Goal: Task Accomplishment & Management: Manage account settings

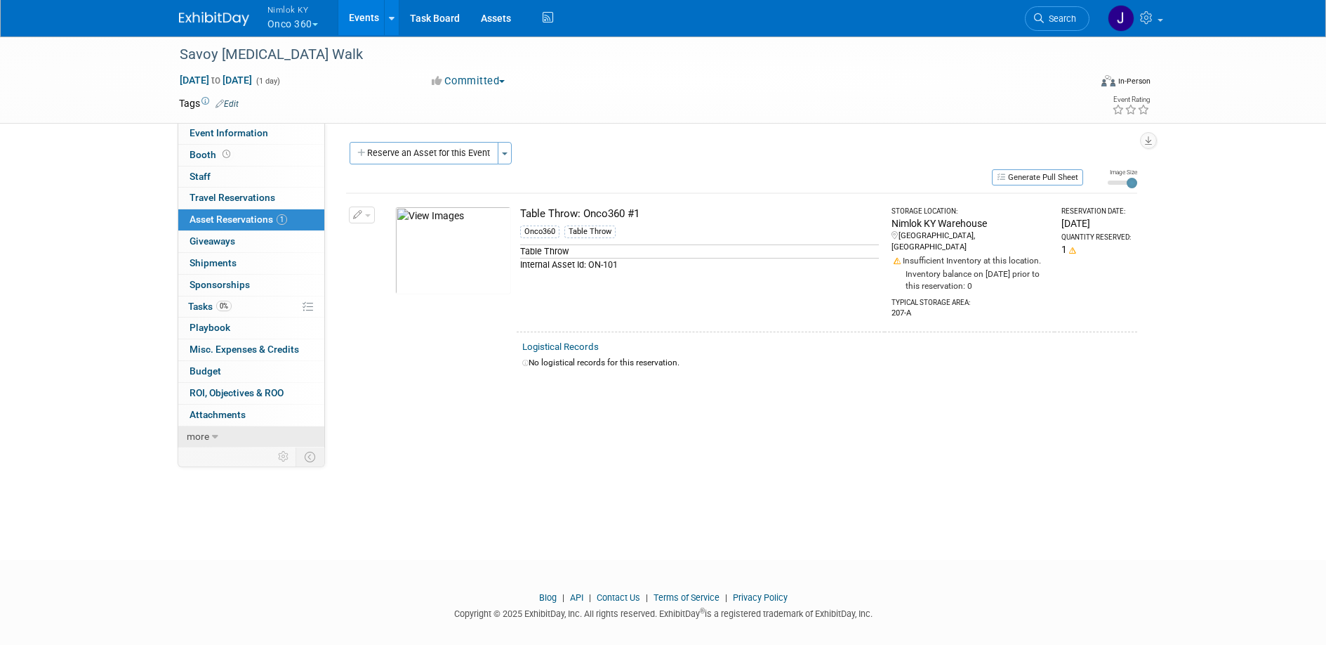
click at [218, 441] on link "more" at bounding box center [251, 436] width 146 height 21
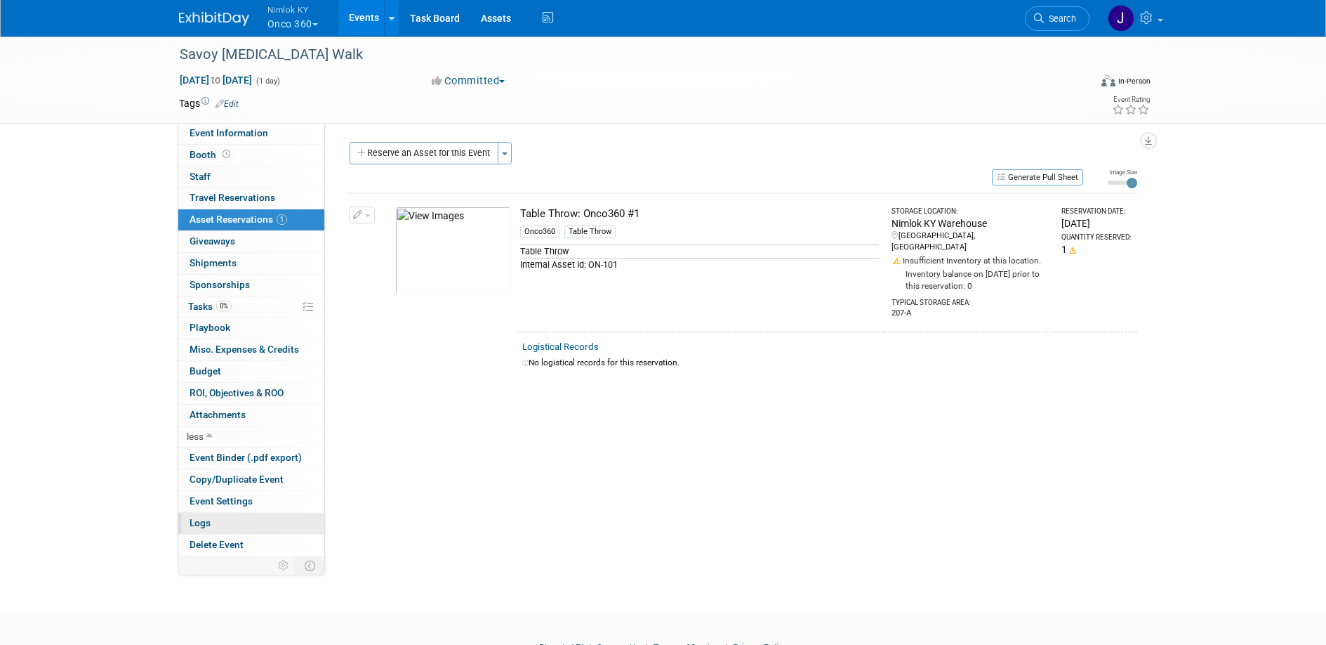
click at [242, 524] on link "Logs" at bounding box center [251, 523] width 146 height 21
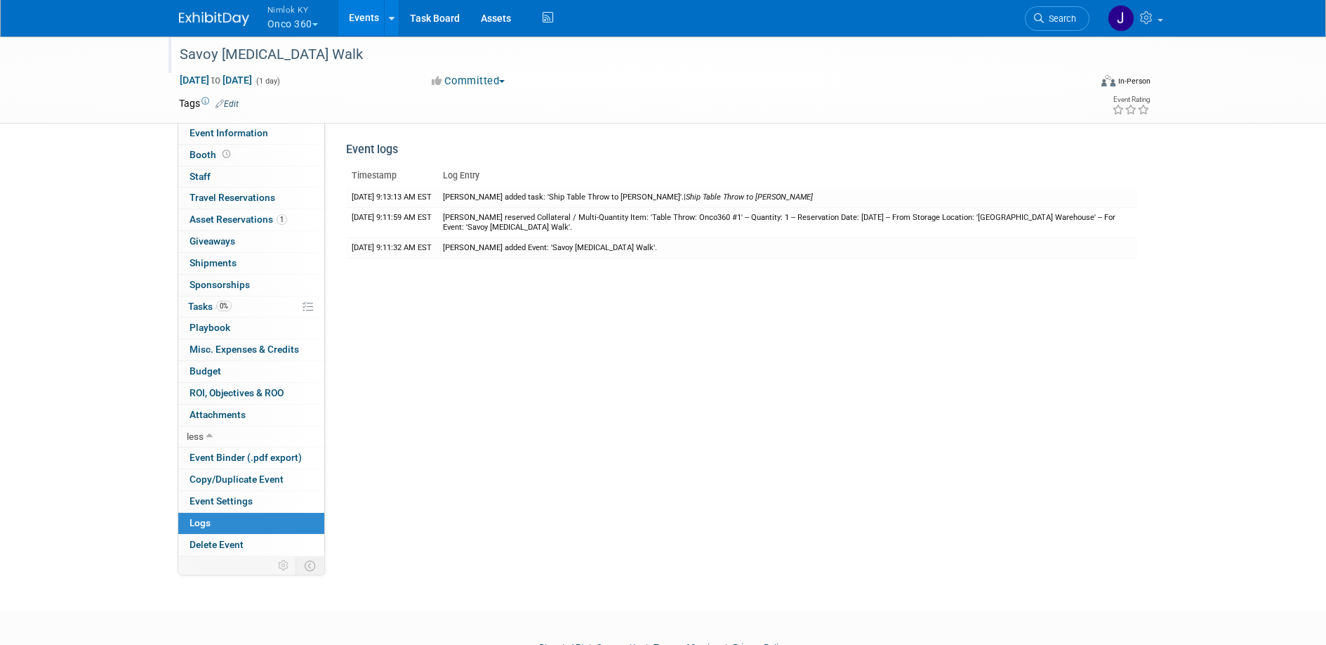
click at [342, 60] on div "Savoy Breast Cancer Walk" at bounding box center [622, 54] width 894 height 25
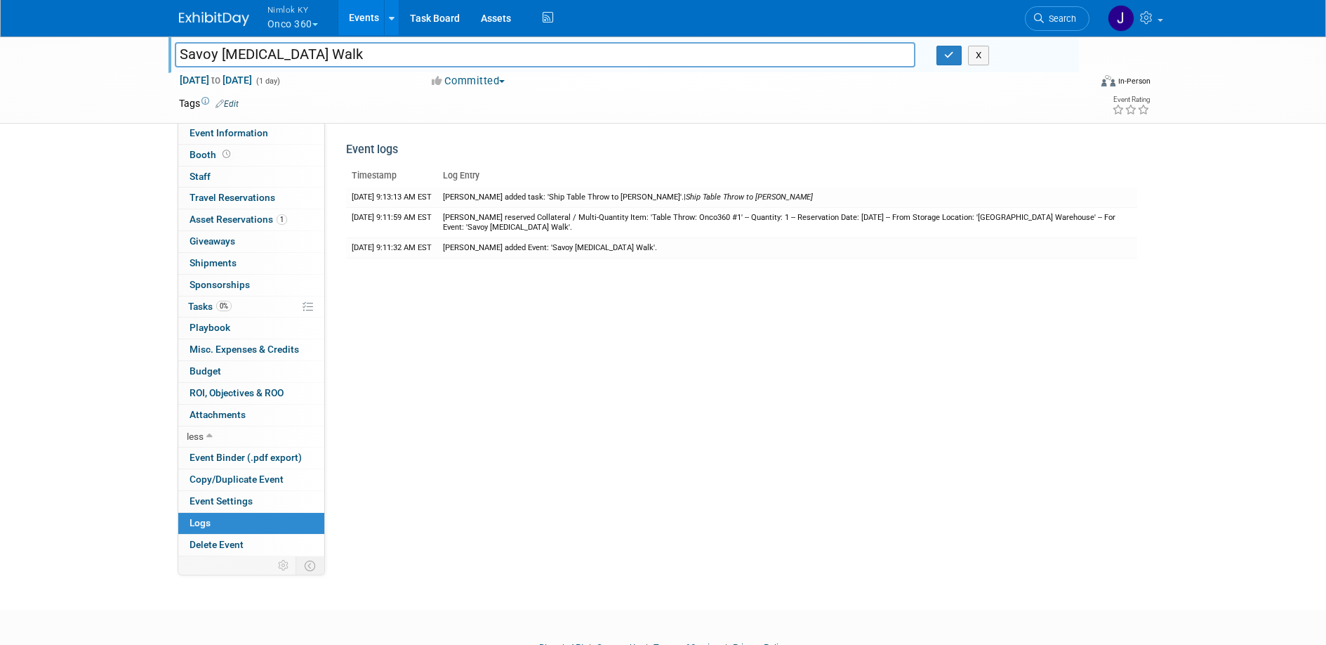
drag, startPoint x: 350, startPoint y: 55, endPoint x: 172, endPoint y: 46, distance: 178.6
click at [172, 46] on div "Savoy Breast Cancer Walk" at bounding box center [545, 56] width 762 height 21
click at [944, 55] on icon "button" at bounding box center [949, 55] width 10 height 9
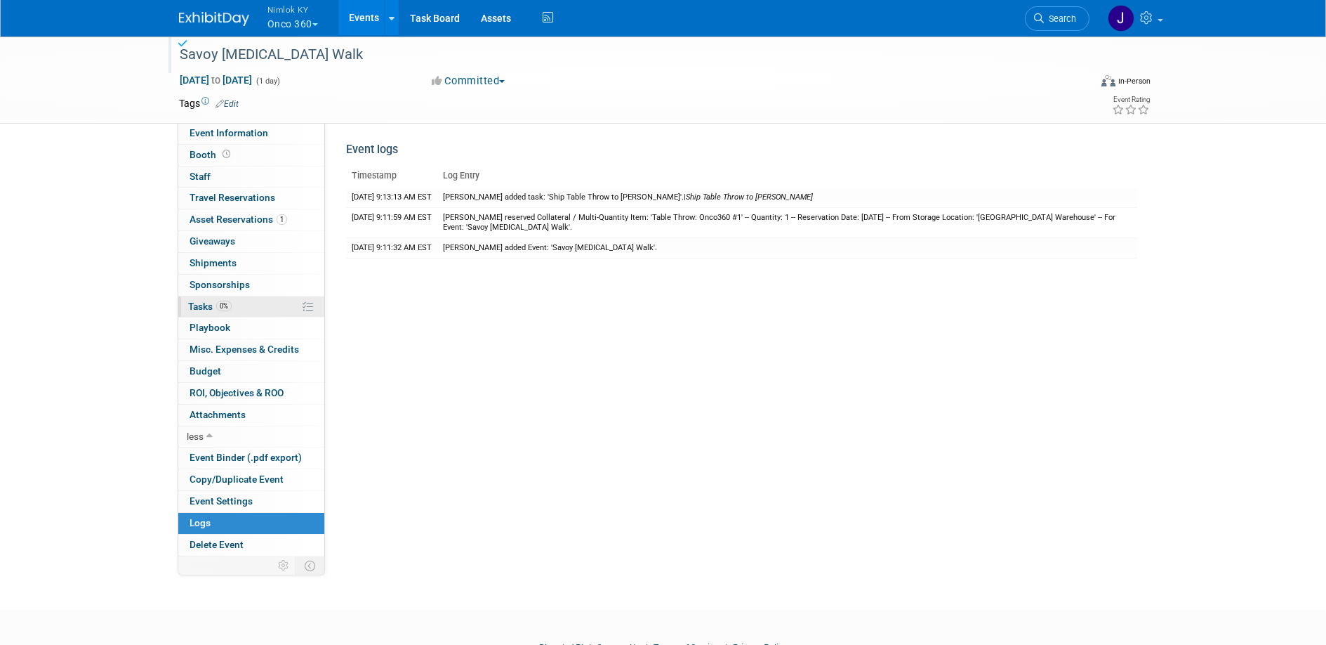
click at [273, 296] on link "0% Tasks 0%" at bounding box center [251, 306] width 146 height 21
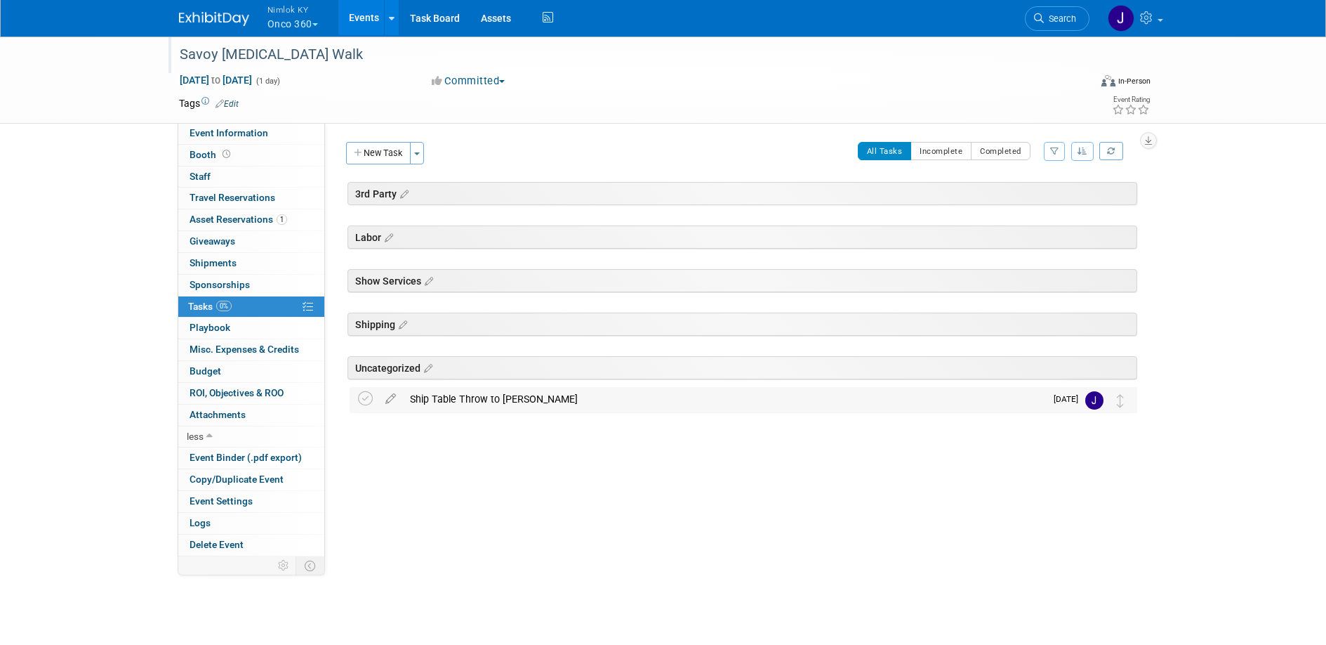
click at [522, 403] on div "Ship Table Throw to Ann-Maree" at bounding box center [724, 399] width 642 height 24
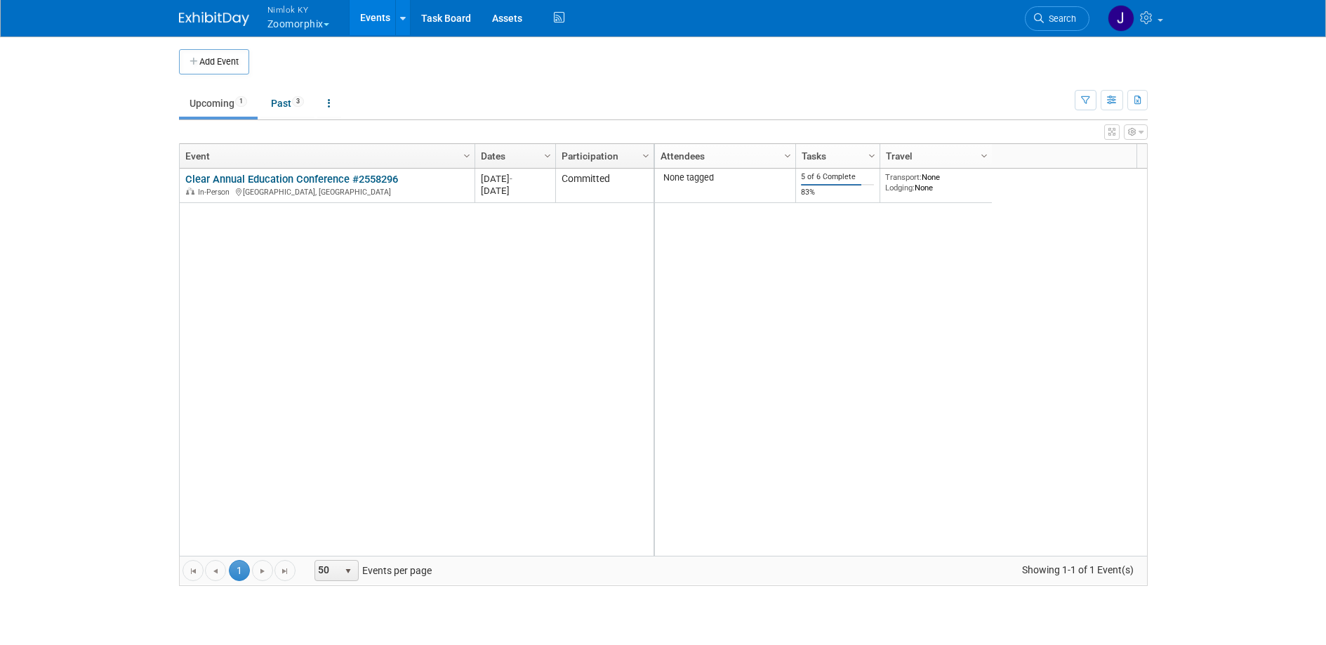
click at [309, 19] on button "Nimlok KY Zoomorphix" at bounding box center [306, 18] width 81 height 37
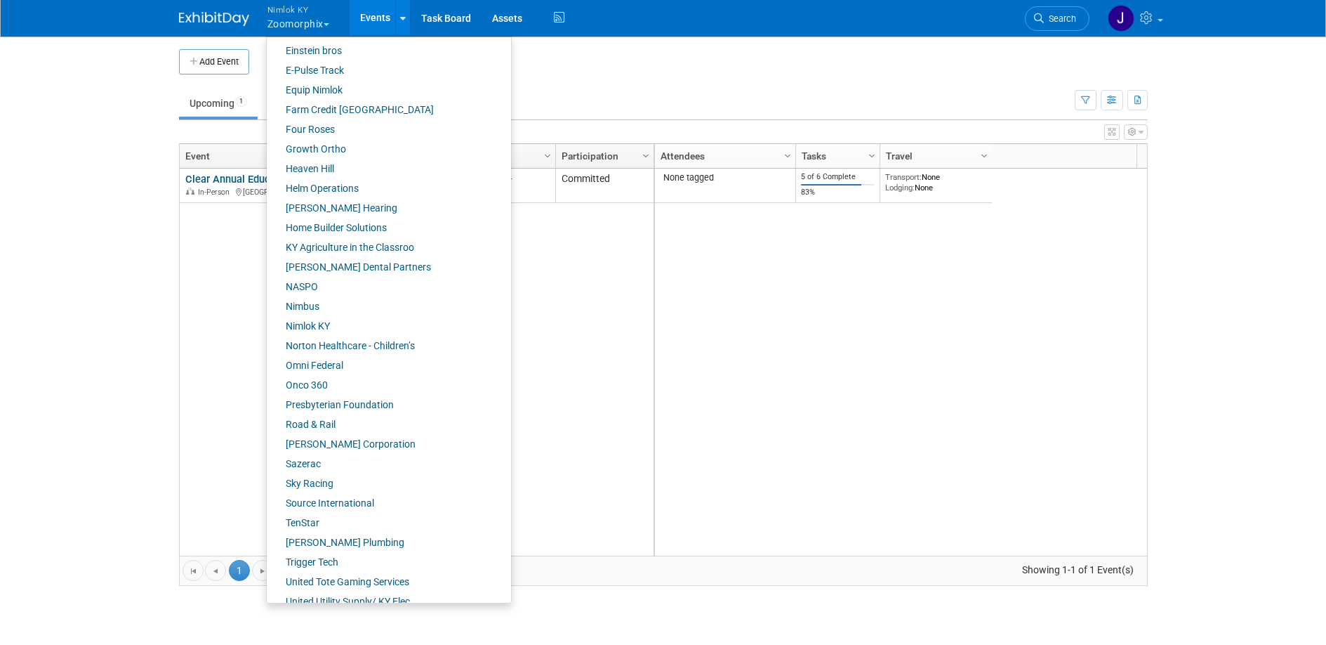
scroll to position [395, 0]
click at [335, 389] on link "Onco 360" at bounding box center [384, 384] width 234 height 20
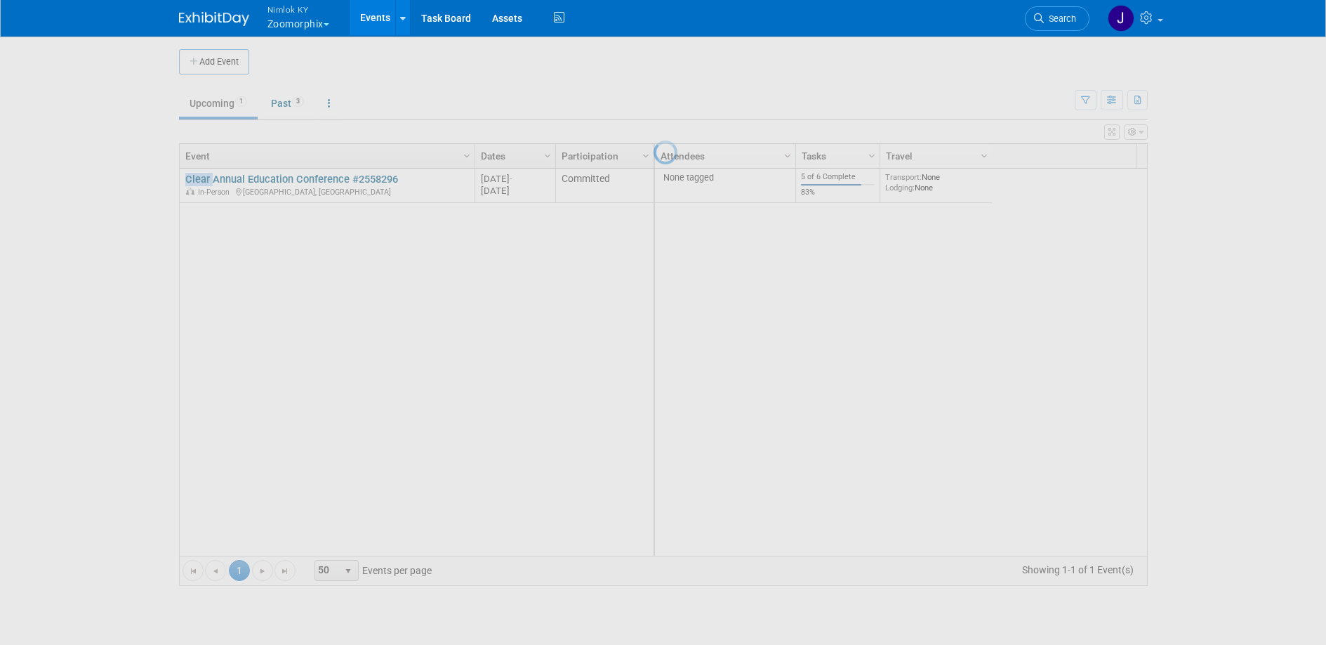
click at [335, 389] on body "Nimlok KY Zoomorphix Explore: My Workspaces 48 Go to Workspace: Accurate Perfor…" at bounding box center [663, 322] width 1326 height 645
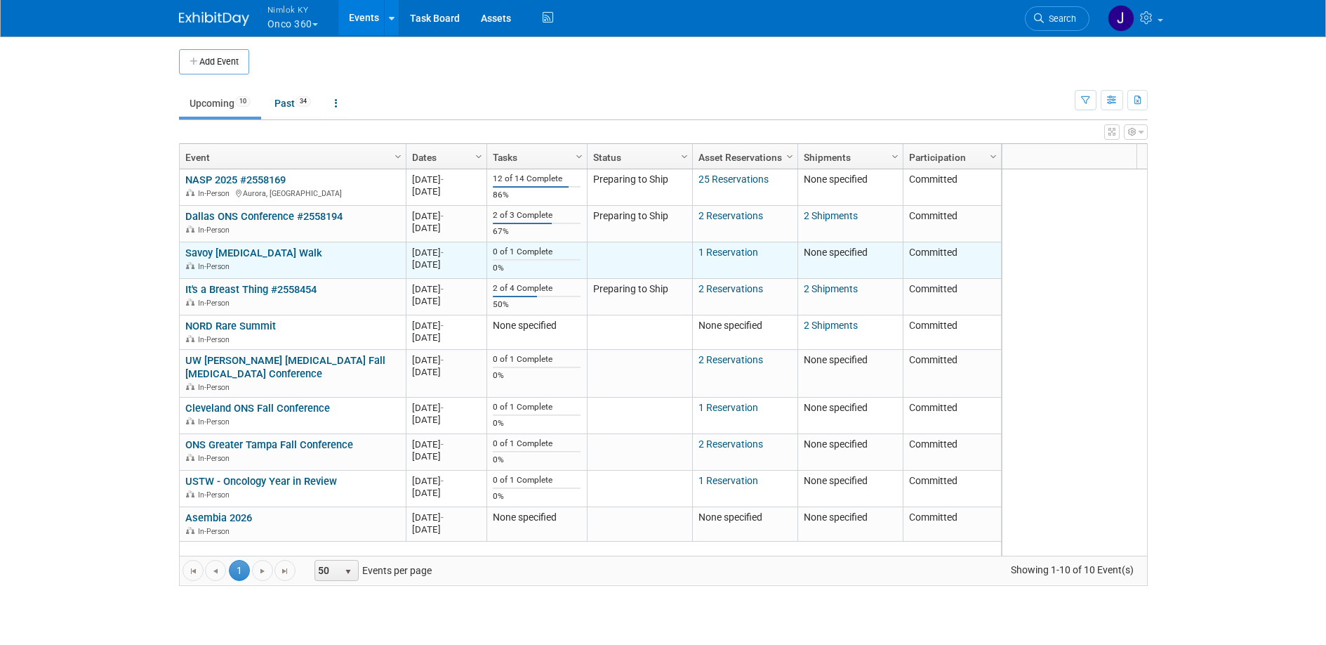
click at [293, 251] on link "Savoy [MEDICAL_DATA] Walk" at bounding box center [253, 252] width 137 height 13
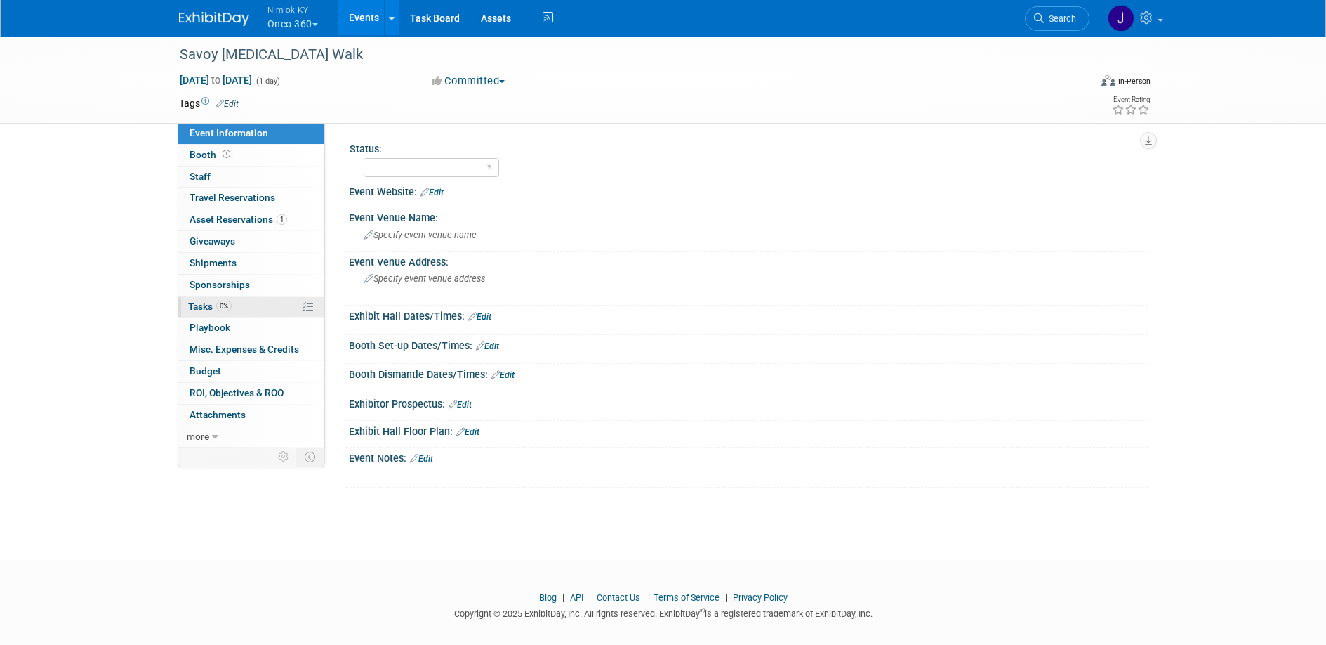
click at [240, 300] on link "0% Tasks 0%" at bounding box center [251, 306] width 146 height 21
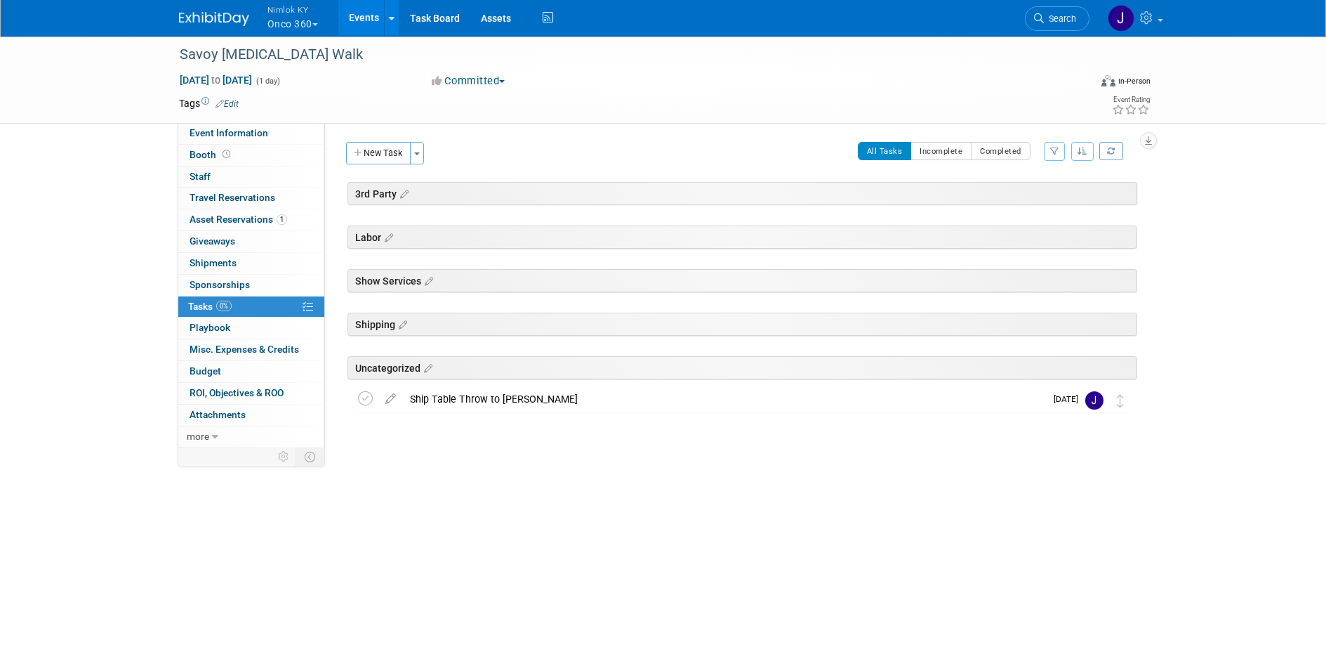
click at [408, 194] on icon at bounding box center [403, 194] width 12 height 13
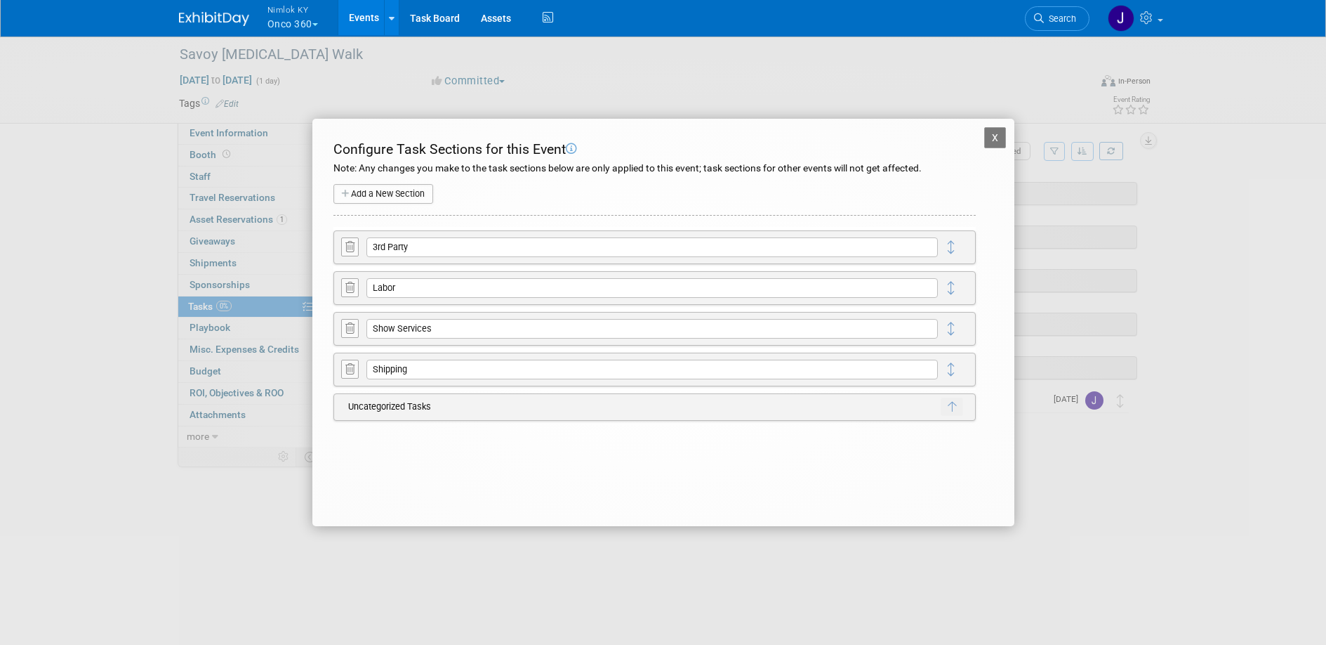
click at [350, 249] on icon at bounding box center [349, 247] width 9 height 11
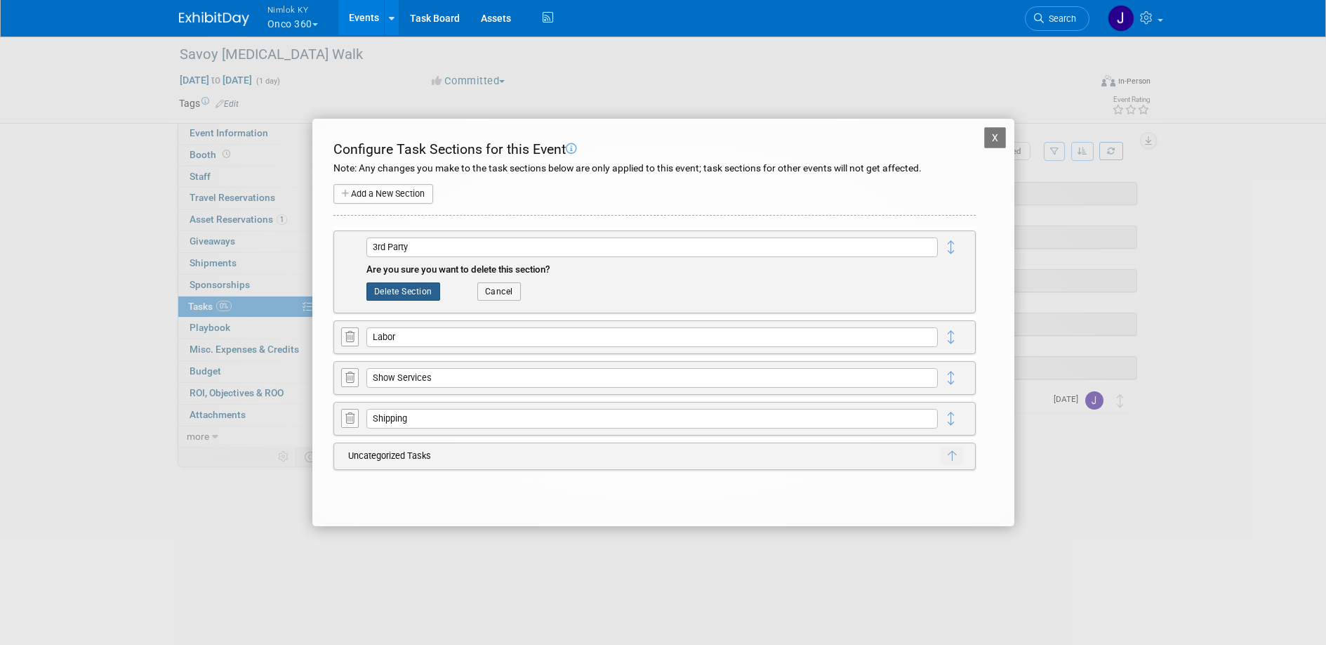
click at [378, 289] on button "Delete Section" at bounding box center [403, 291] width 74 height 18
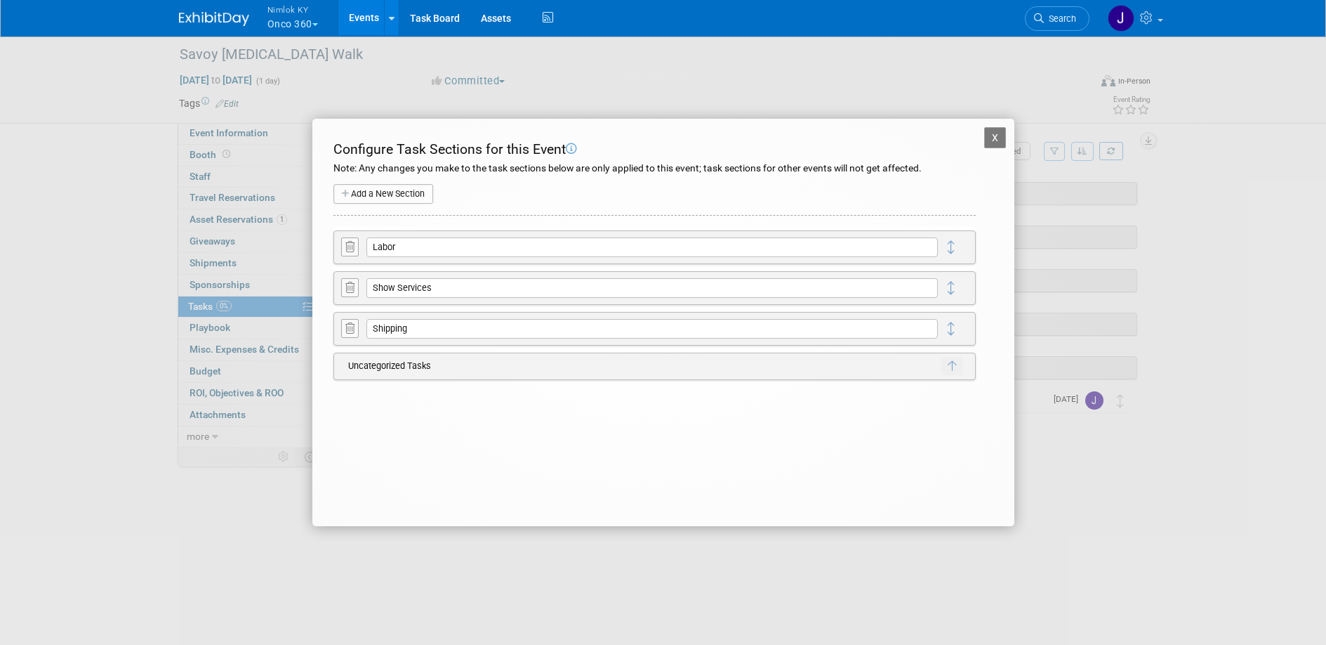
click at [351, 251] on icon at bounding box center [349, 247] width 9 height 11
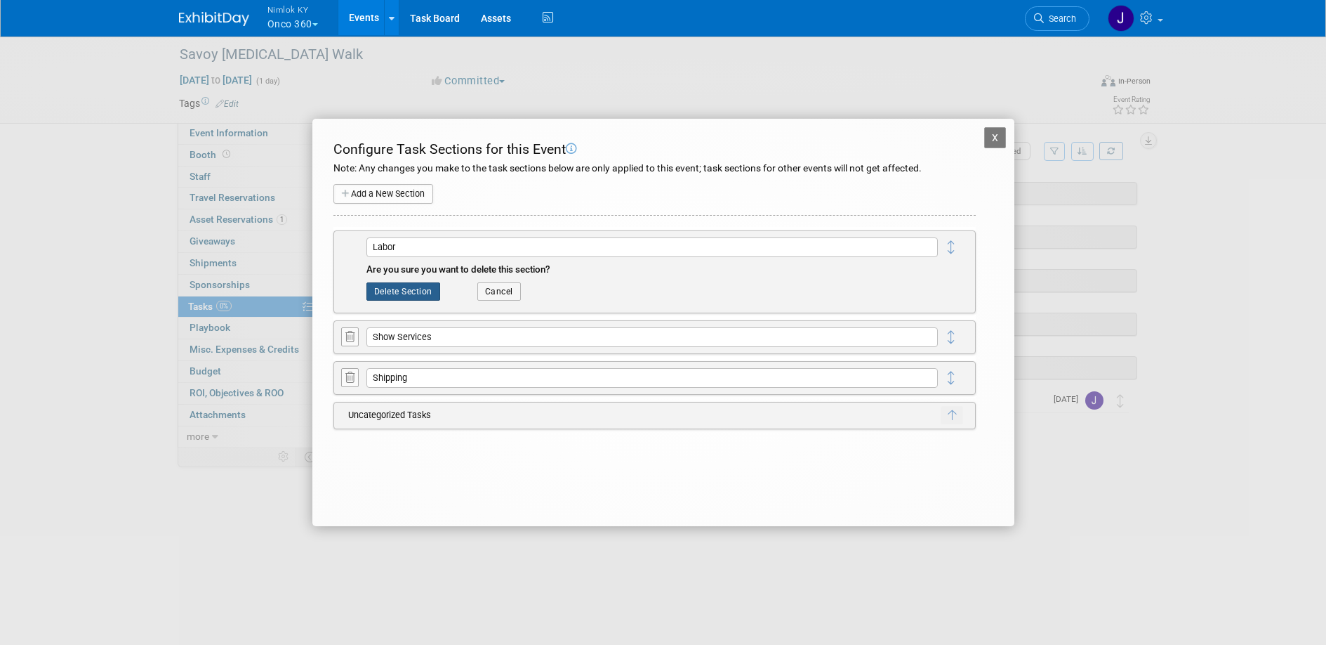
click at [385, 291] on button "Delete Section" at bounding box center [403, 291] width 74 height 18
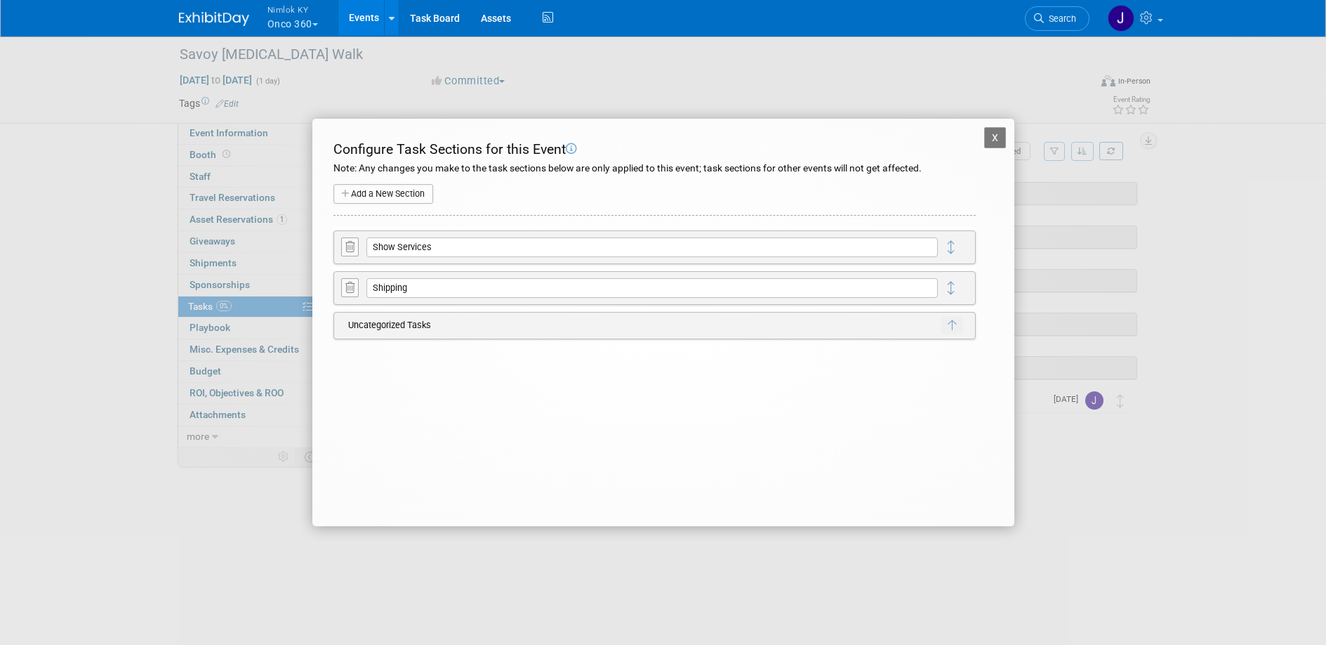
click at [352, 245] on icon at bounding box center [349, 247] width 9 height 11
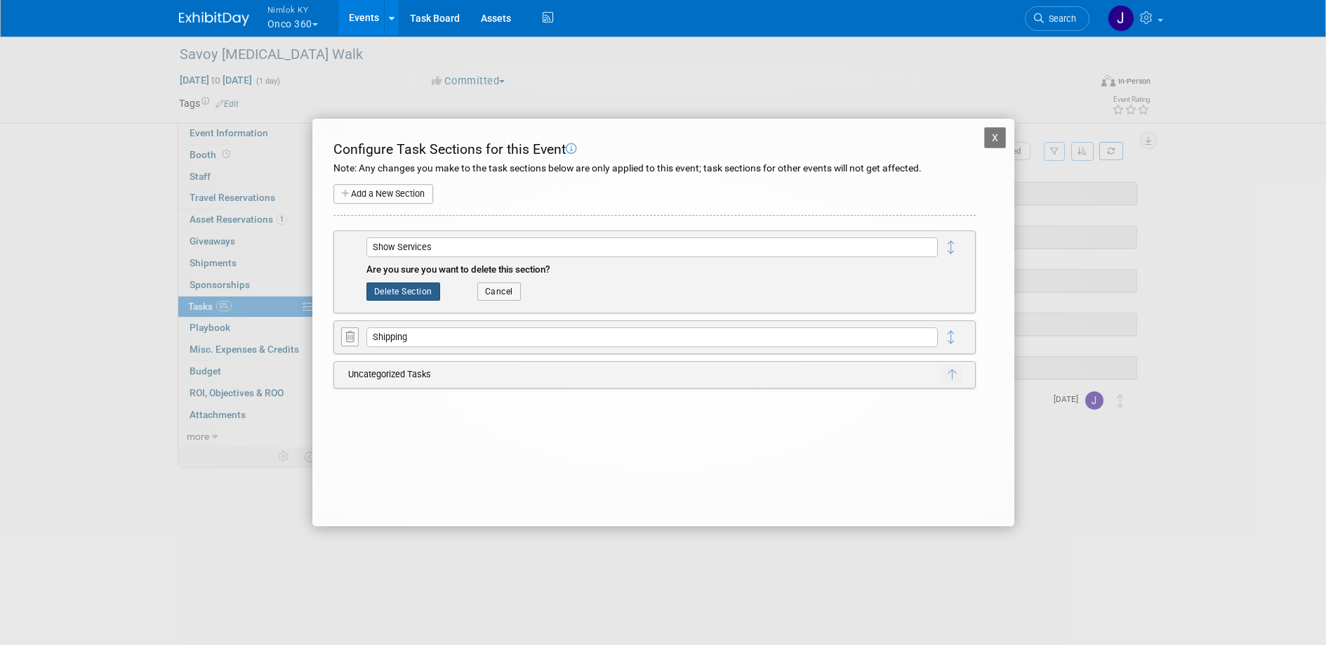
click at [392, 287] on button "Delete Section" at bounding box center [403, 291] width 74 height 18
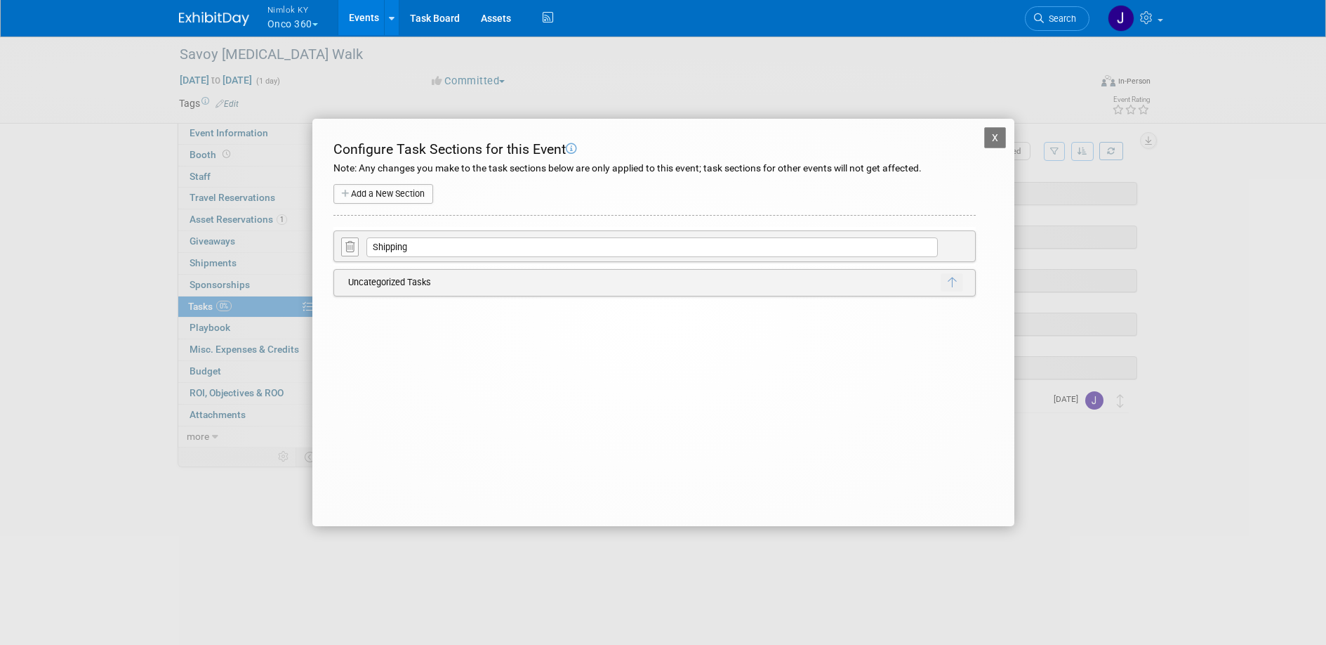
click at [992, 130] on button "X" at bounding box center [995, 137] width 22 height 21
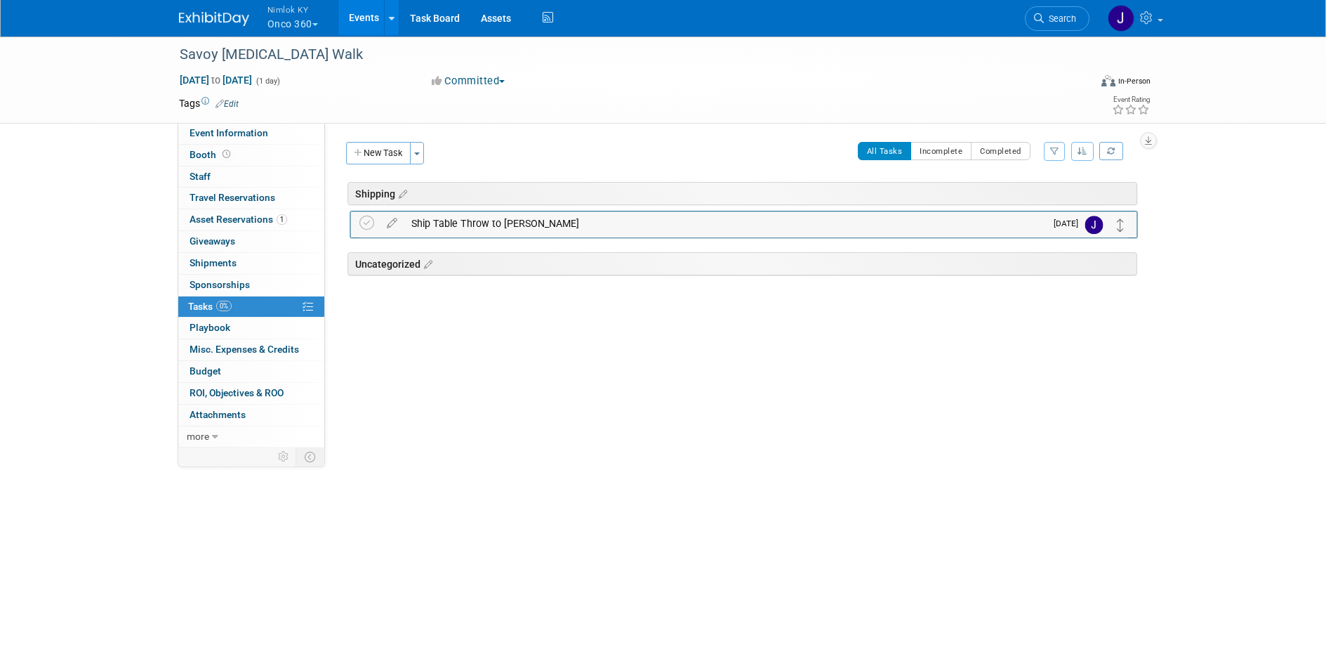
drag, startPoint x: 1118, startPoint y: 266, endPoint x: 1121, endPoint y: 216, distance: 50.6
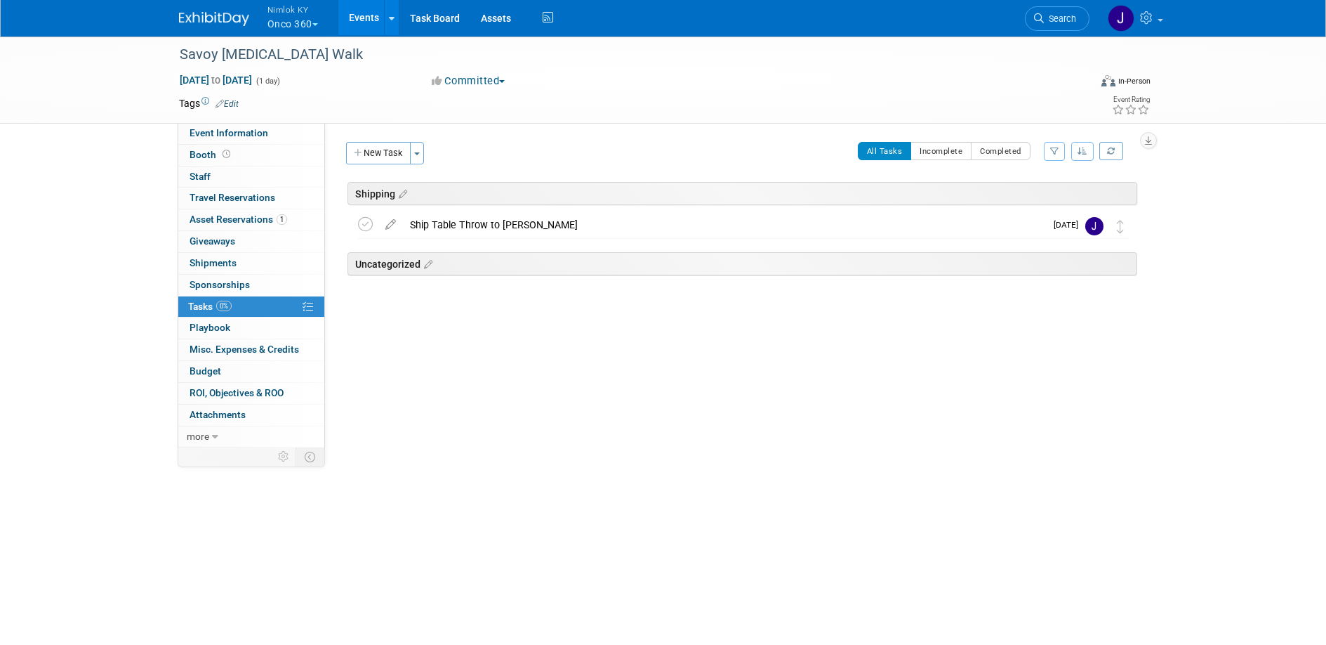
click at [536, 226] on div "Ship Table Throw to Ann-Maree" at bounding box center [724, 225] width 642 height 24
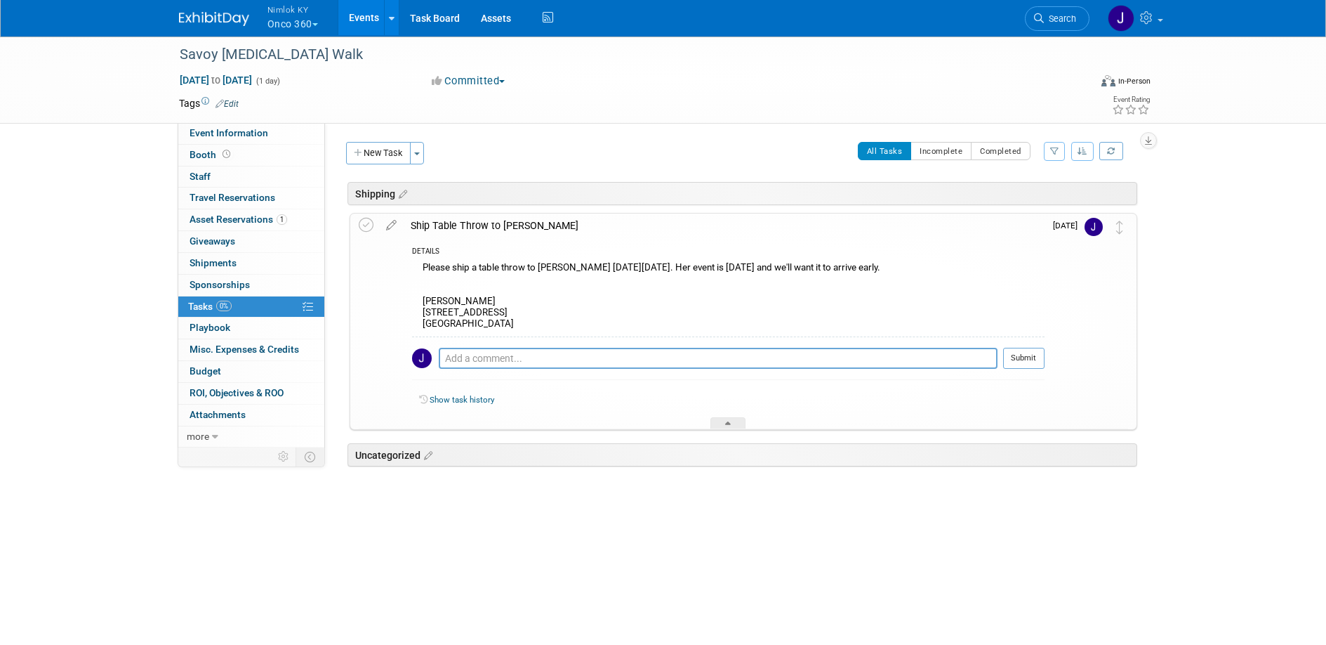
click at [484, 324] on div "Please ship a table throw to Ann-Maree on Friday, 9/26. Her event is Saturday, …" at bounding box center [728, 297] width 633 height 78
drag, startPoint x: 490, startPoint y: 325, endPoint x: 425, endPoint y: 325, distance: 65.3
click at [425, 325] on div "Please ship a table throw to Ann-Maree on Friday, 9/26. Her event is Saturday, …" at bounding box center [728, 297] width 633 height 78
copy div "New Orleans, LA"
click at [350, 49] on div "Savoy Breast Cancer Walk" at bounding box center [622, 54] width 894 height 25
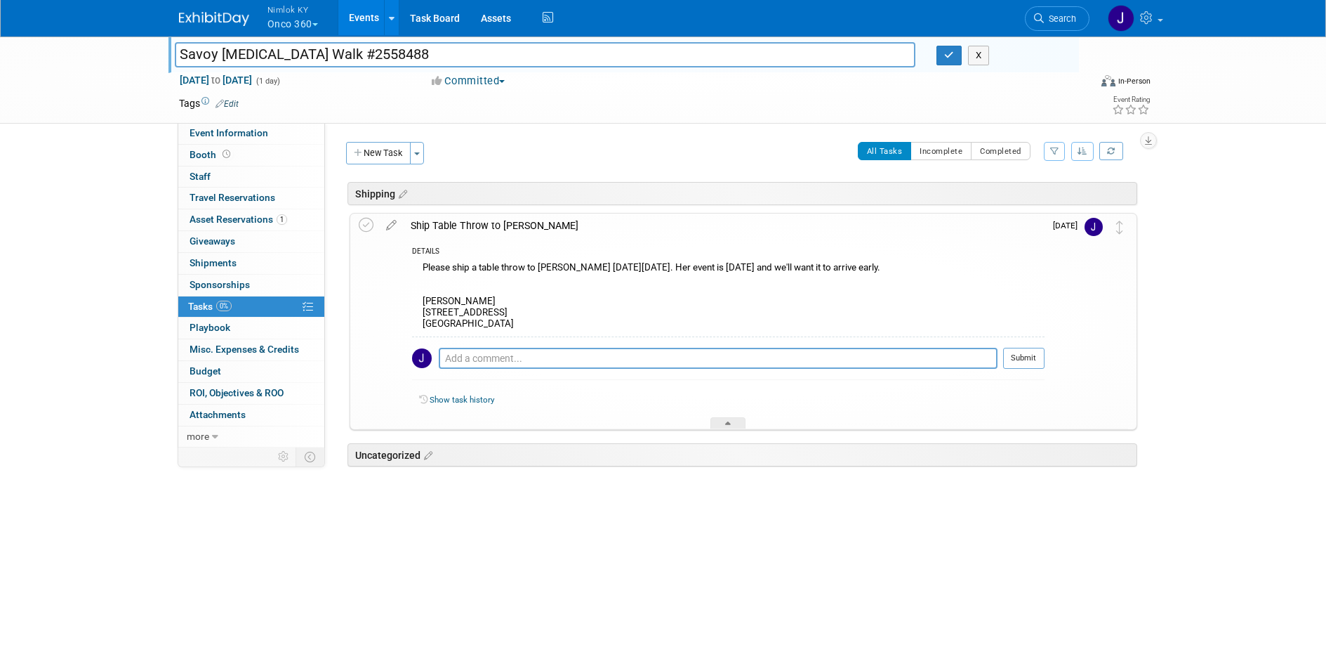
drag, startPoint x: 345, startPoint y: 53, endPoint x: 172, endPoint y: 54, distance: 172.7
click at [172, 54] on div "Savoy Breast Cancer Walk #2558488" at bounding box center [545, 56] width 762 height 21
click at [513, 51] on input "Savoy Breast Cancer Walk #2558488" at bounding box center [545, 54] width 741 height 25
type input "Savoy Breast Cancer Walk #2558488"
click at [953, 60] on button "button" at bounding box center [949, 56] width 25 height 20
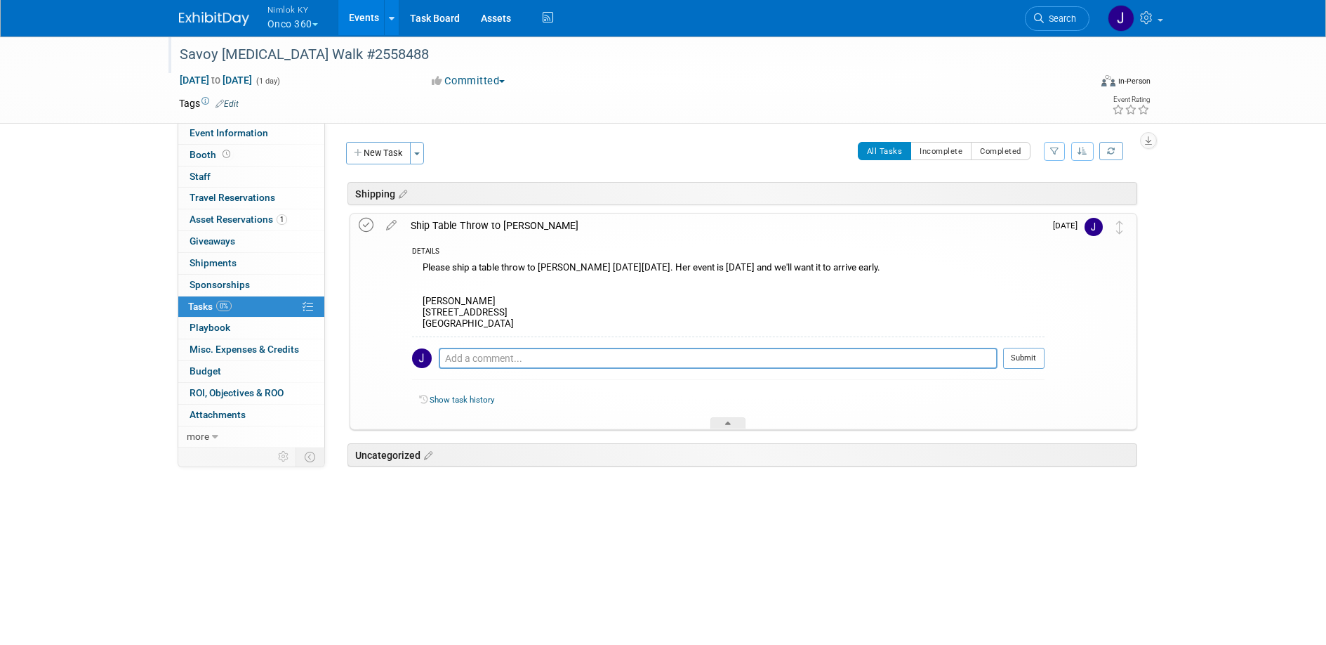
click at [368, 227] on icon at bounding box center [366, 225] width 15 height 15
click at [500, 315] on div "Please ship a table throw to Ann-Maree on Friday, 9/26. Her event is Saturday, …" at bounding box center [728, 297] width 633 height 78
drag, startPoint x: 524, startPoint y: 322, endPoint x: 420, endPoint y: 301, distance: 106.6
click at [420, 301] on div "Please ship a table throw to Ann-Maree on Friday, 9/26. Her event is Saturday, …" at bounding box center [728, 297] width 633 height 78
copy div "Ann-Maree Gallagher 6044 Laurel St. New Orleans, LA 70118"
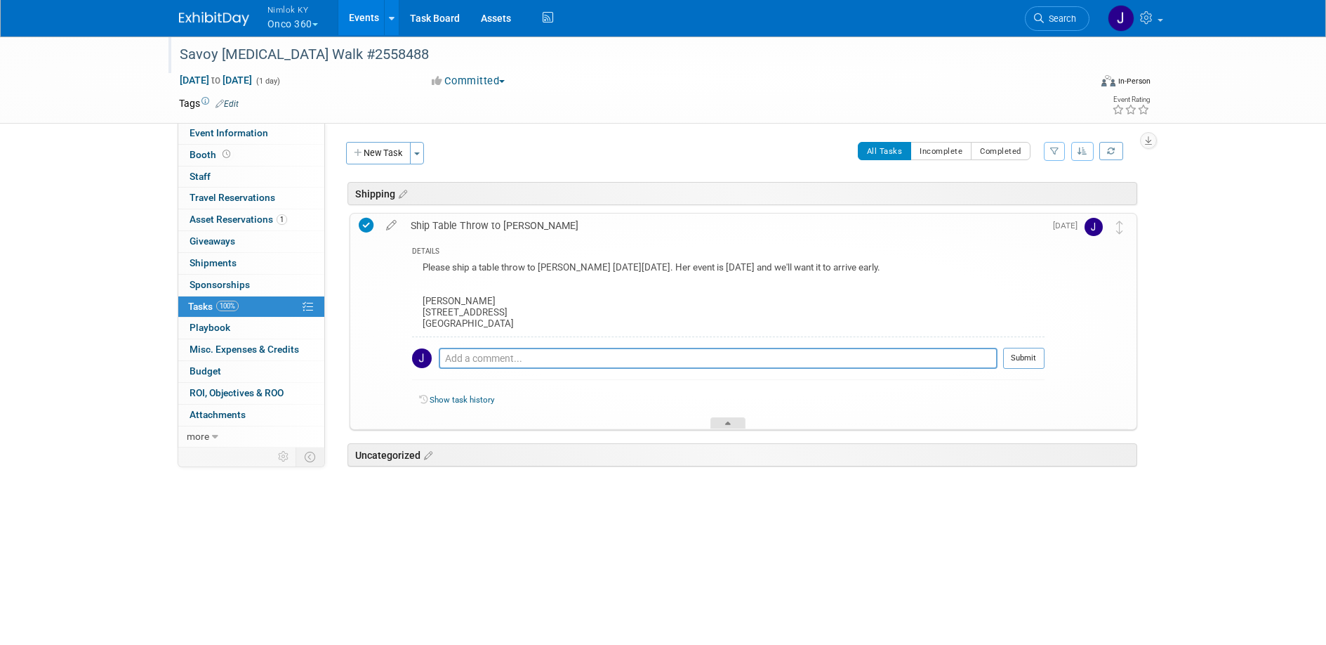
click at [734, 419] on div at bounding box center [728, 423] width 35 height 12
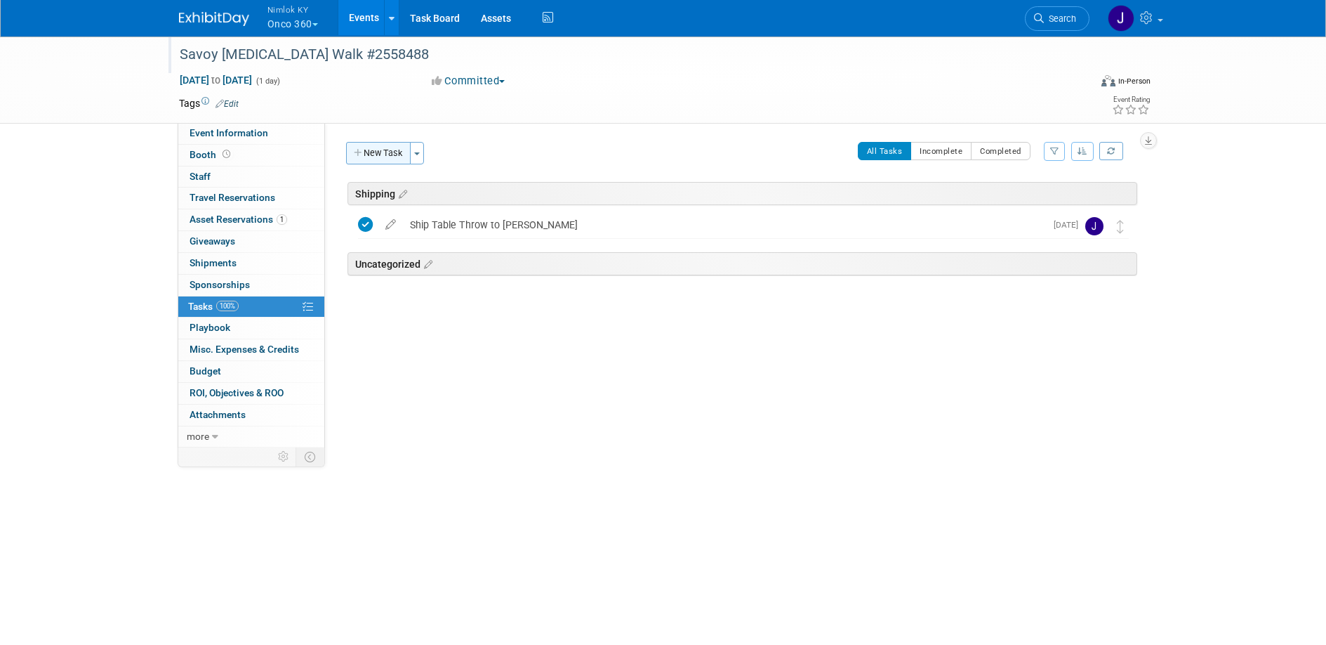
click at [370, 150] on button "New Task" at bounding box center [378, 153] width 65 height 22
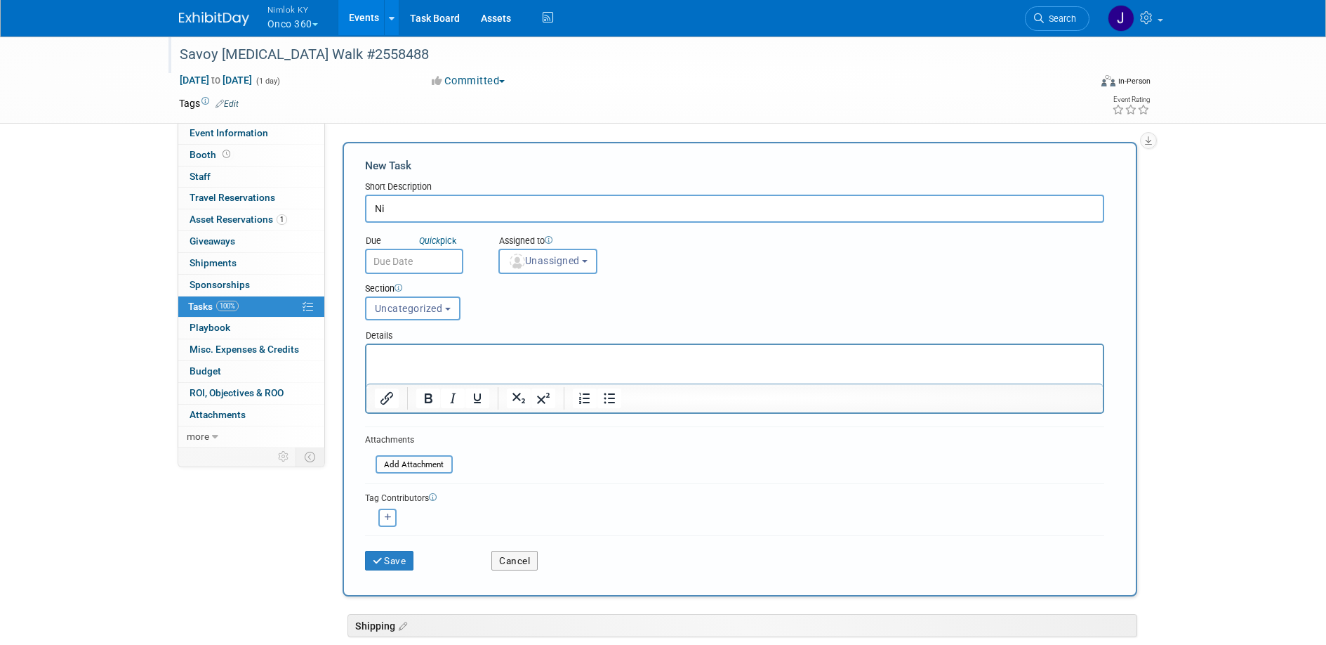
type input "N"
type input "Ship to Rep"
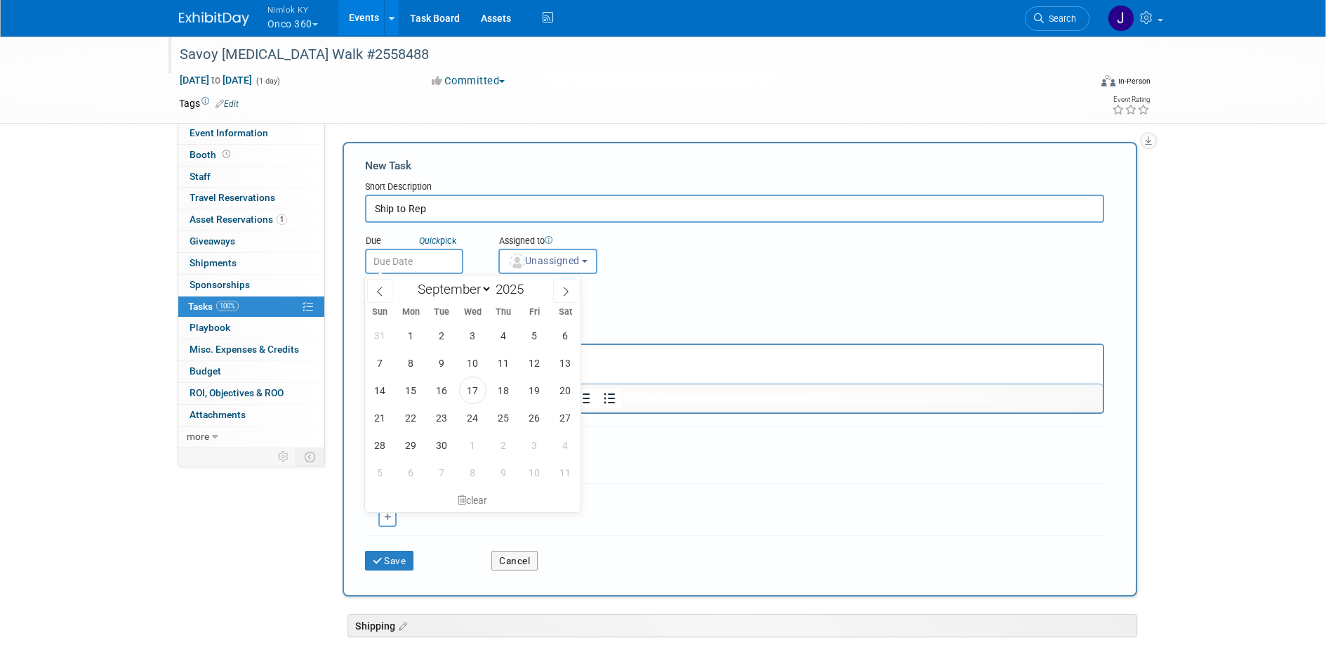
click at [432, 263] on input "text" at bounding box center [414, 261] width 98 height 25
click at [536, 421] on span "26" at bounding box center [534, 417] width 27 height 27
type input "Sep 26, 2025"
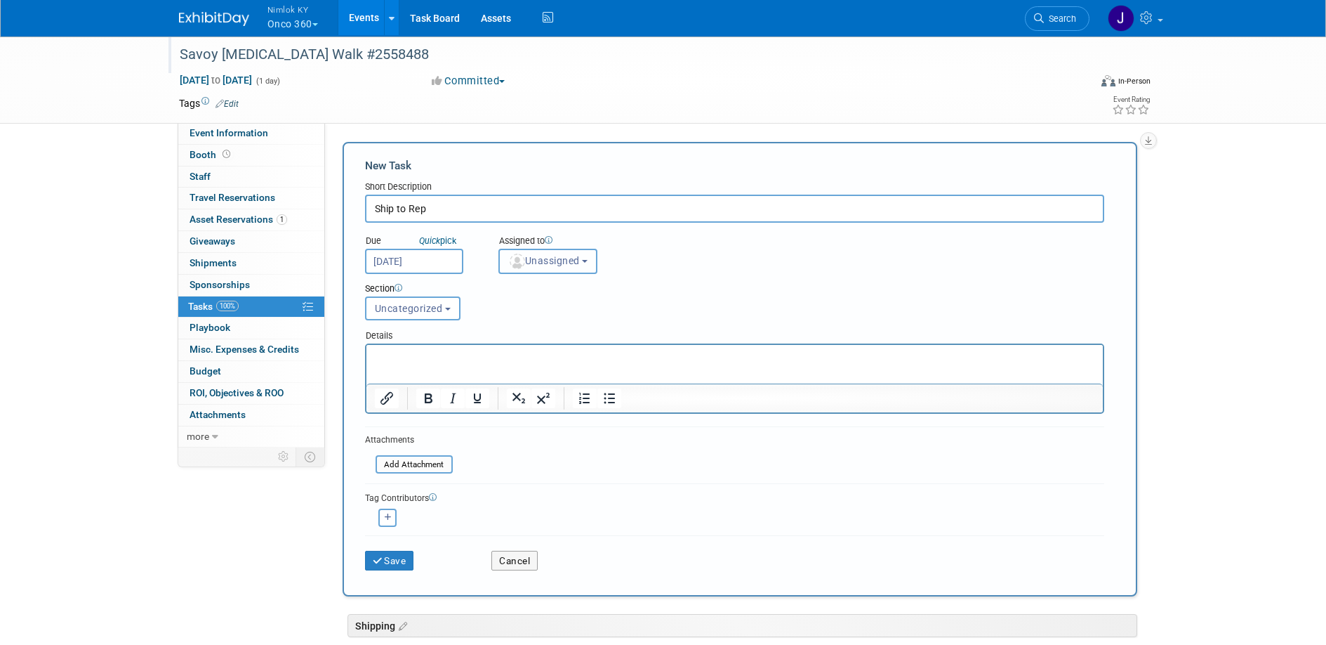
click at [540, 258] on span "Unassigned" at bounding box center [544, 260] width 72 height 11
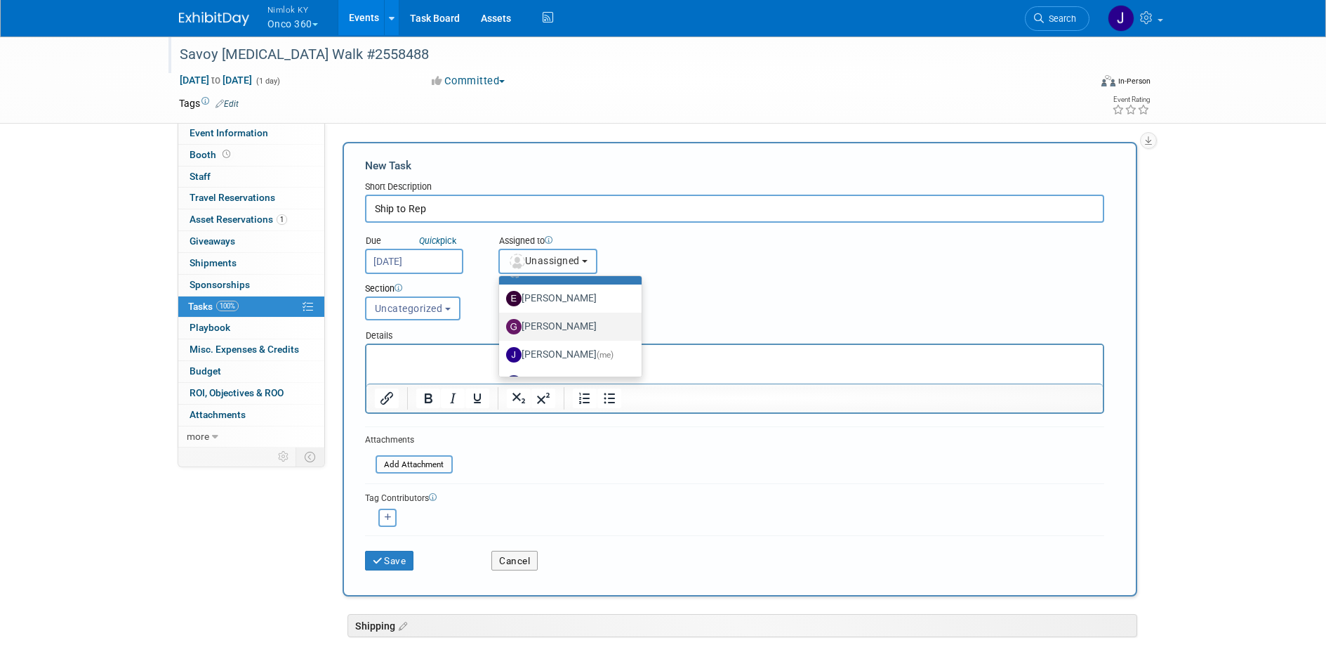
scroll to position [47, 0]
click at [568, 329] on label "Jamie Dunn (me)" at bounding box center [566, 330] width 121 height 22
click at [501, 329] on input "Jamie Dunn (me)" at bounding box center [496, 328] width 9 height 9
select select "6959d863-ee32-42c4-bffe-2330cab25484"
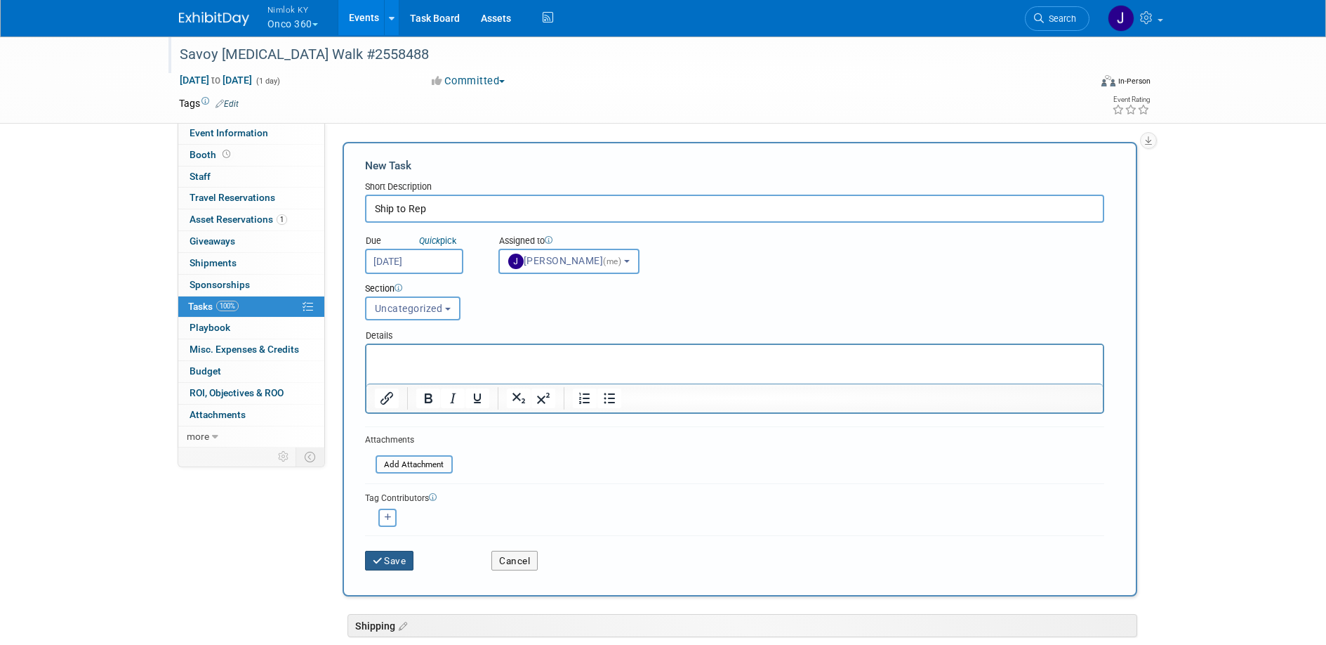
click at [406, 562] on button "Save" at bounding box center [389, 560] width 49 height 20
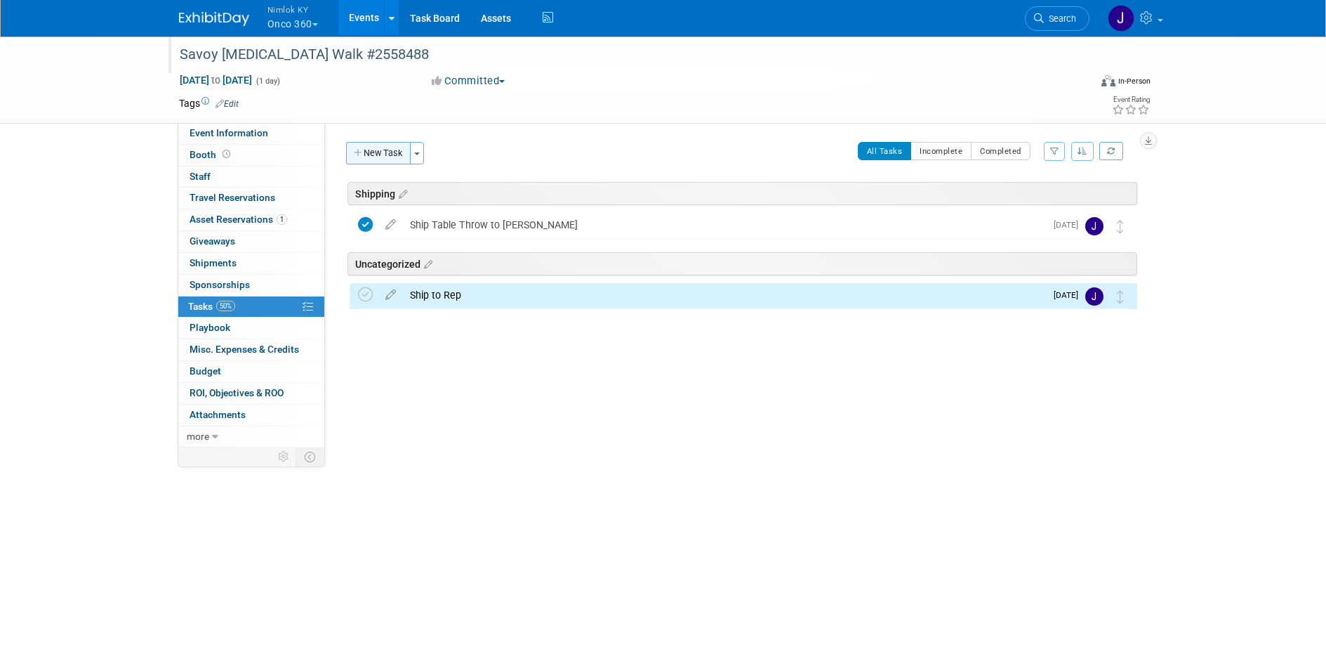
click at [397, 156] on button "New Task" at bounding box center [378, 153] width 65 height 22
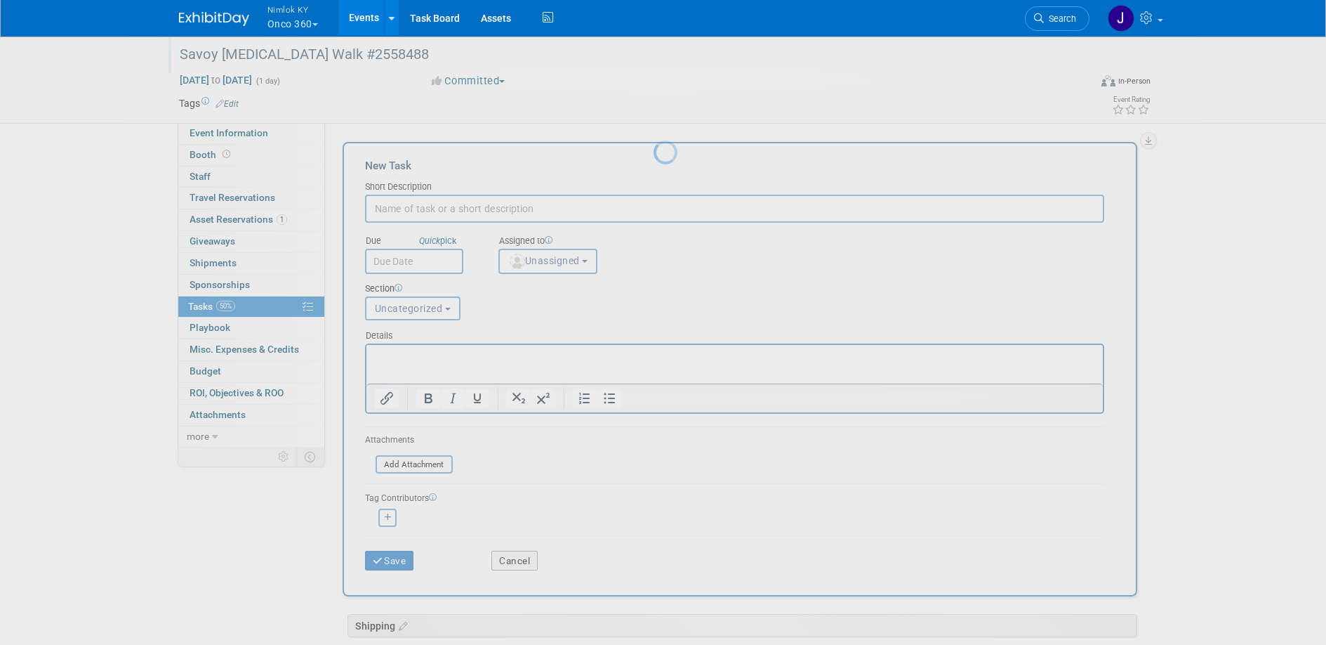
scroll to position [0, 0]
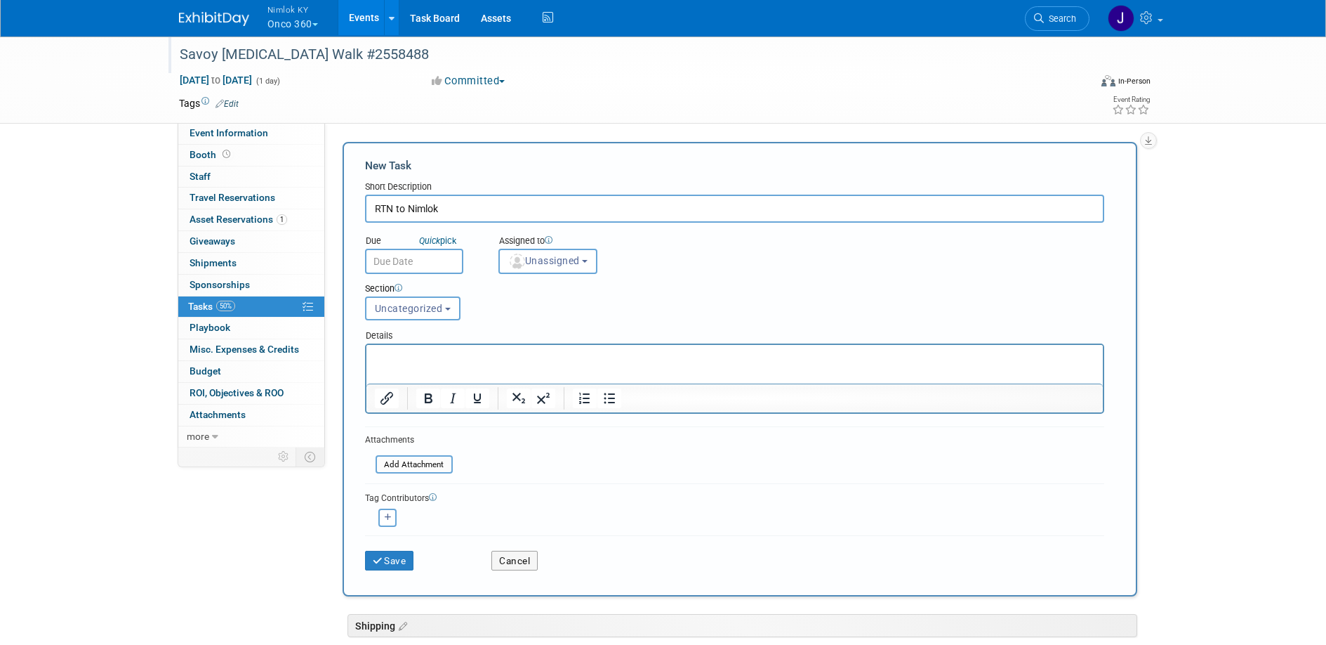
type input "RTN to Nimlok"
click at [414, 262] on input "text" at bounding box center [414, 261] width 98 height 25
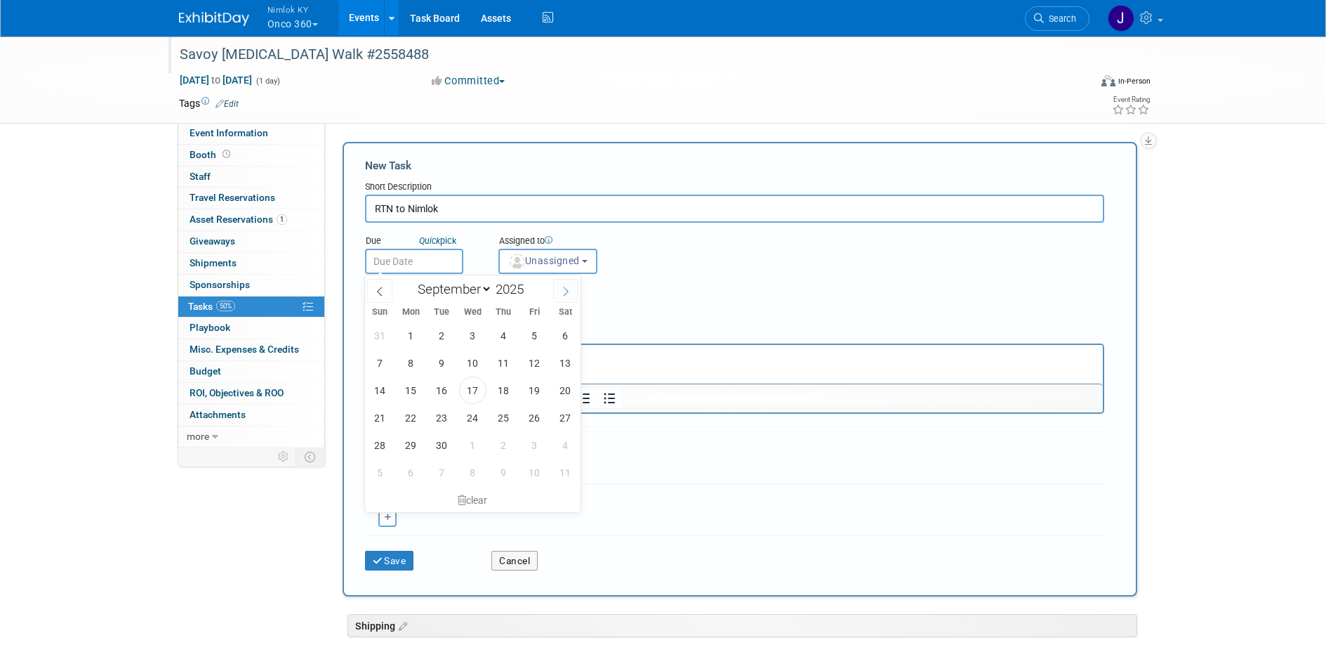
click at [561, 293] on icon at bounding box center [566, 291] width 10 height 10
select select "9"
click at [479, 391] on span "15" at bounding box center [472, 389] width 27 height 27
type input "Oct 15, 2025"
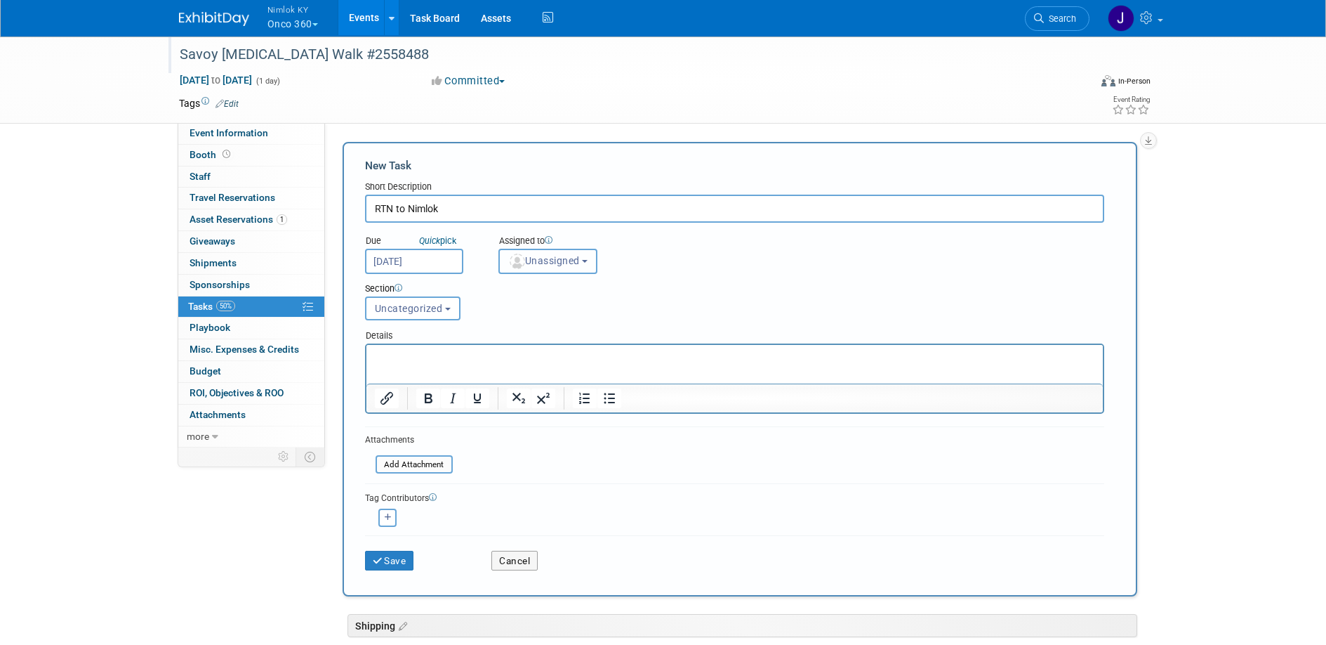
click at [550, 265] on span "Unassigned" at bounding box center [544, 260] width 72 height 11
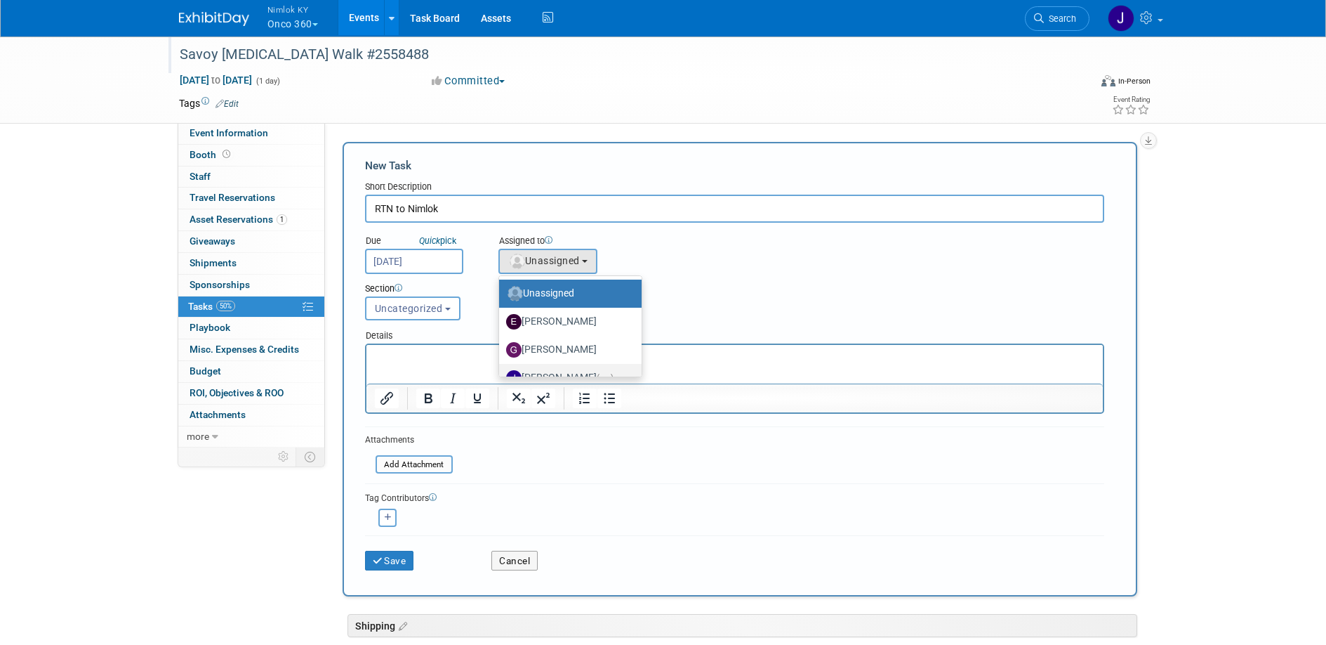
click at [569, 369] on label "Jamie Dunn (me)" at bounding box center [566, 377] width 121 height 22
click at [501, 371] on input "Jamie Dunn (me)" at bounding box center [496, 375] width 9 height 9
select select "6959d863-ee32-42c4-bffe-2330cab25484"
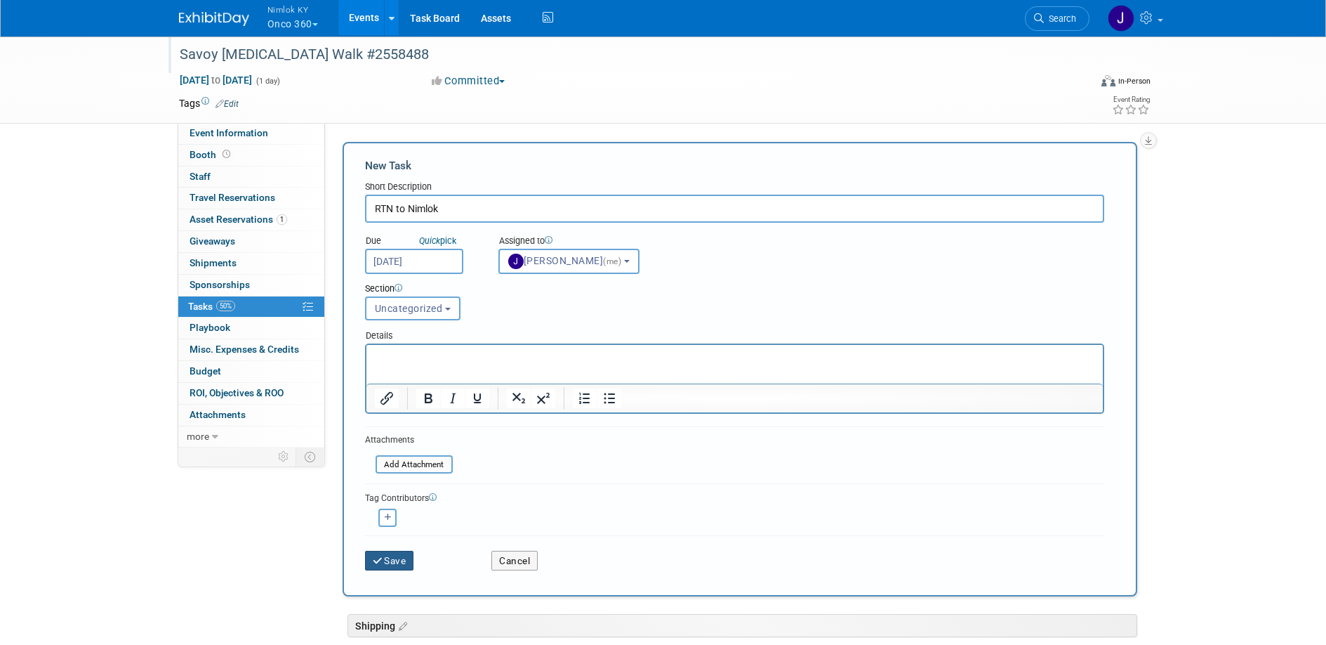
click at [395, 568] on button "Save" at bounding box center [389, 560] width 49 height 20
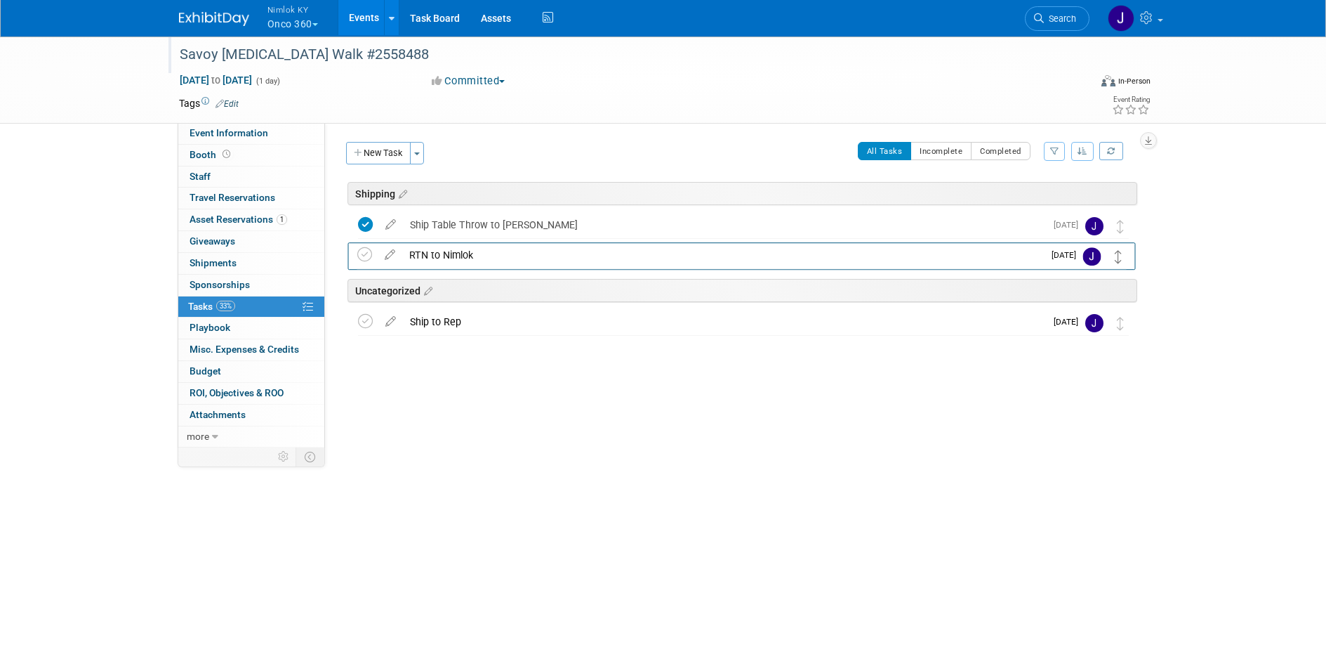
drag, startPoint x: 1118, startPoint y: 300, endPoint x: 1118, endPoint y: 259, distance: 40.7
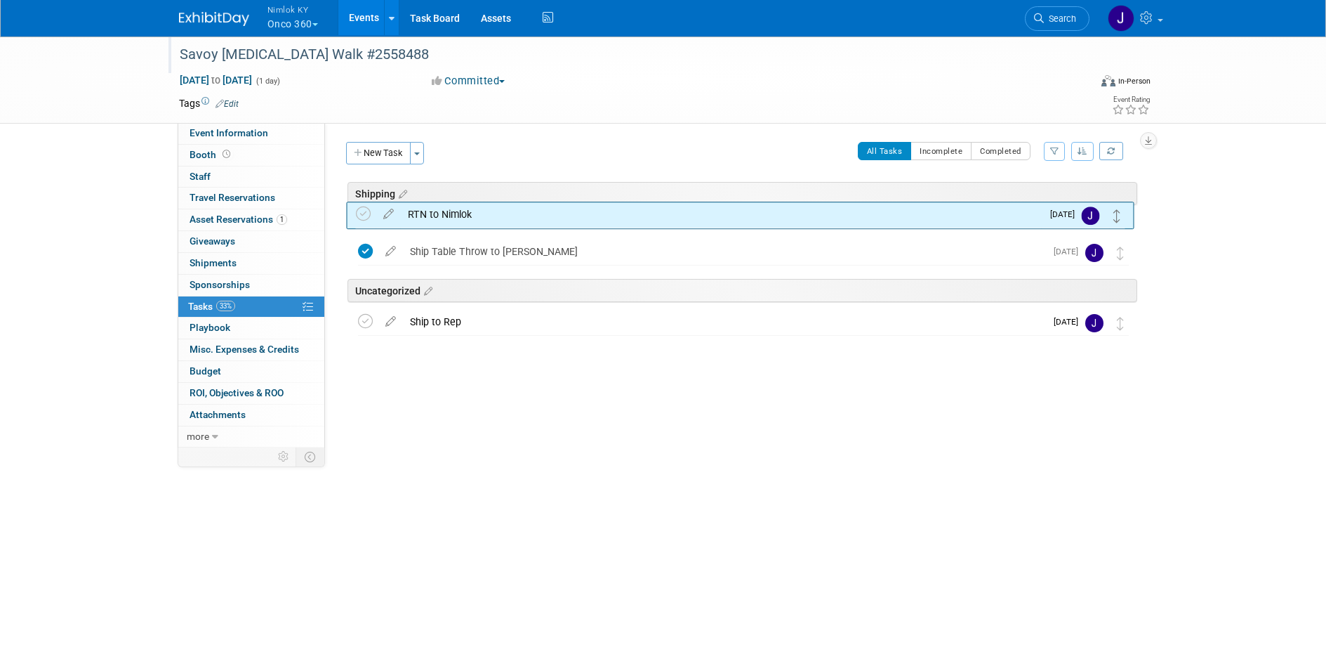
drag, startPoint x: 1120, startPoint y: 252, endPoint x: 1117, endPoint y: 213, distance: 39.4
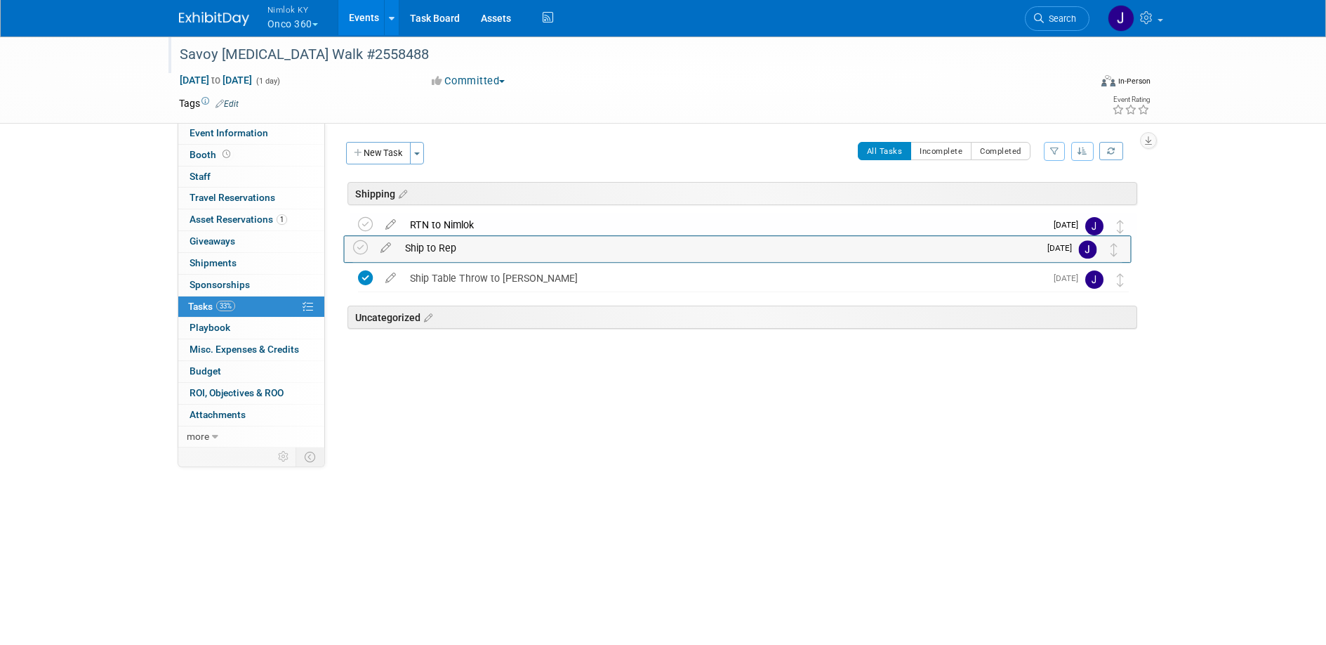
drag, startPoint x: 1124, startPoint y: 326, endPoint x: 1118, endPoint y: 251, distance: 76.1
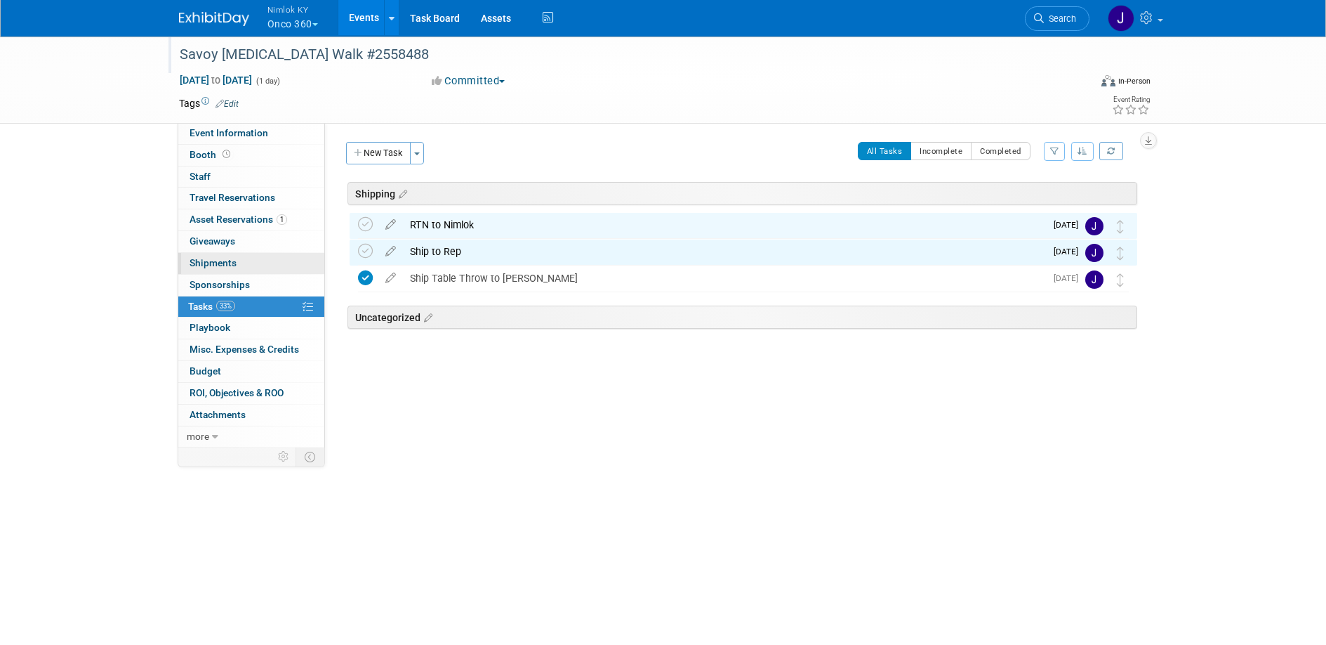
click at [239, 263] on link "0 Shipments 0" at bounding box center [251, 263] width 146 height 21
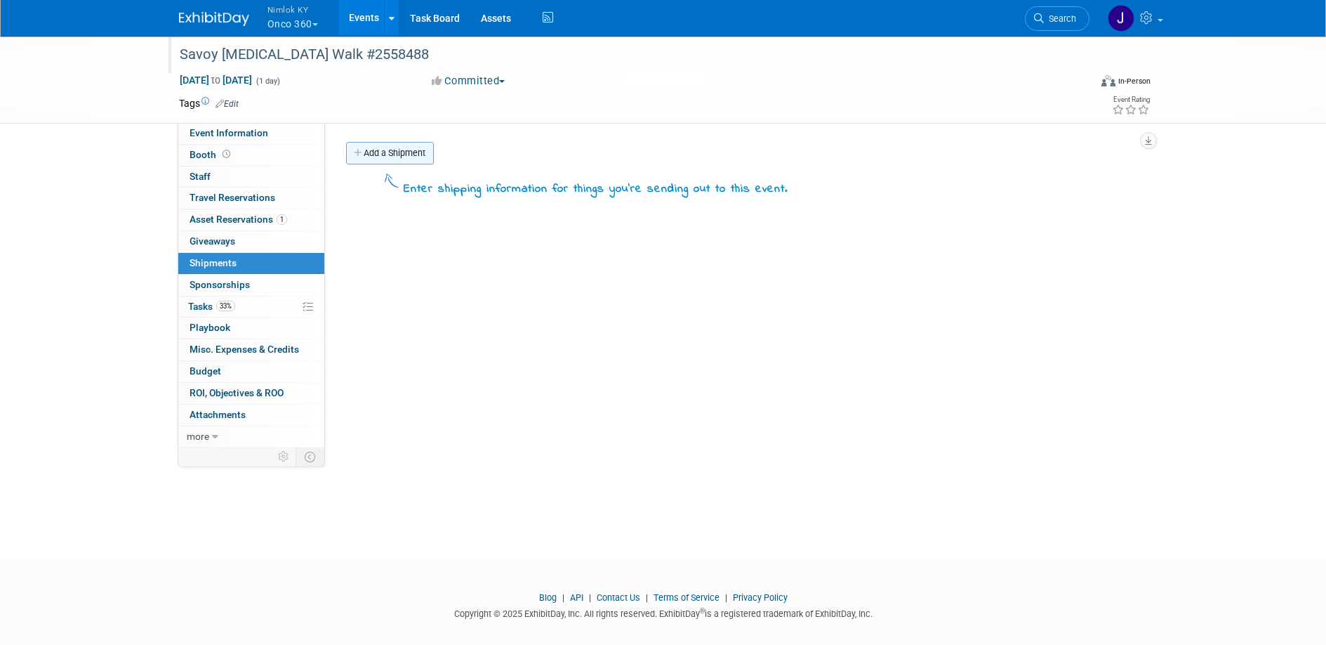
click at [402, 145] on link "Add a Shipment" at bounding box center [390, 153] width 88 height 22
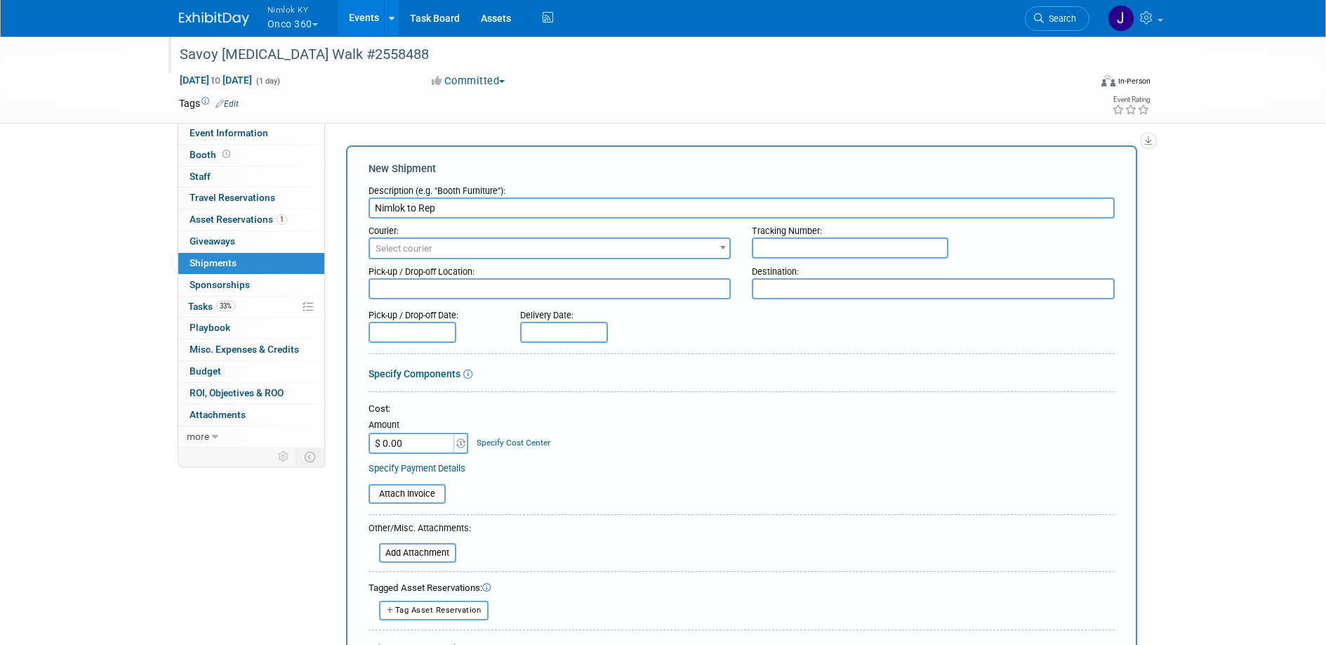
type input "Nimlok to Rep"
click at [447, 250] on span "Select courier" at bounding box center [550, 249] width 360 height 20
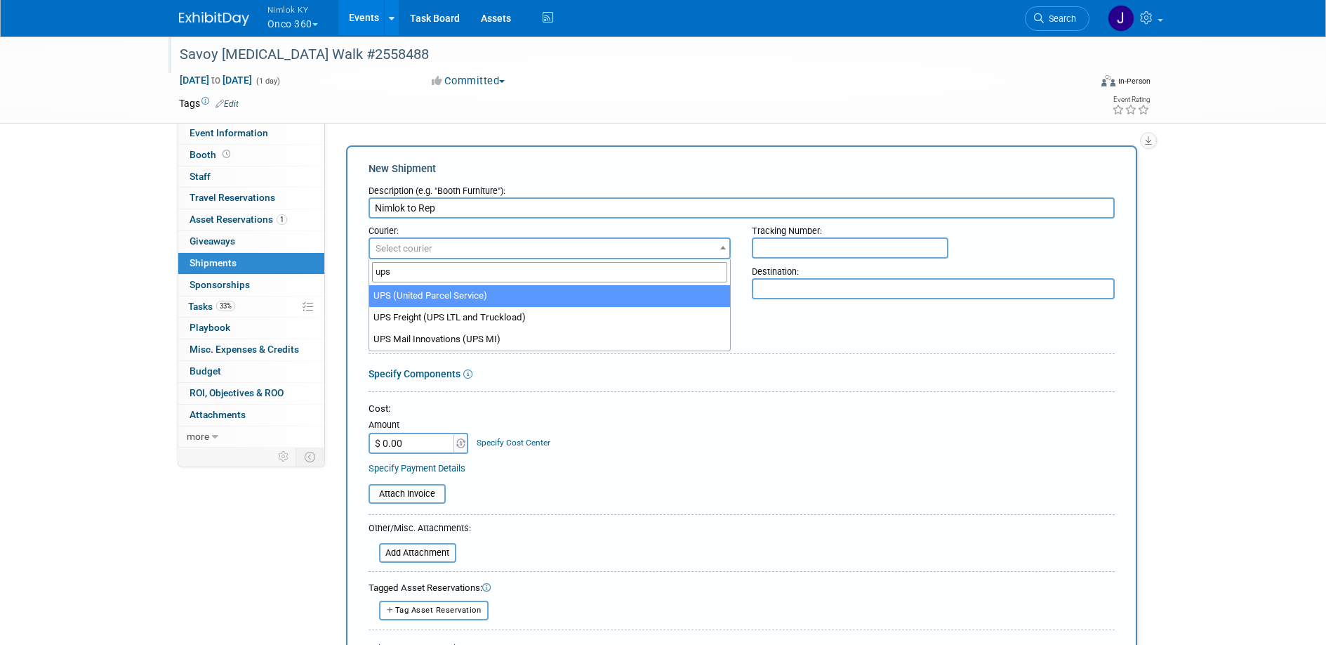
type input "ups"
select select "508"
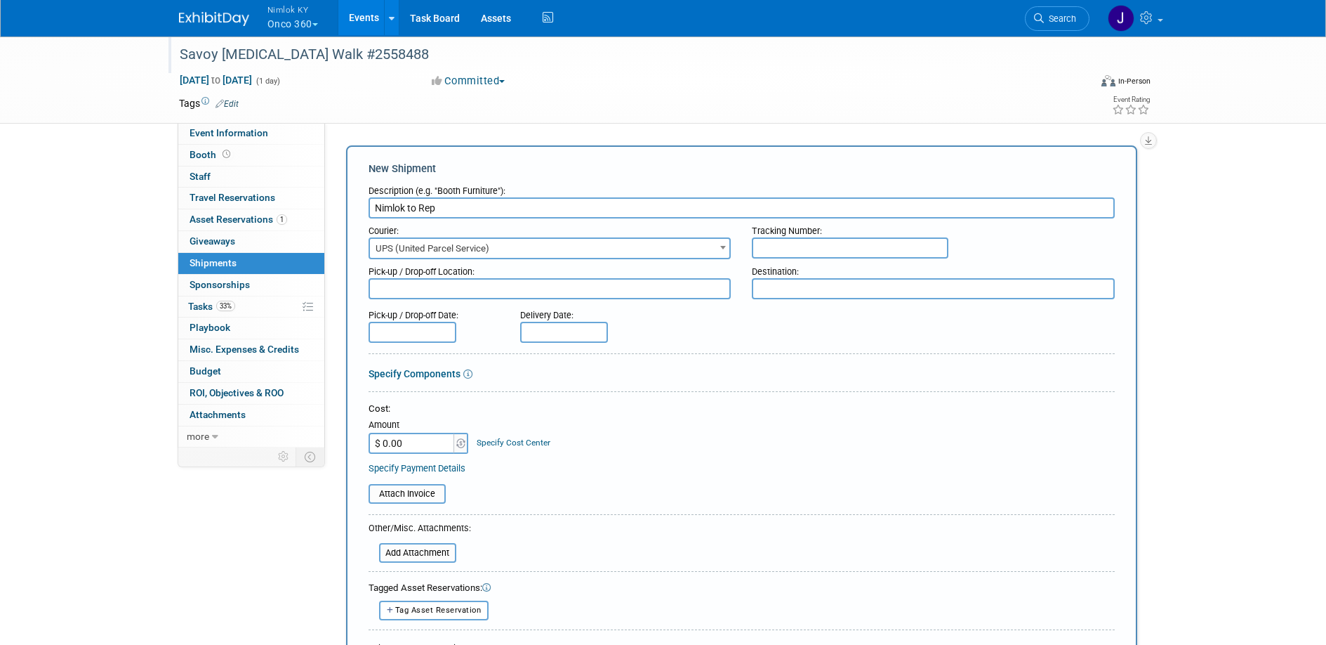
click at [456, 287] on textarea at bounding box center [550, 288] width 363 height 21
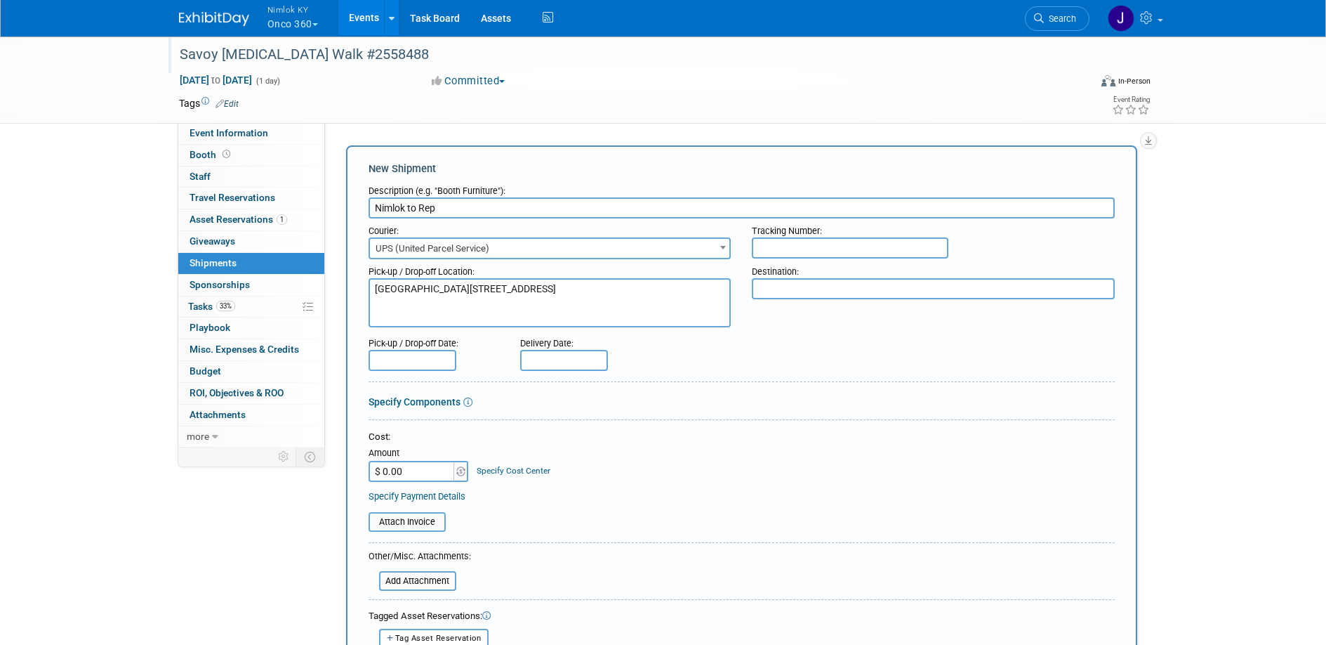
type textarea "Nimlok KY WH 10501 Bunsen Way, Suite 101 Louisville, KY 40299"
click at [852, 290] on textarea at bounding box center [933, 288] width 363 height 21
paste textarea "Onco360 ATTN: Ann-Maree Gallagher 6044 Laurel St. New Orleans, LA 70118"
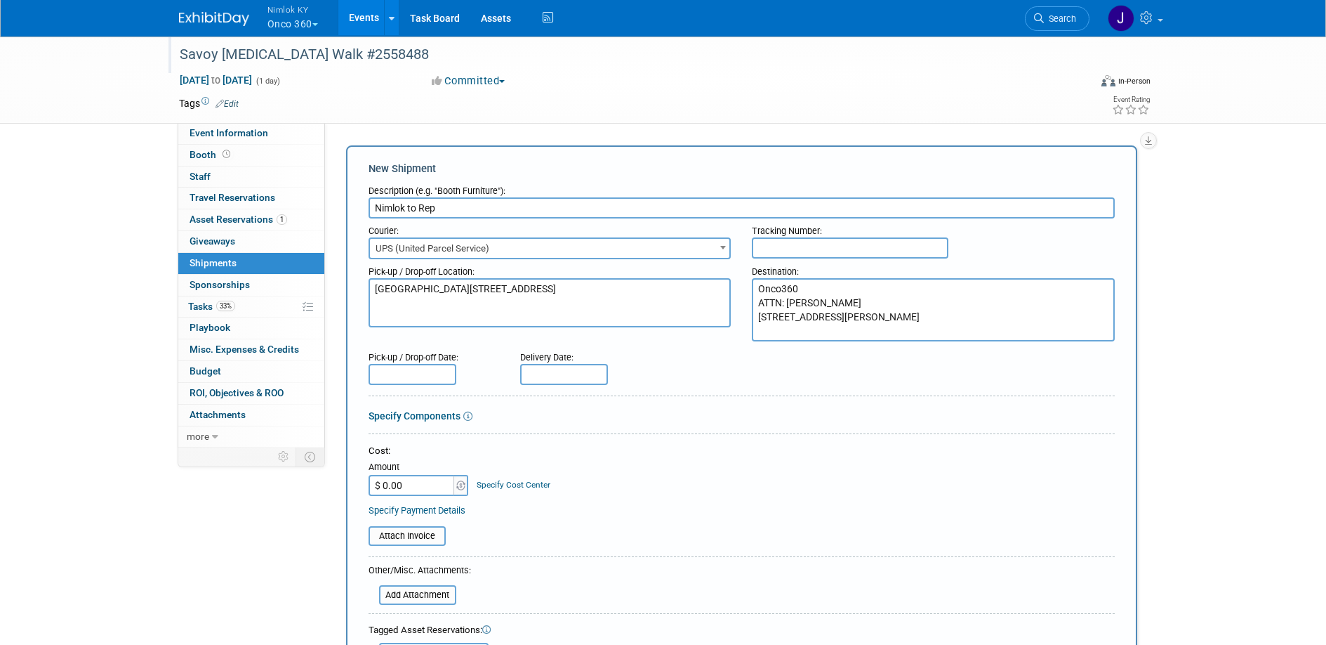
type textarea "Onco360 ATTN: Ann-Maree Gallagher 6044 Laurel St. New Orleans, LA 70118"
click at [423, 371] on input "text" at bounding box center [413, 374] width 88 height 21
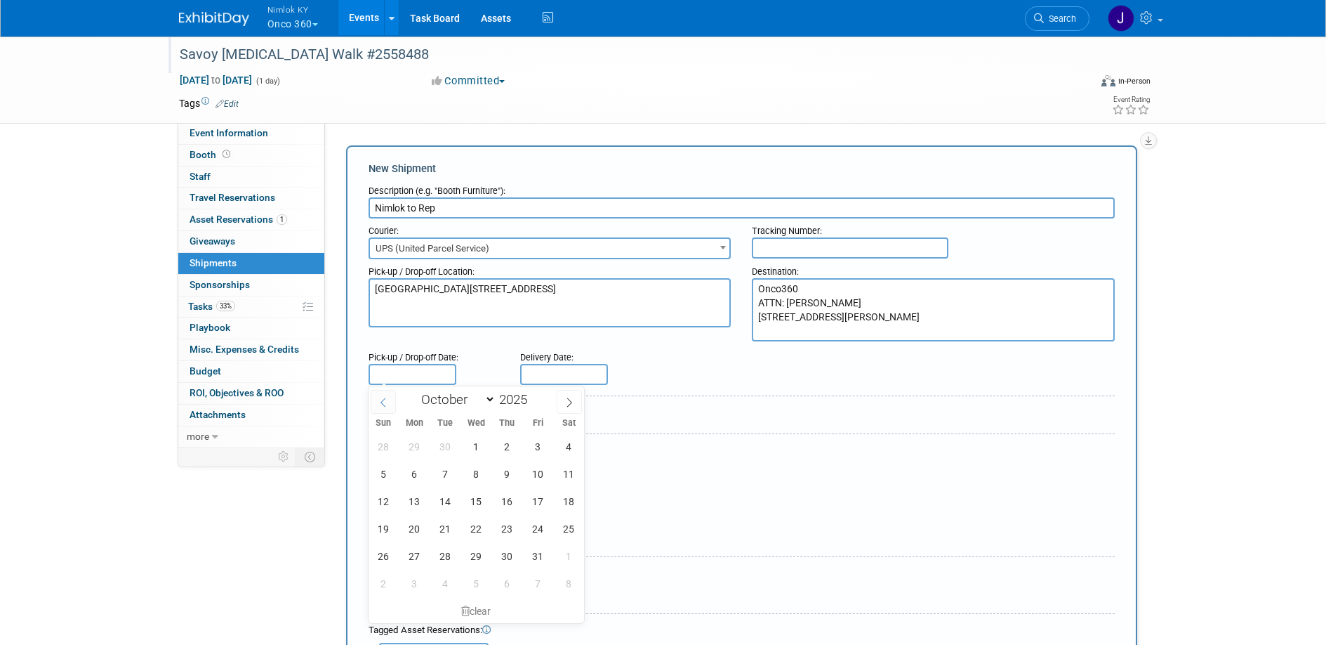
click at [379, 403] on icon at bounding box center [383, 402] width 10 height 10
select select "8"
click at [532, 531] on span "26" at bounding box center [537, 528] width 27 height 27
type input "Sep 26, 2025"
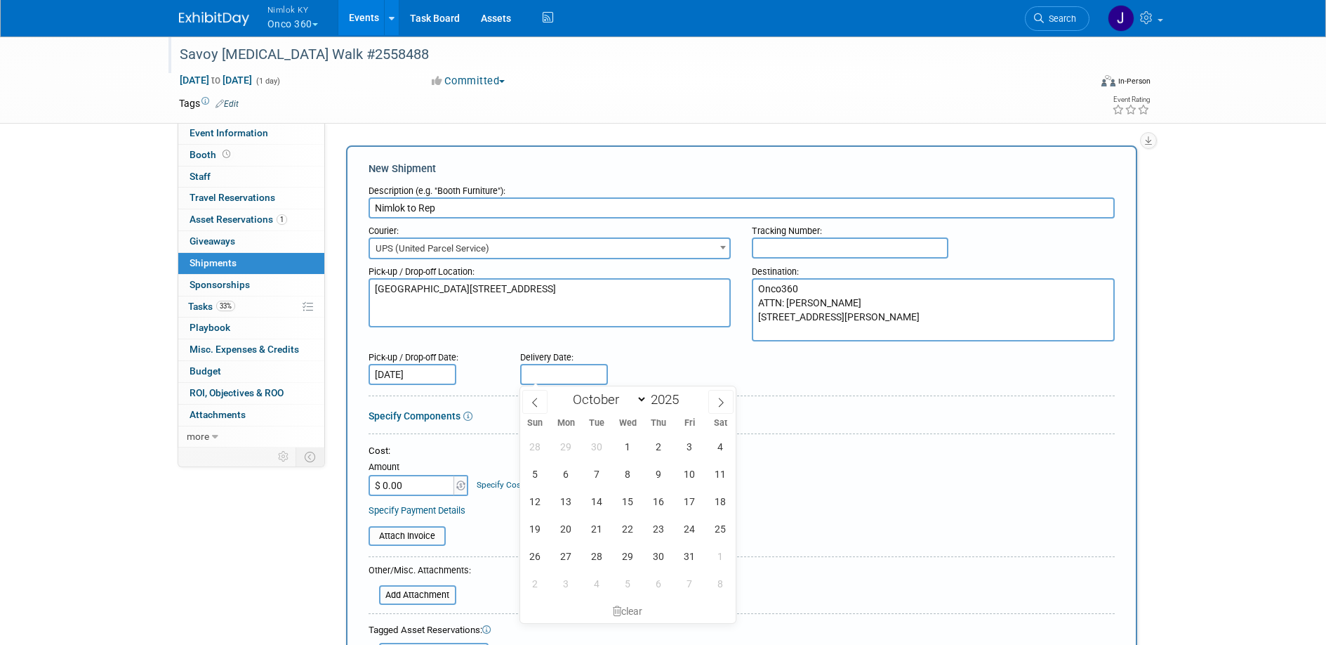
click at [567, 366] on input "text" at bounding box center [564, 374] width 88 height 21
click at [721, 447] on span "4" at bounding box center [720, 445] width 27 height 27
type input "Oct 4, 2025"
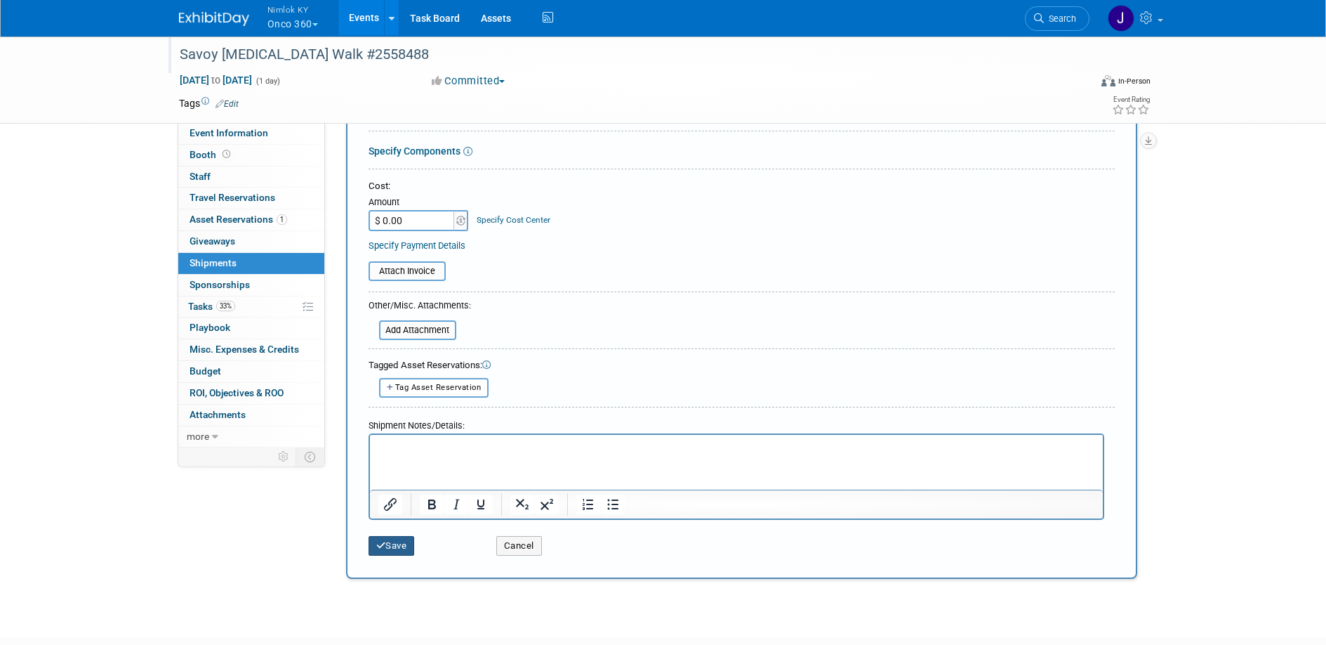
click at [397, 541] on button "Save" at bounding box center [392, 546] width 46 height 20
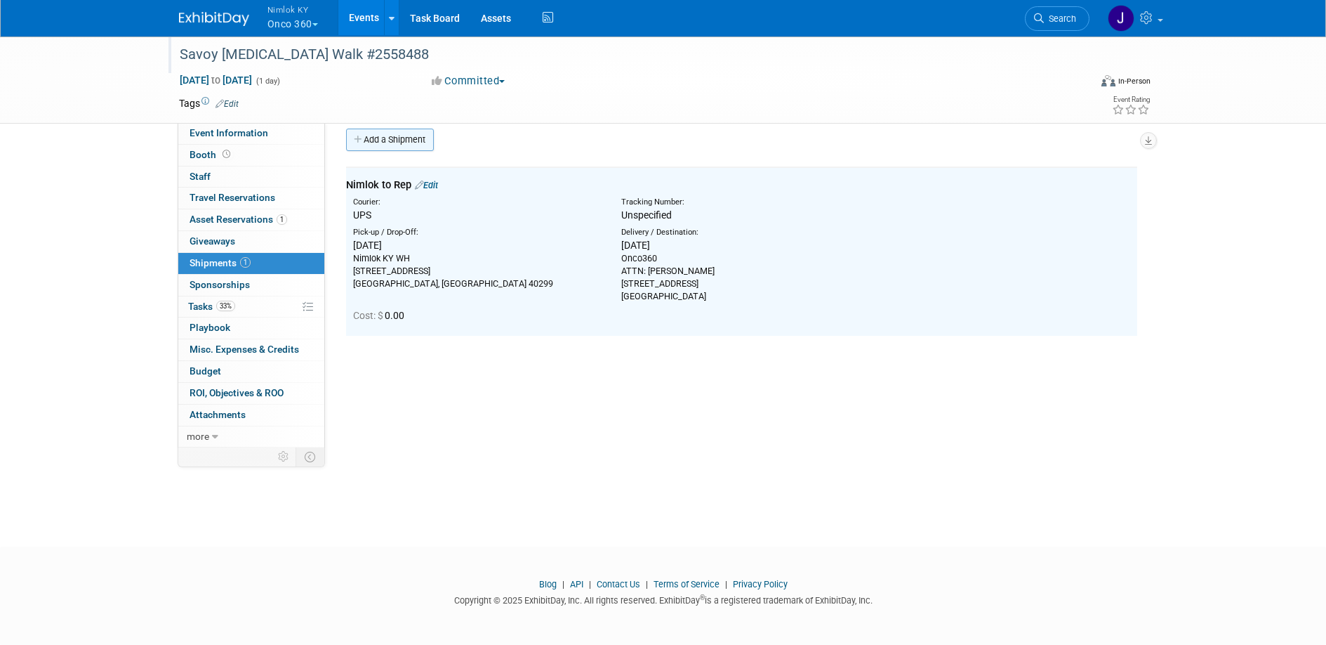
click at [400, 132] on link "Add a Shipment" at bounding box center [390, 139] width 88 height 22
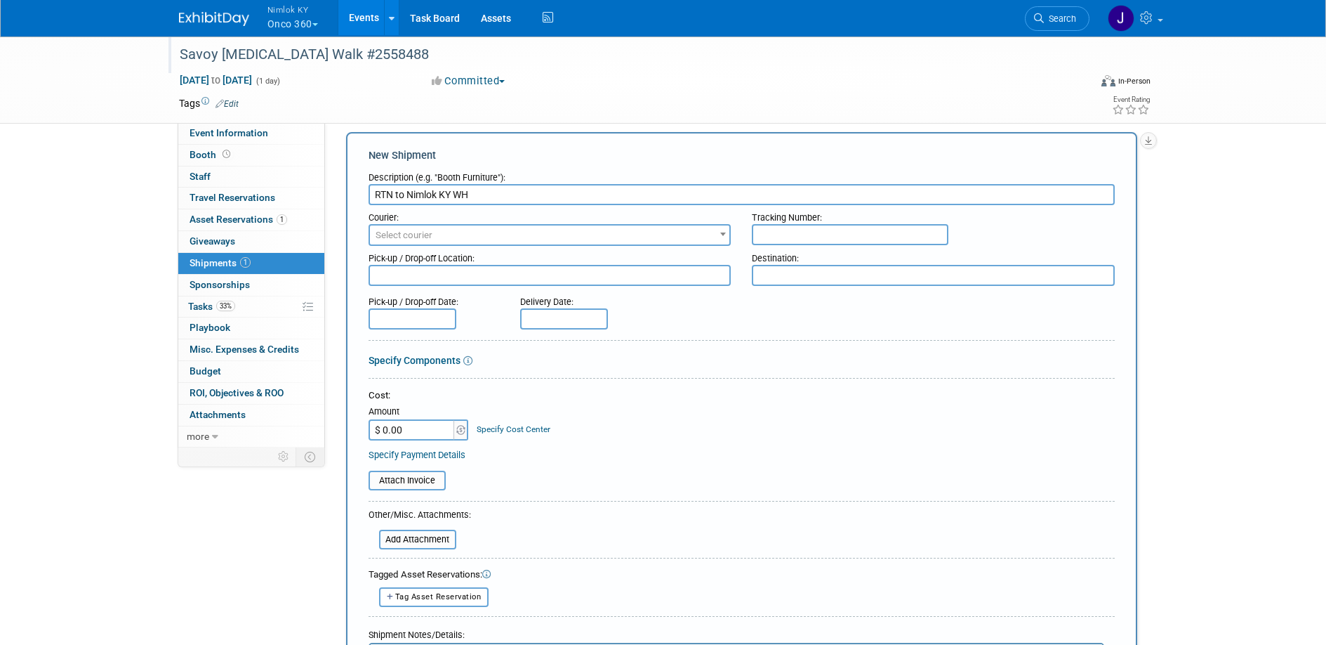
scroll to position [42, 0]
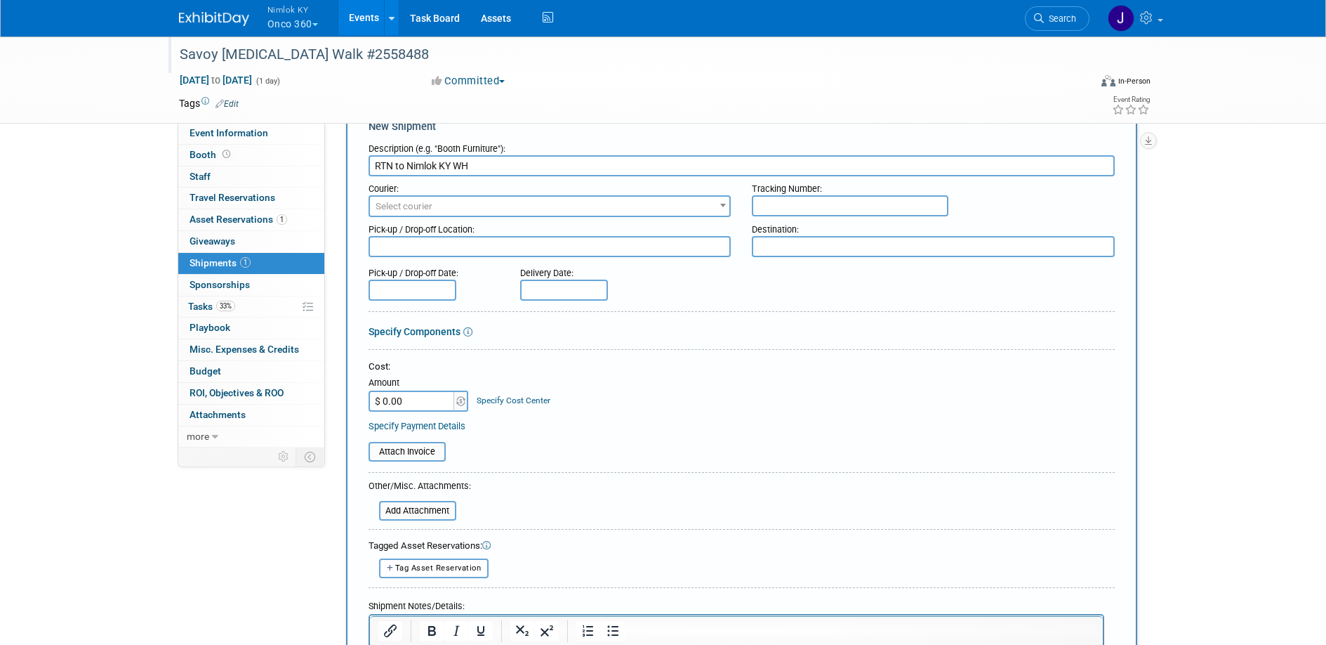
type input "RTN to Nimlok KY WH"
click at [428, 201] on span "Select courier" at bounding box center [404, 206] width 57 height 11
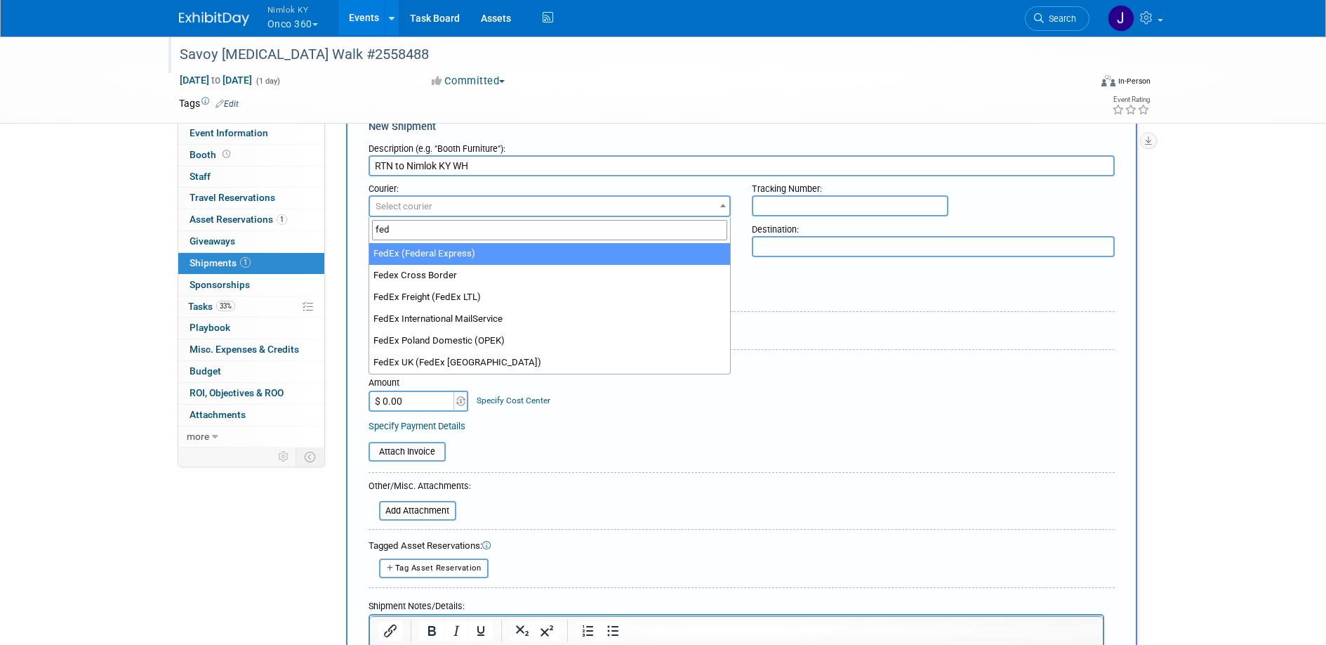
type input "fed"
select select "206"
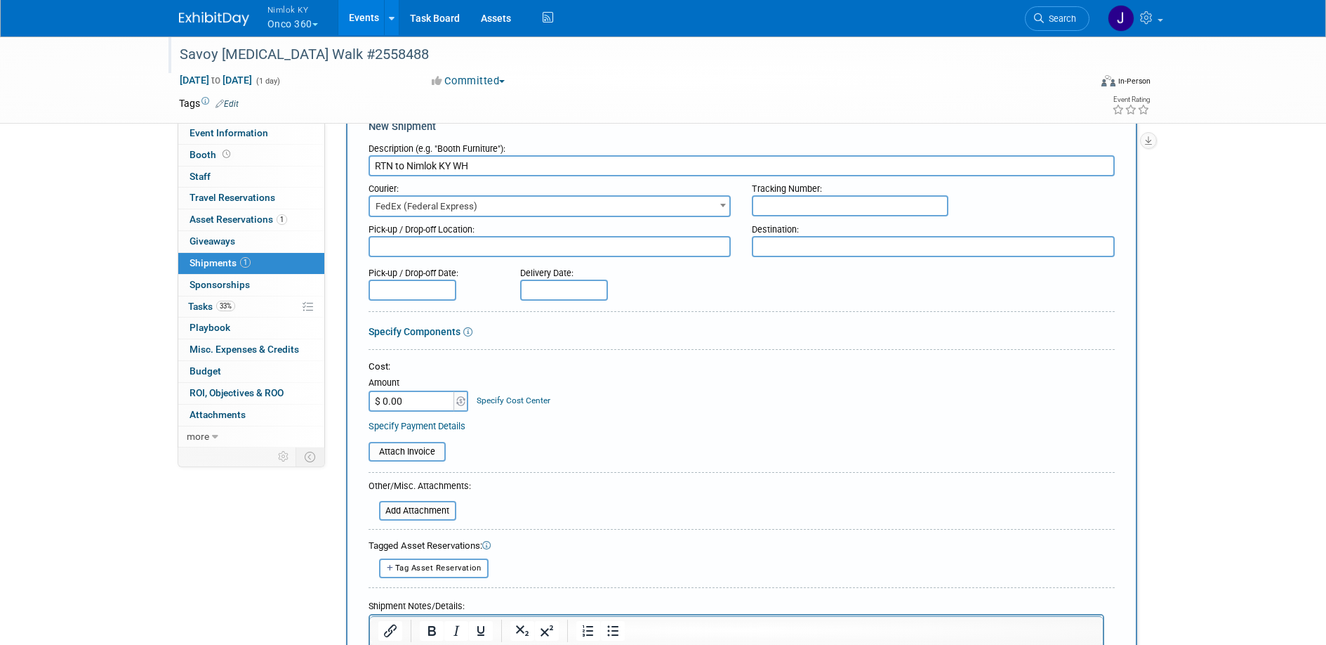
click at [450, 250] on textarea at bounding box center [550, 246] width 363 height 21
paste textarea "Onco360 ATTN: Ann-Maree Gallagher 6044 Laurel St. New Orleans, LA 70118"
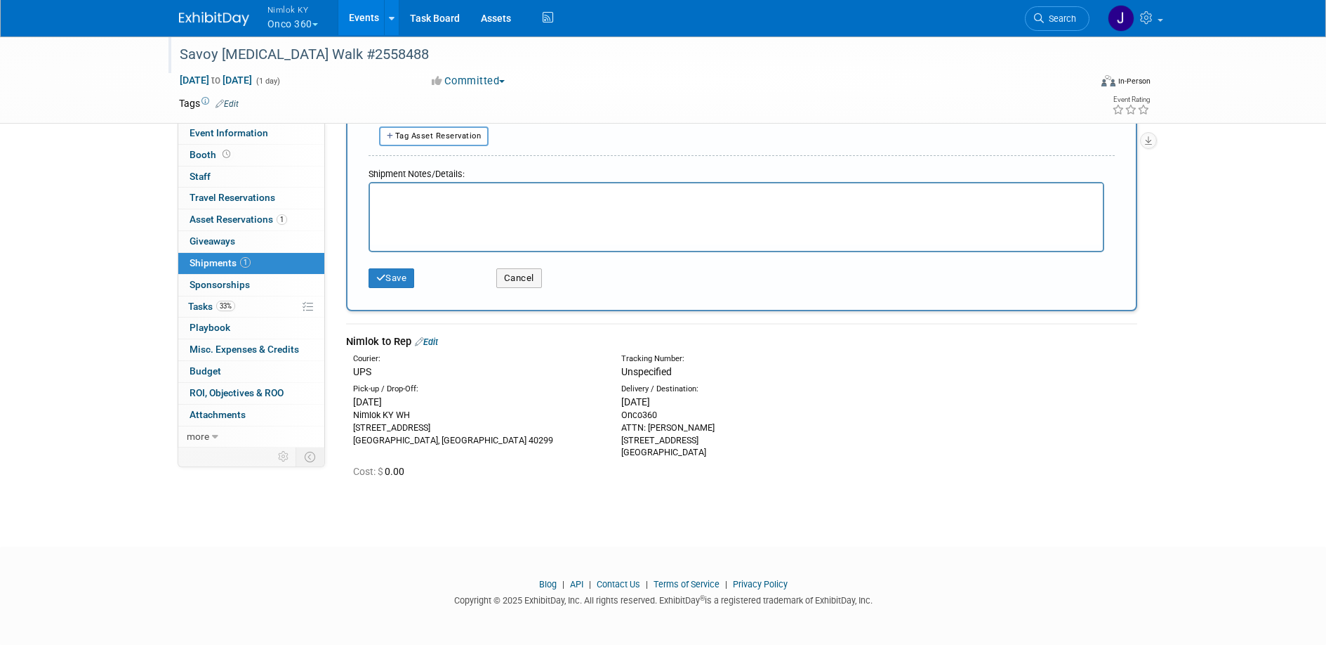
scroll to position [532, 0]
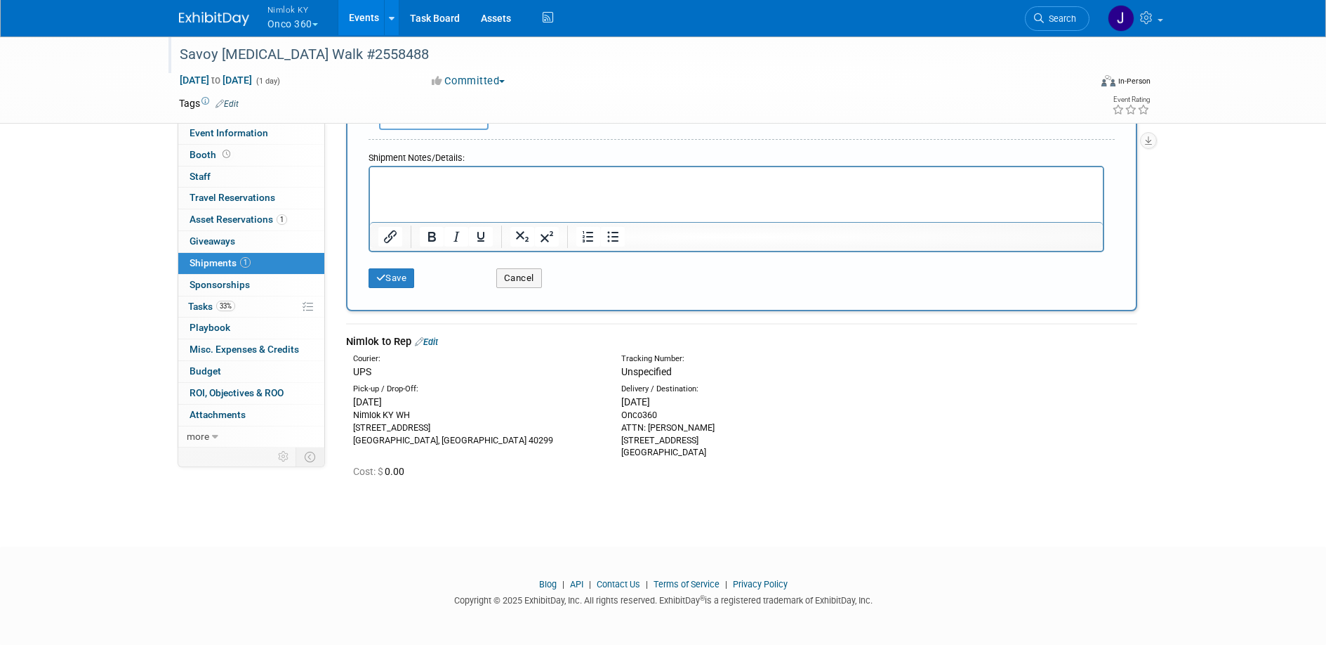
type textarea "Onco360 ATTN: Ann-Maree Gallagher 6044 Laurel St. New Orleans, LA 70118"
drag, startPoint x: 444, startPoint y: 440, endPoint x: 348, endPoint y: 418, distance: 97.8
click at [348, 418] on div "Pick-up / Drop-Off: Fri. Sep 26, 2025 Nimlok KY WH 10501 Bunsen Way, Suite 101 …" at bounding box center [477, 414] width 268 height 63
copy div "Nimlok KY WH 10501 Bunsen Way, Suite 101 Louisville, KY 40299"
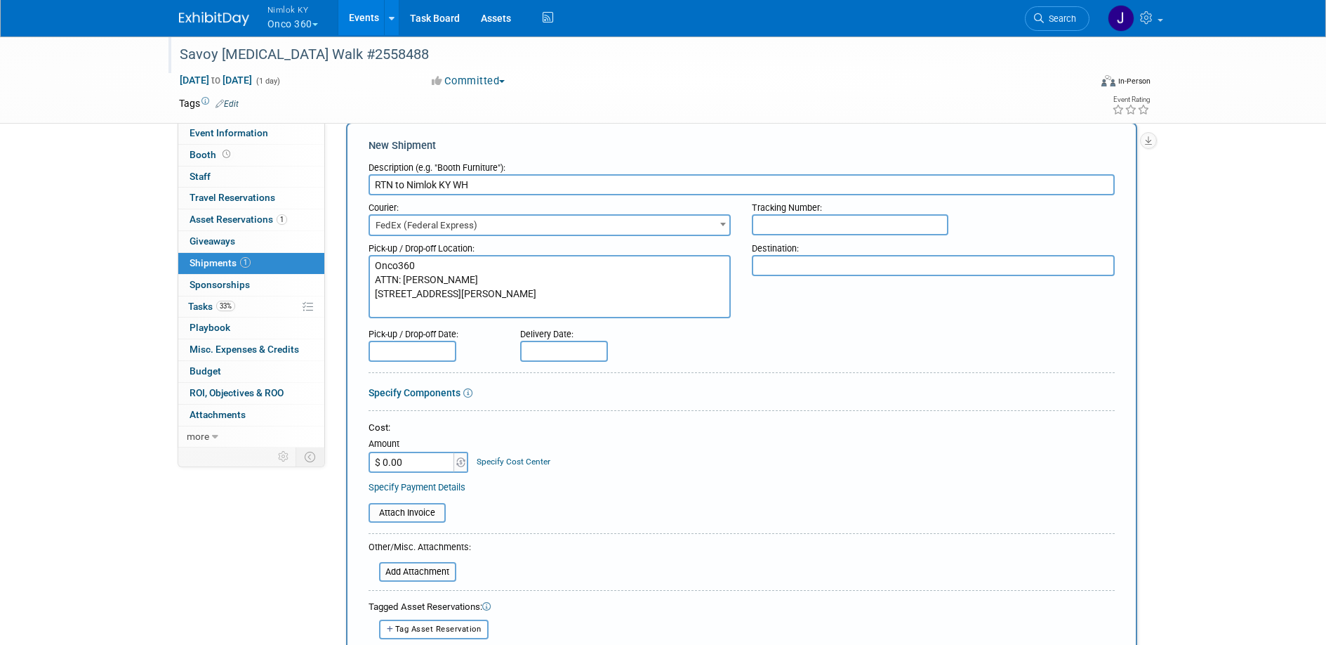
scroll to position [0, 0]
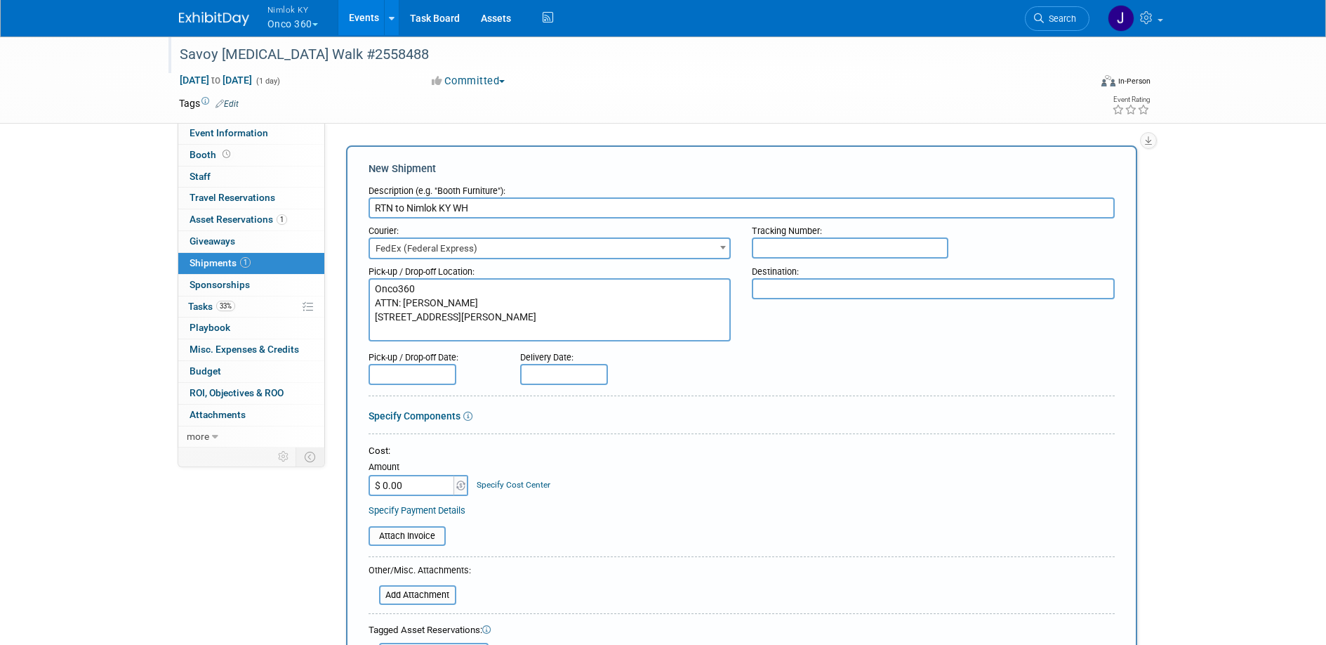
click at [790, 289] on textarea at bounding box center [933, 288] width 363 height 21
paste textarea "Nimlok KY WH 10501 Bunsen Way, Suite 101 Louisville, KY 40299"
type textarea "Nimlok KY WH 10501 Bunsen Way, Suite 101 Louisville, KY 40299"
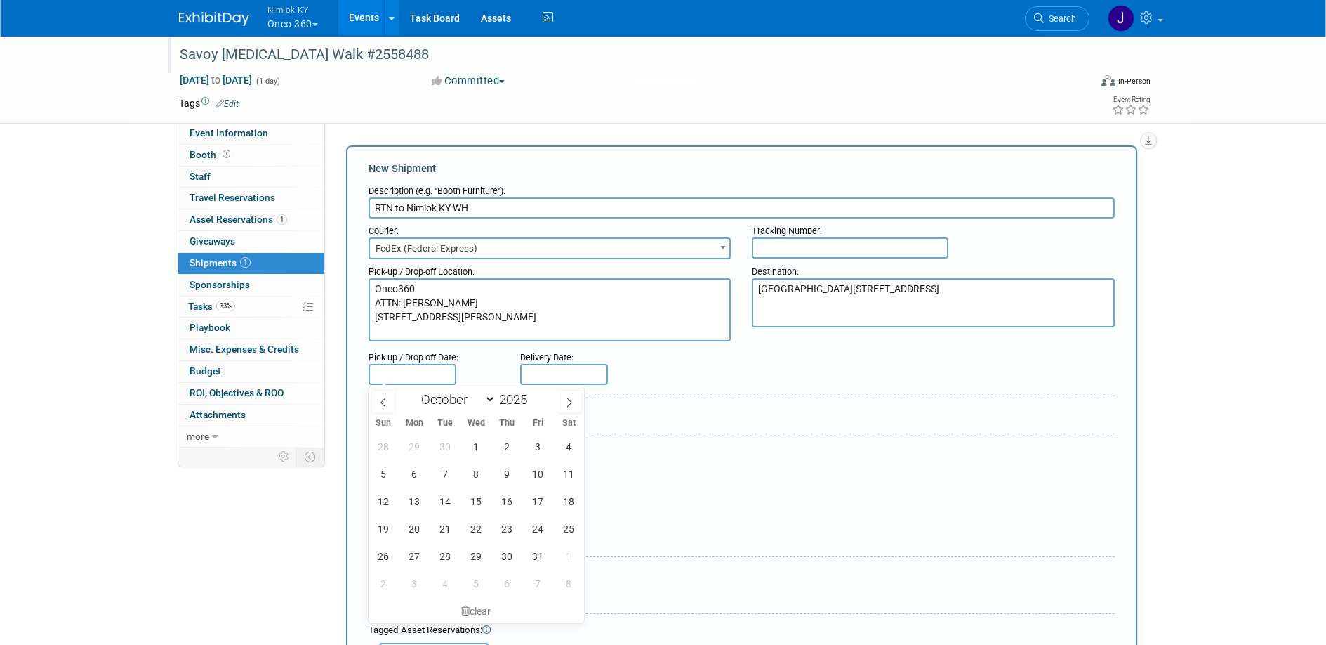
click at [422, 375] on input "text" at bounding box center [413, 374] width 88 height 21
click at [385, 470] on span "5" at bounding box center [383, 473] width 27 height 27
type input "Oct 5, 2025"
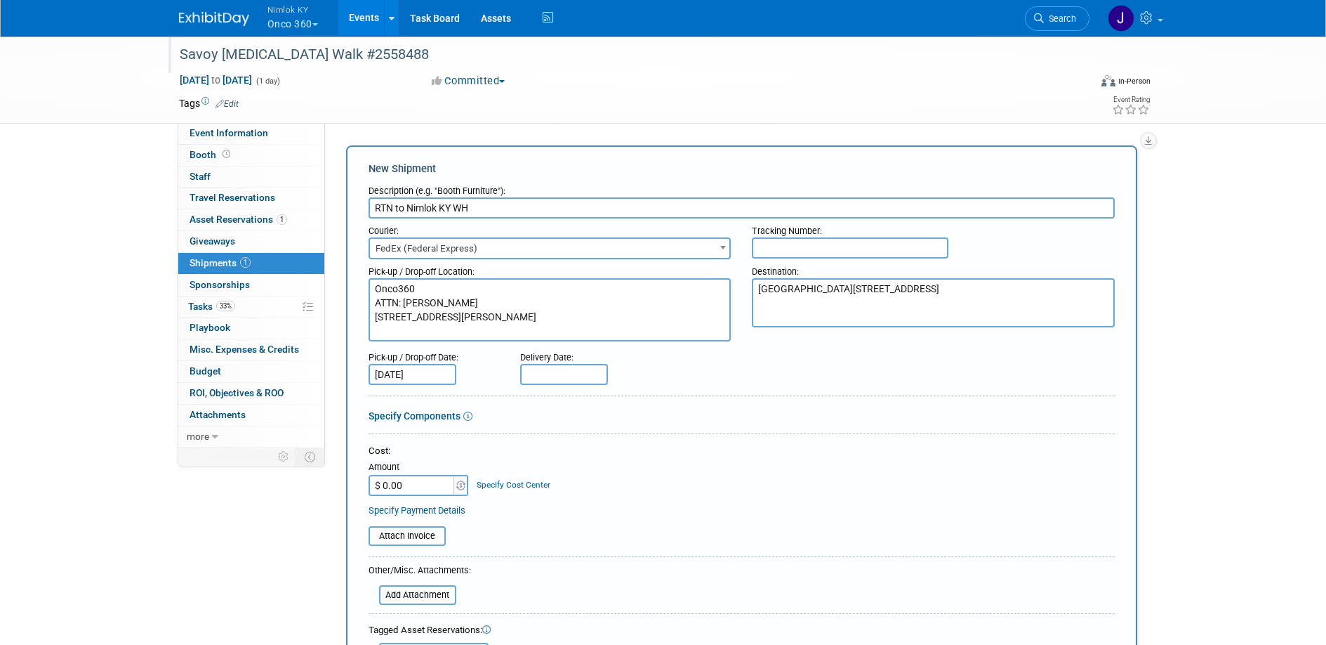
click at [546, 375] on input "text" at bounding box center [564, 374] width 88 height 21
click at [630, 501] on span "15" at bounding box center [627, 500] width 27 height 27
type input "Oct 15, 2025"
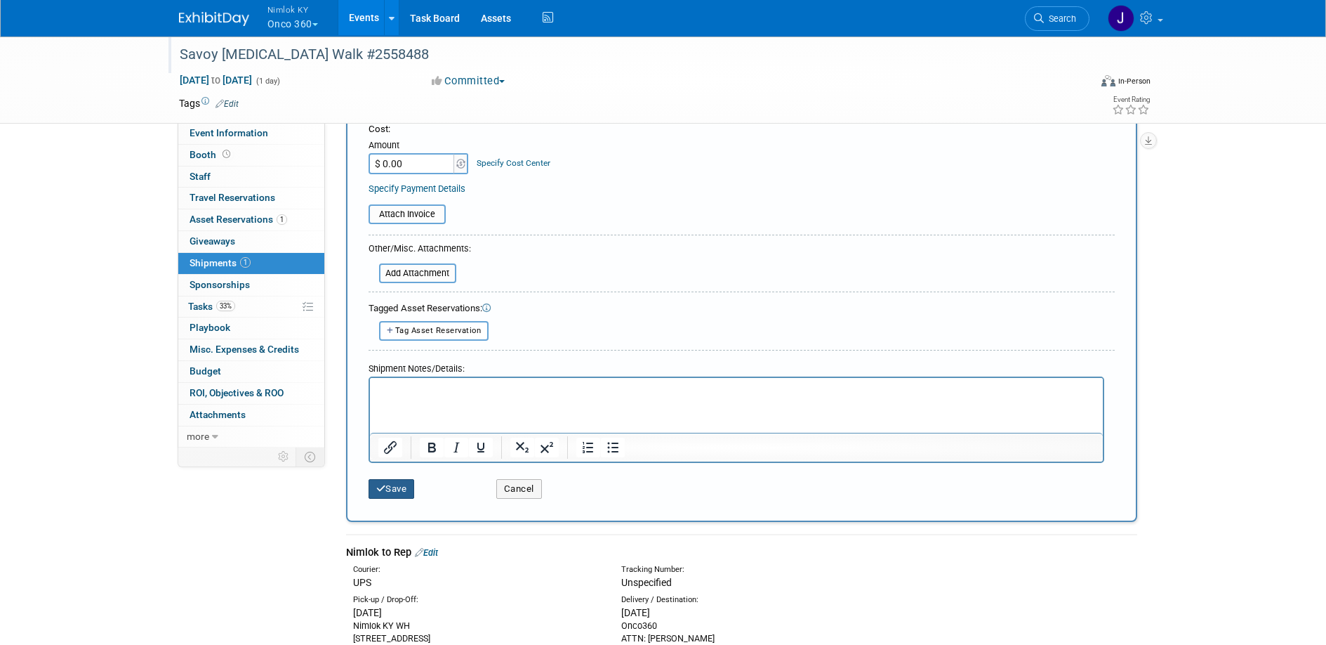
click at [393, 487] on button "Save" at bounding box center [392, 489] width 46 height 20
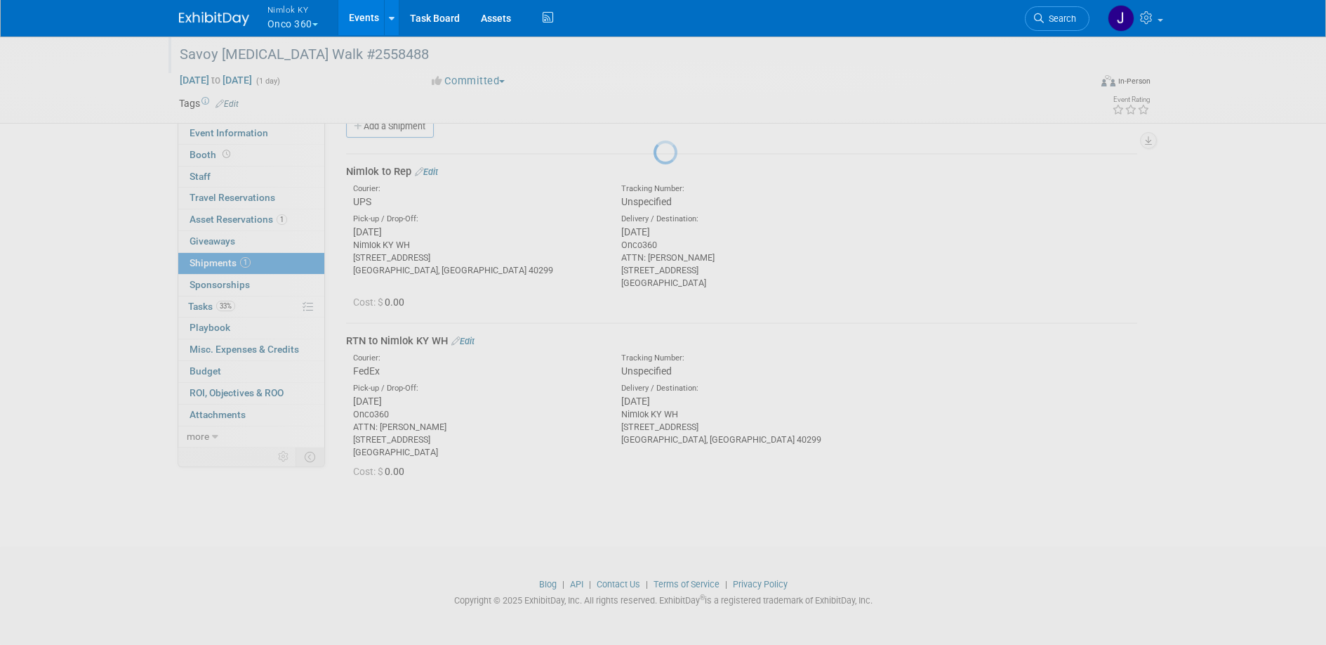
scroll to position [27, 0]
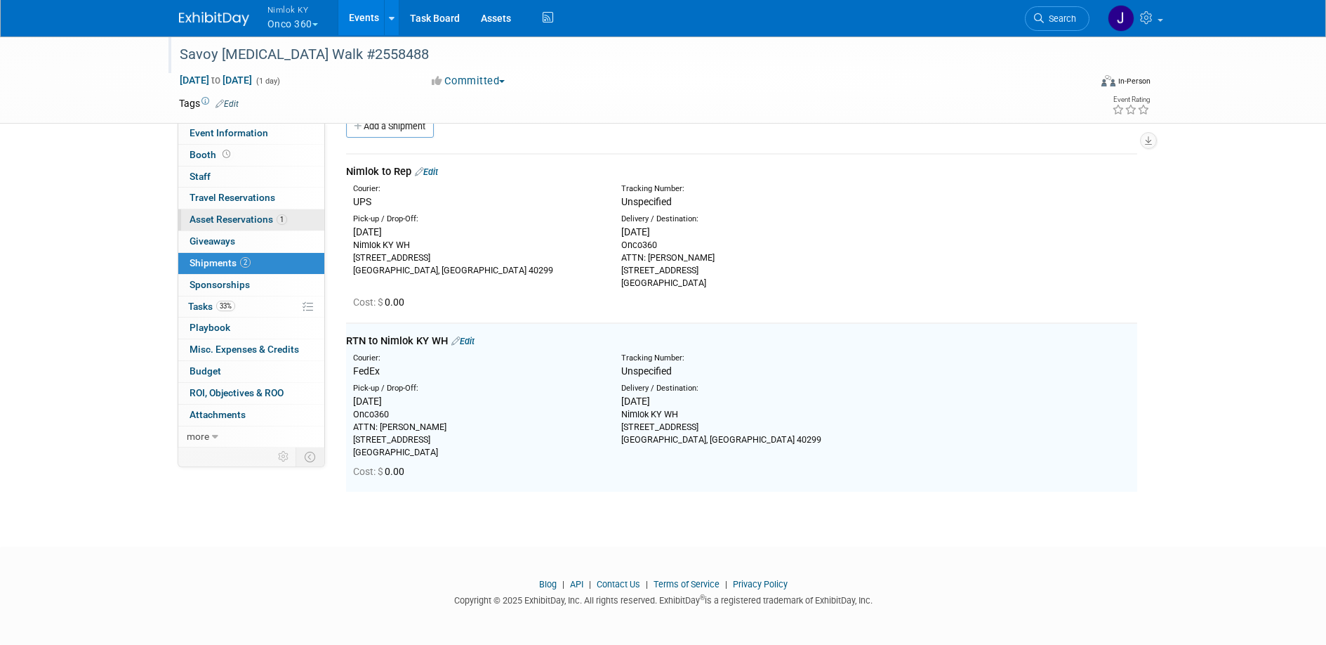
click at [225, 225] on link "1 Asset Reservations 1" at bounding box center [251, 219] width 146 height 21
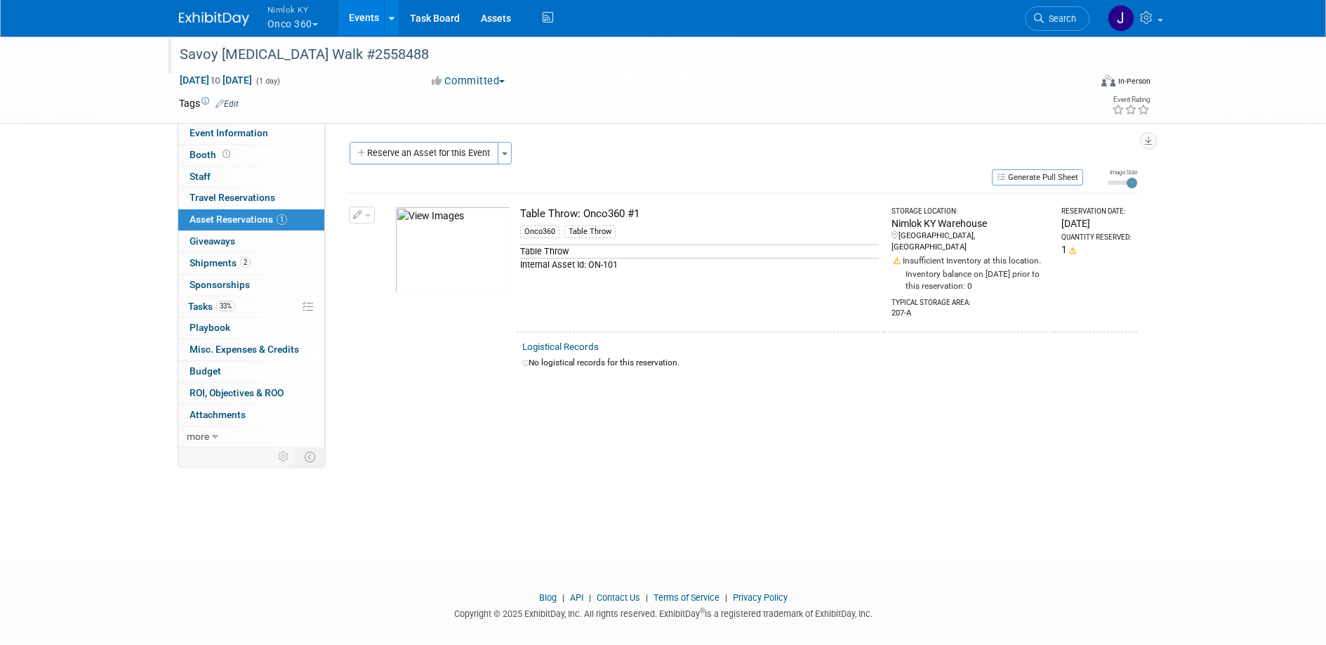
click at [647, 220] on div "Table Throw: Onco360 #1" at bounding box center [699, 213] width 359 height 15
click at [251, 260] on link "2 Shipments 2" at bounding box center [251, 263] width 146 height 21
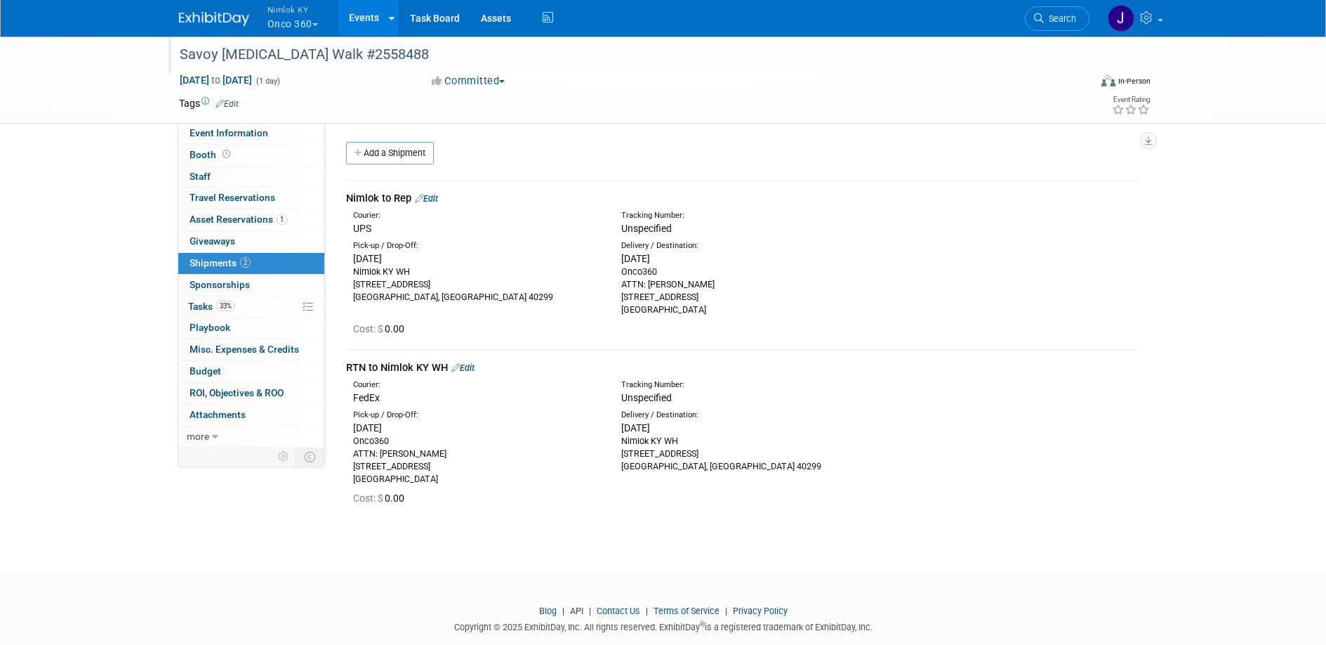
click at [692, 314] on div "Onco360 ATTN: Ann-Maree Gallagher 6044 Laurel St. New Orleans, LA 70118" at bounding box center [744, 290] width 247 height 51
drag, startPoint x: 713, startPoint y: 312, endPoint x: 649, endPoint y: 288, distance: 68.2
click at [649, 288] on div "Onco360 ATTN: Ann-Maree Gallagher 6044 Laurel St. New Orleans, LA 70118" at bounding box center [744, 290] width 247 height 51
copy div "Ann-Maree Gallagher 6044 Laurel St. New Orleans, LA 70118"
click at [259, 221] on span "Asset Reservations 1" at bounding box center [239, 218] width 98 height 11
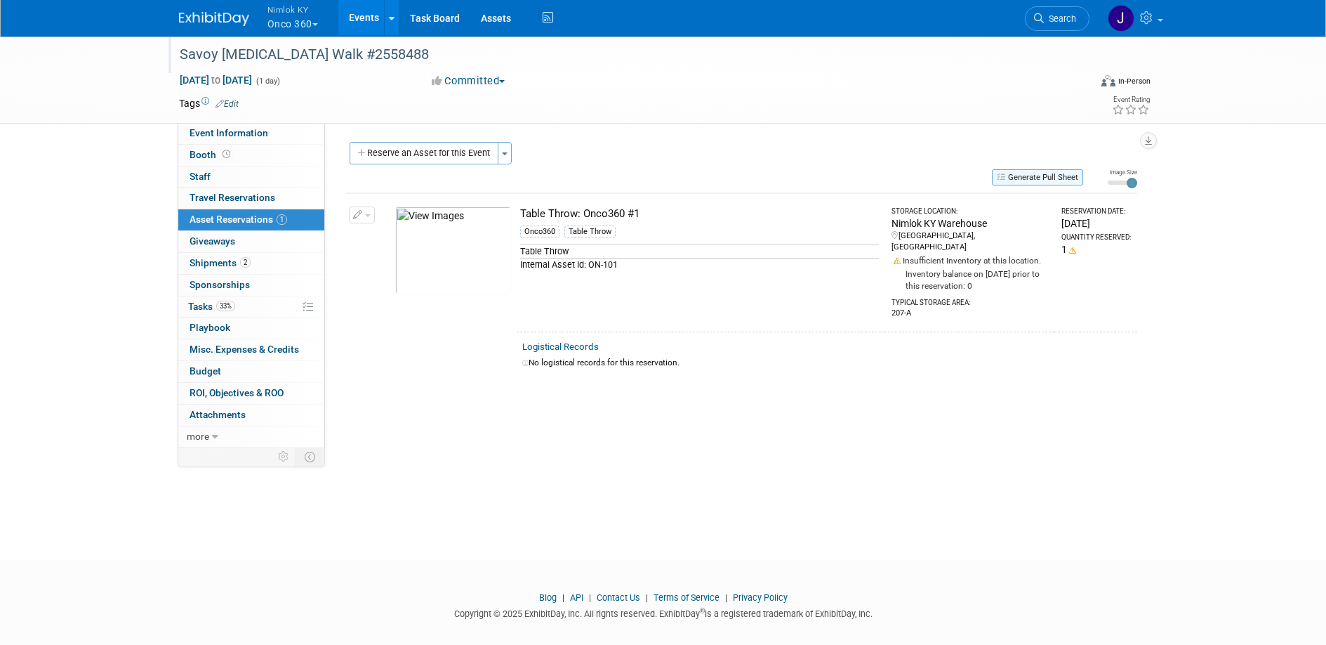
click at [1055, 177] on button "Generate Pull Sheet" at bounding box center [1037, 177] width 91 height 16
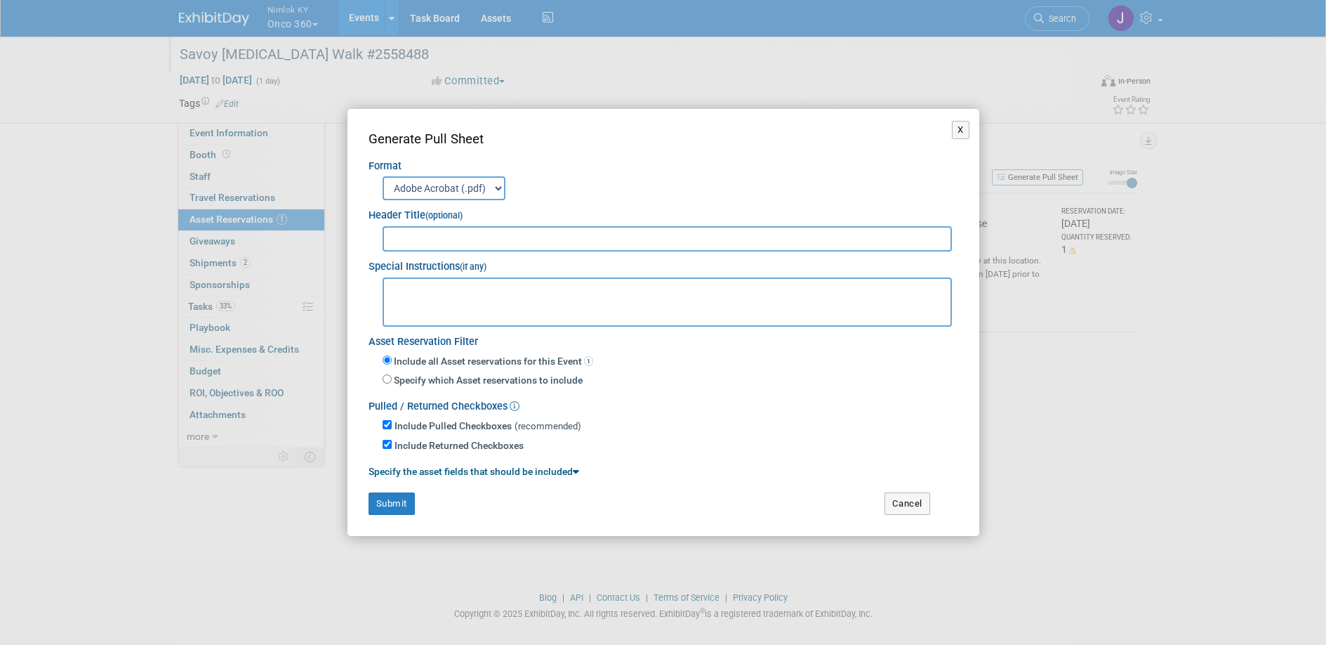
click at [883, 246] on input "text" at bounding box center [668, 238] width 570 height 25
type input "2558488"
click at [392, 508] on button "Submit" at bounding box center [392, 503] width 46 height 22
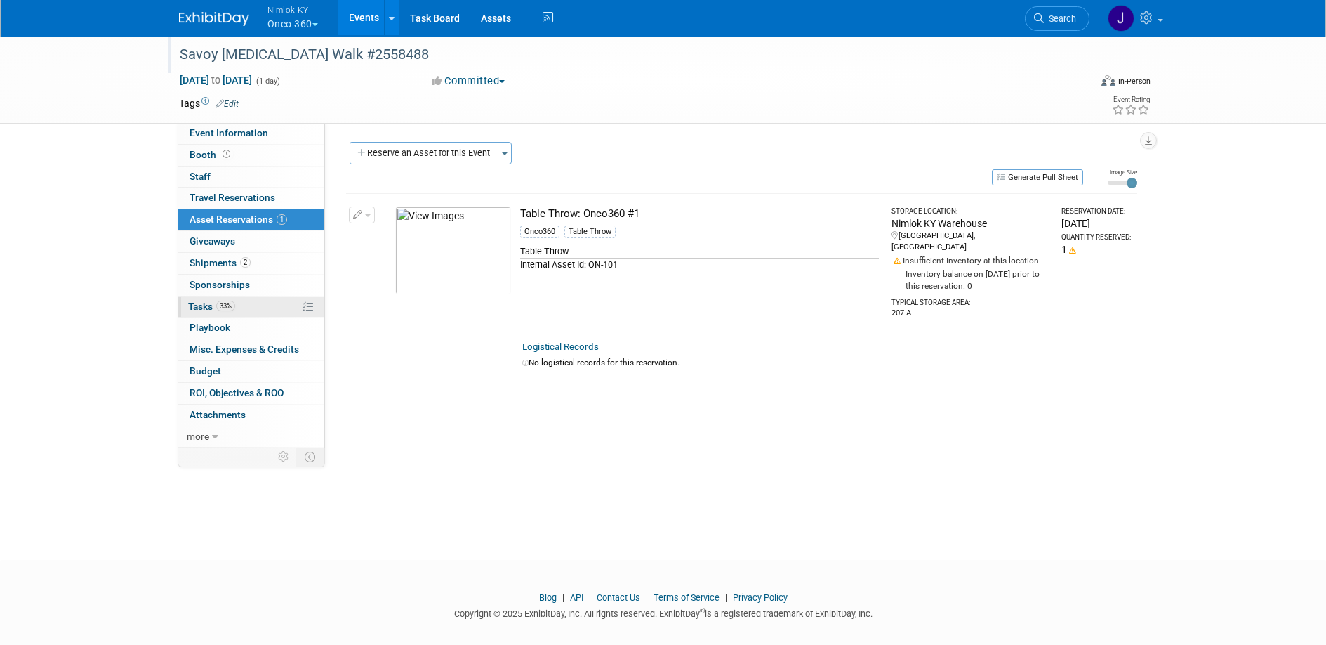
click at [269, 308] on link "33% Tasks 33%" at bounding box center [251, 306] width 146 height 21
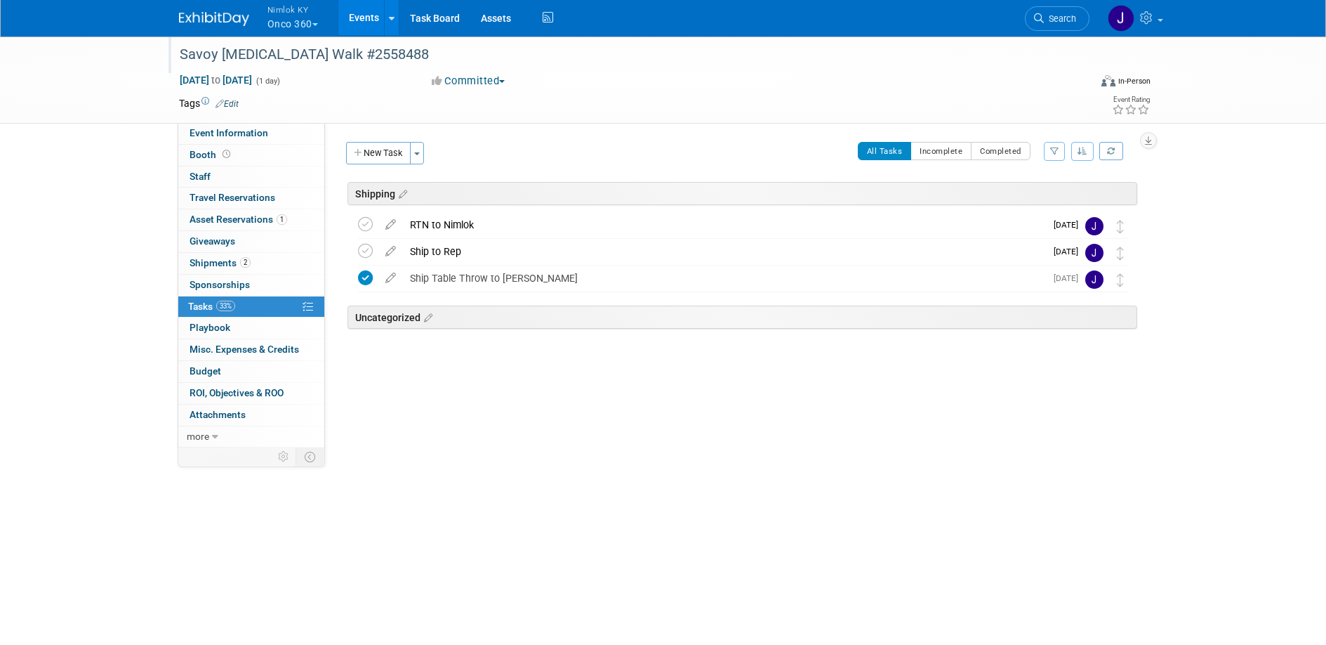
click at [305, 26] on button "Nimlok KY Onco 360" at bounding box center [301, 18] width 70 height 37
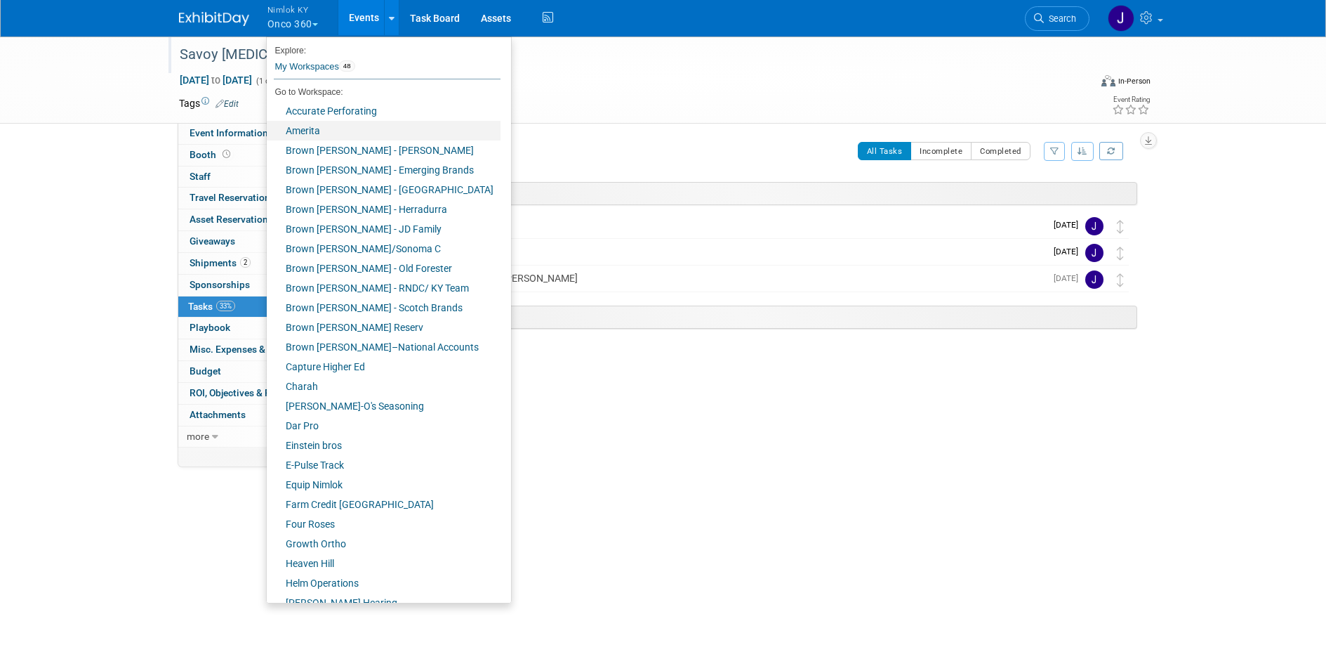
click at [333, 131] on link "Amerita" at bounding box center [384, 131] width 234 height 20
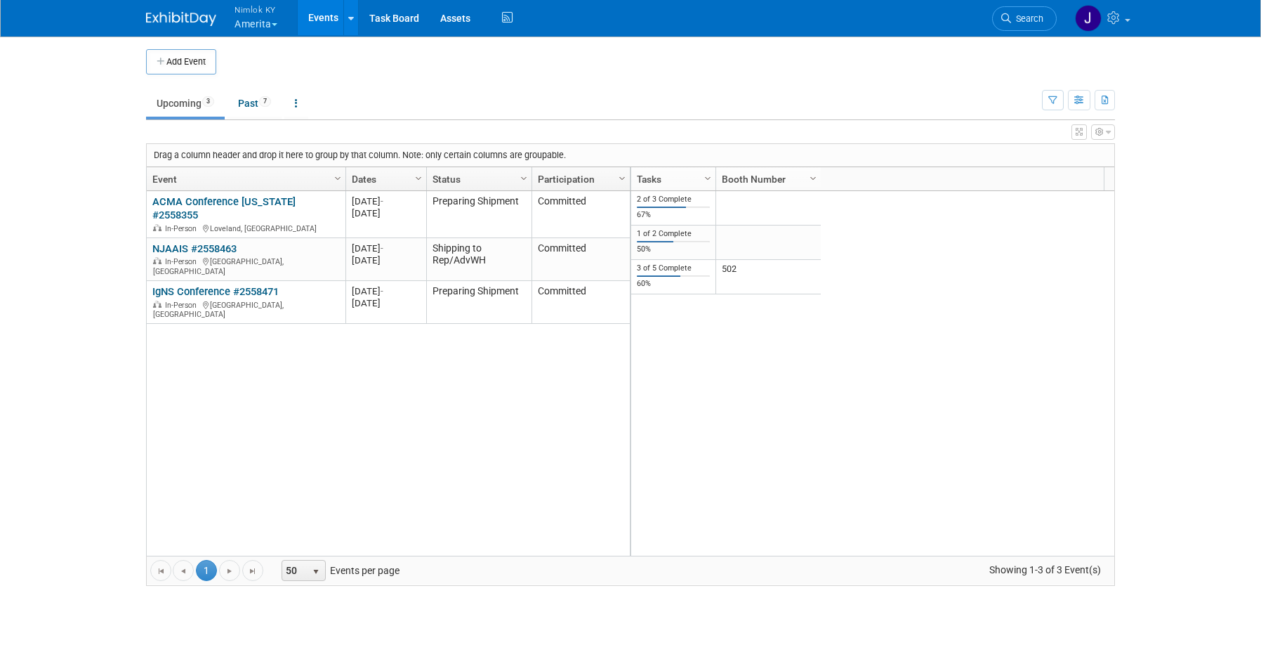
click at [257, 25] on button "Nimlok KY Amerita" at bounding box center [264, 18] width 62 height 37
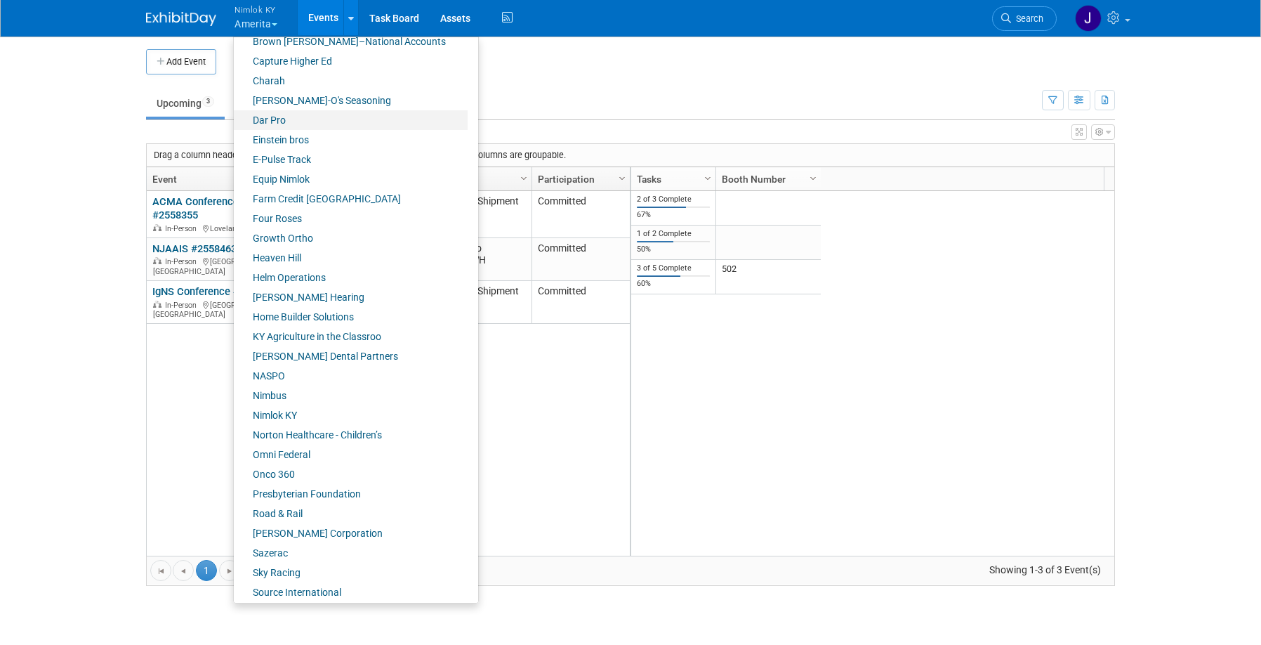
scroll to position [314, 0]
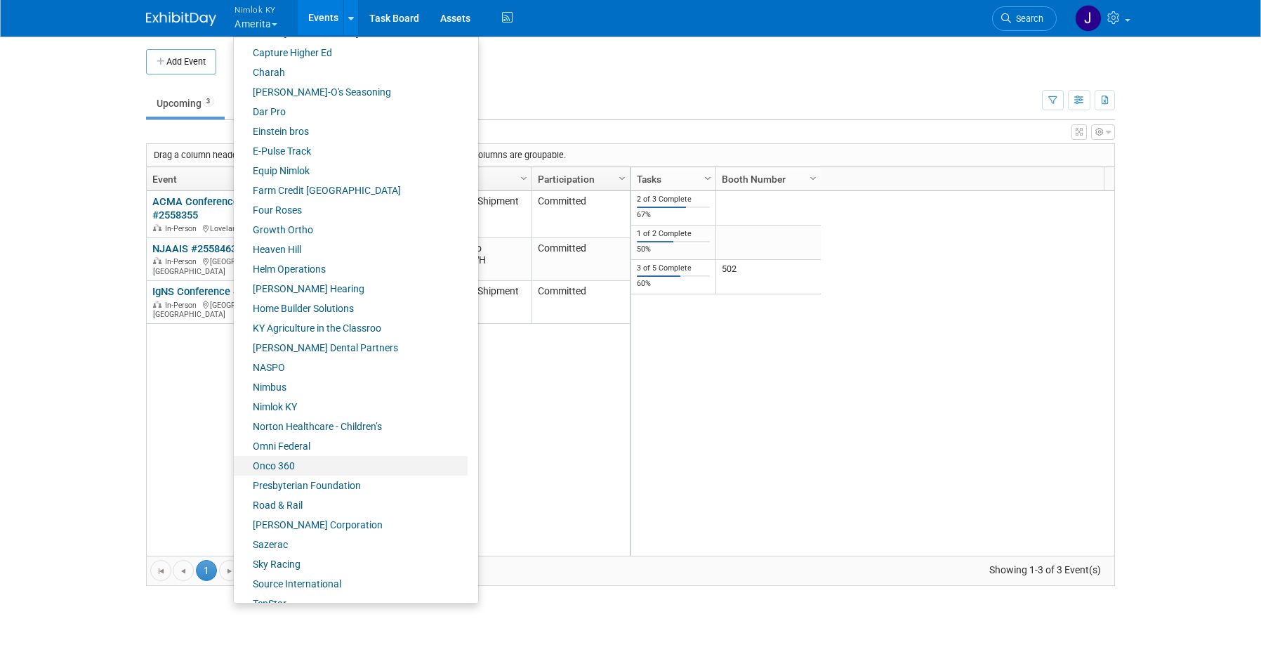
click at [293, 463] on link "Onco 360" at bounding box center [351, 466] width 234 height 20
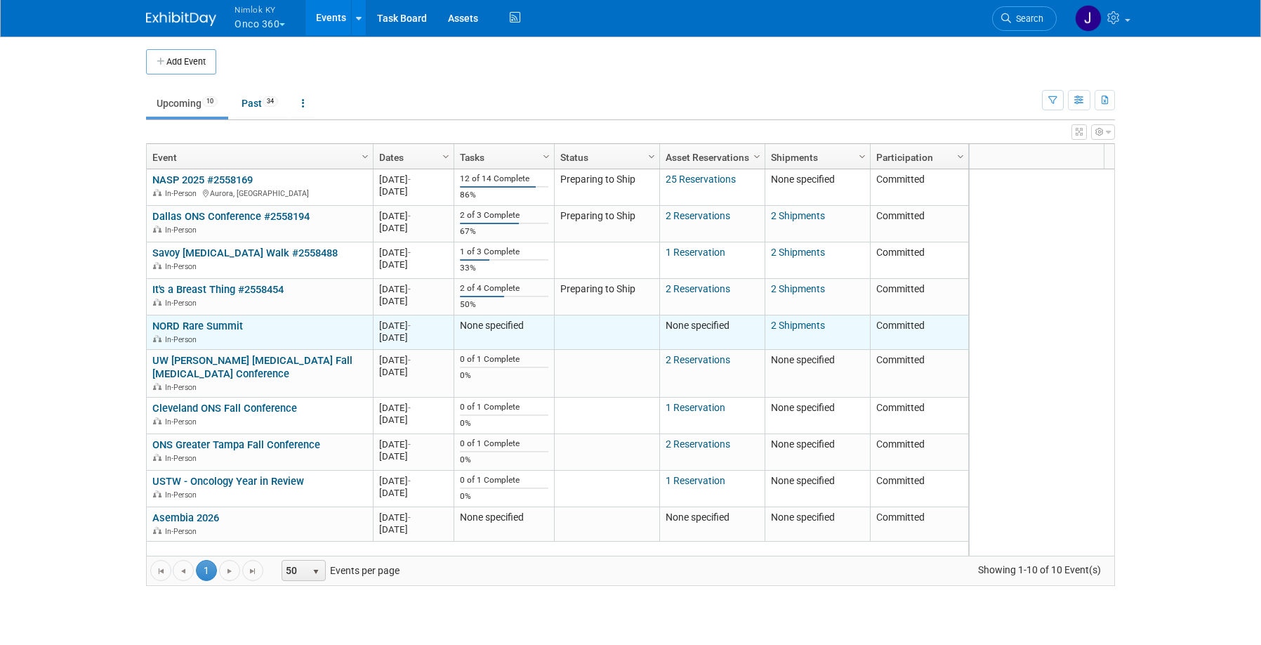
click at [232, 326] on link "NORD Rare Summit" at bounding box center [197, 325] width 91 height 13
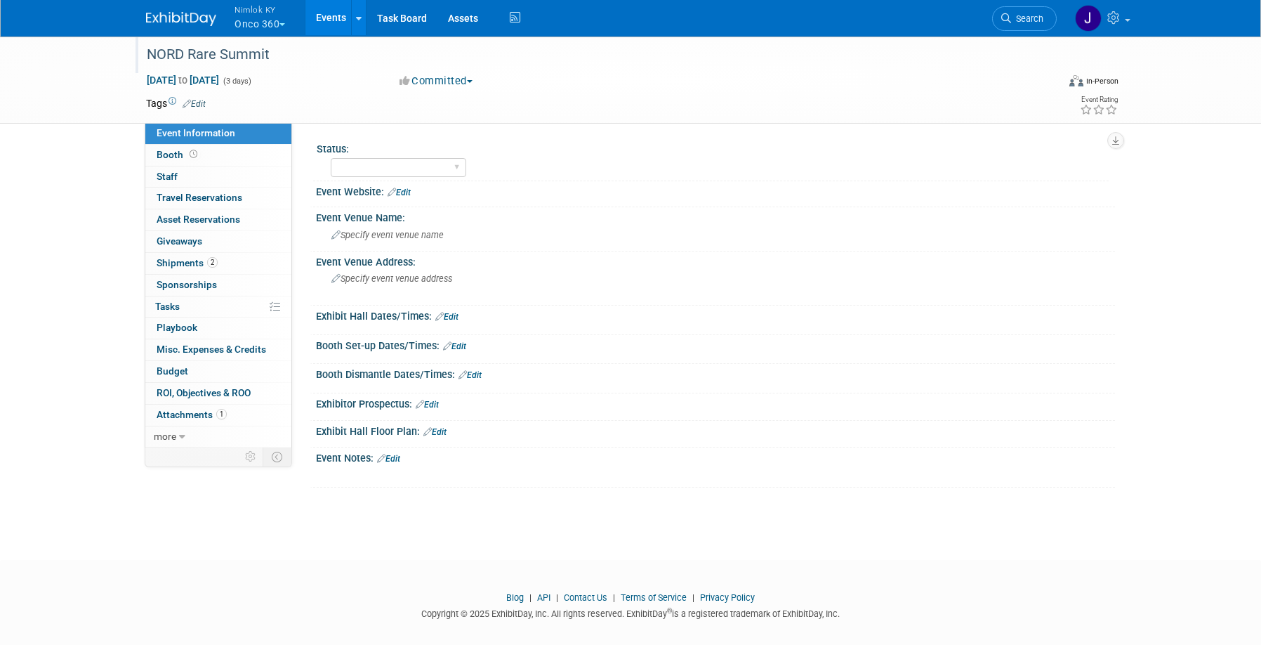
click at [298, 55] on div "NORD Rare Summit" at bounding box center [589, 54] width 894 height 25
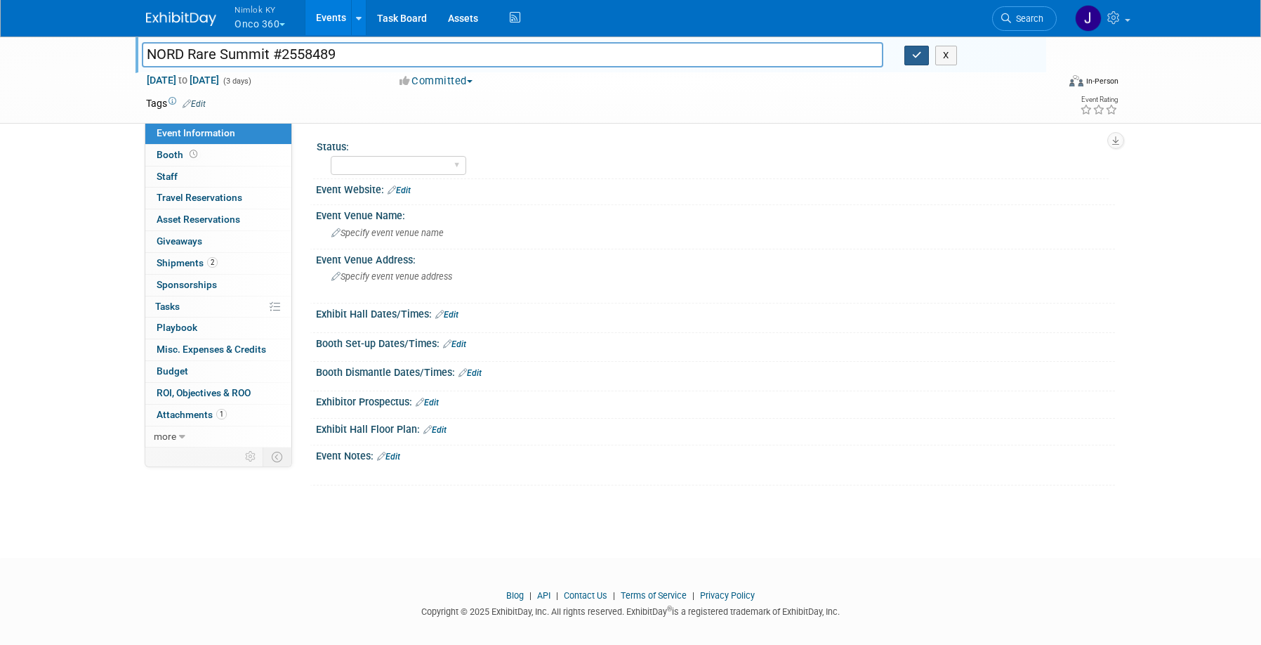
type input "NORD Rare Summit #2558489"
click at [910, 60] on button "button" at bounding box center [916, 56] width 25 height 20
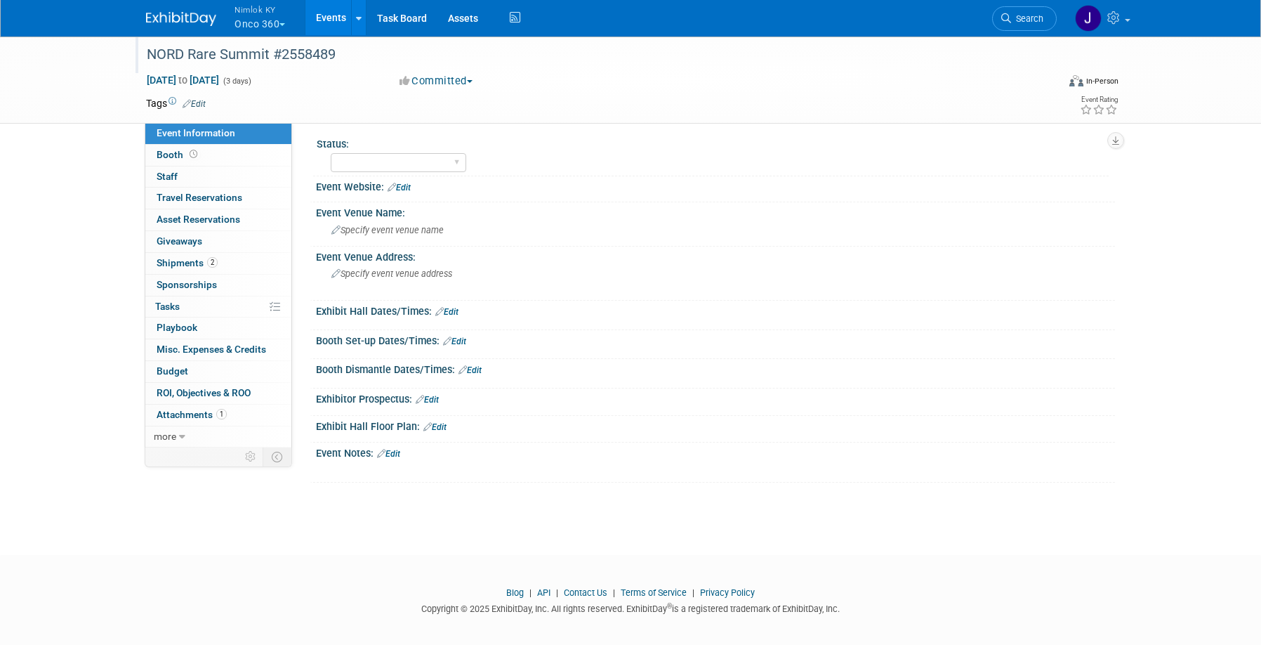
scroll to position [6, 0]
click at [225, 265] on link "2 Shipments 2" at bounding box center [218, 263] width 146 height 21
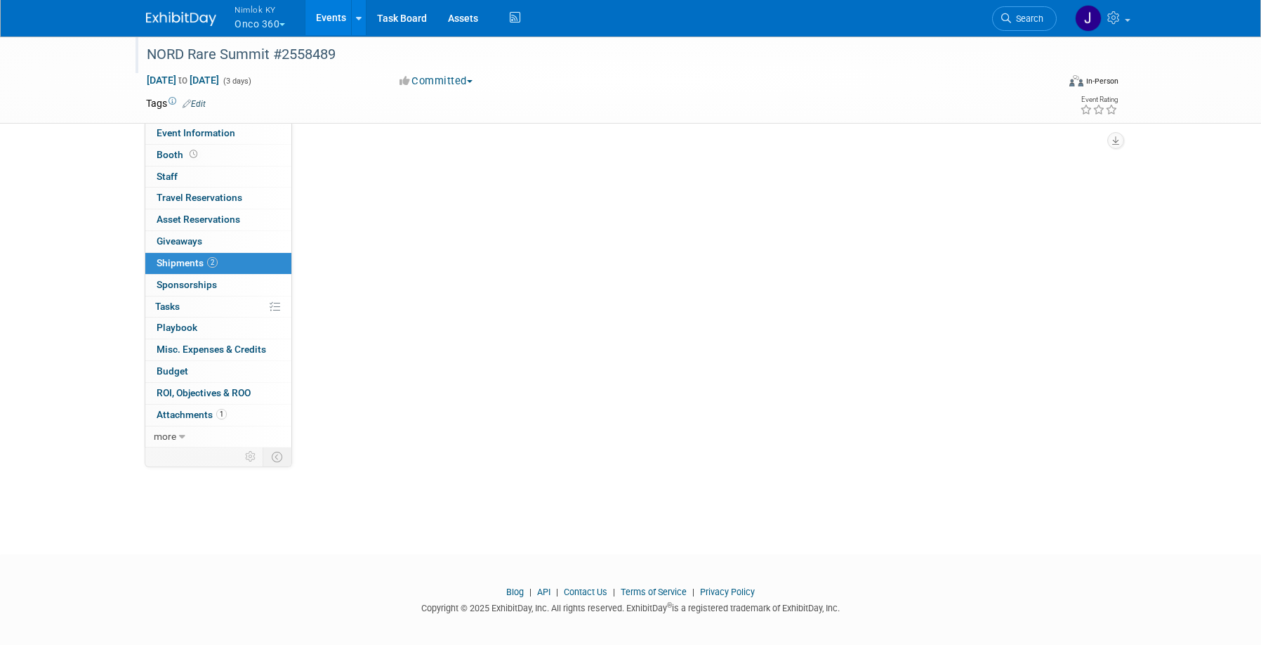
scroll to position [0, 0]
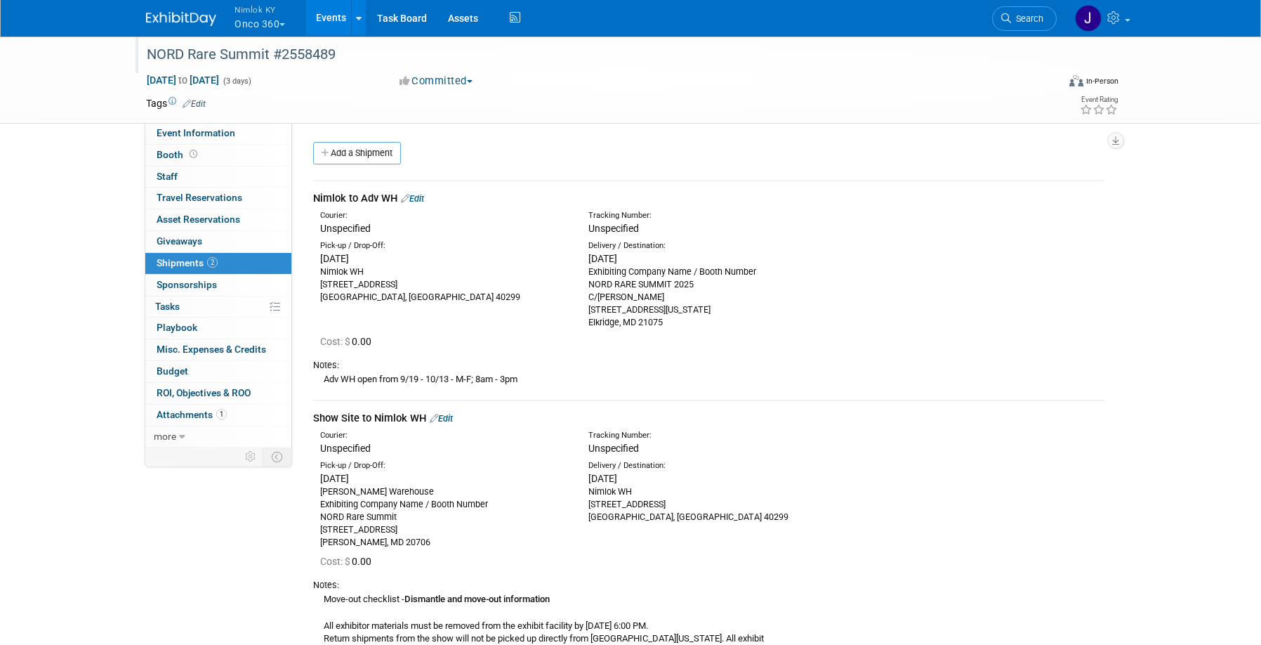
click at [670, 319] on div "Exhibiting Company Name / Booth Number NORD RARE SUMMIT 2025 C/[PERSON_NAME] [S…" at bounding box center [711, 296] width 247 height 63
drag, startPoint x: 669, startPoint y: 325, endPoint x: 588, endPoint y: 286, distance: 89.5
click at [588, 286] on div "Exhibiting Company Name / Booth Number NORD RARE SUMMIT 2025 C/[PERSON_NAME] [S…" at bounding box center [711, 296] width 247 height 63
copy div "NORD RARE SUMMIT 2025 C/[PERSON_NAME] [STREET_ADDRESS][US_STATE]"
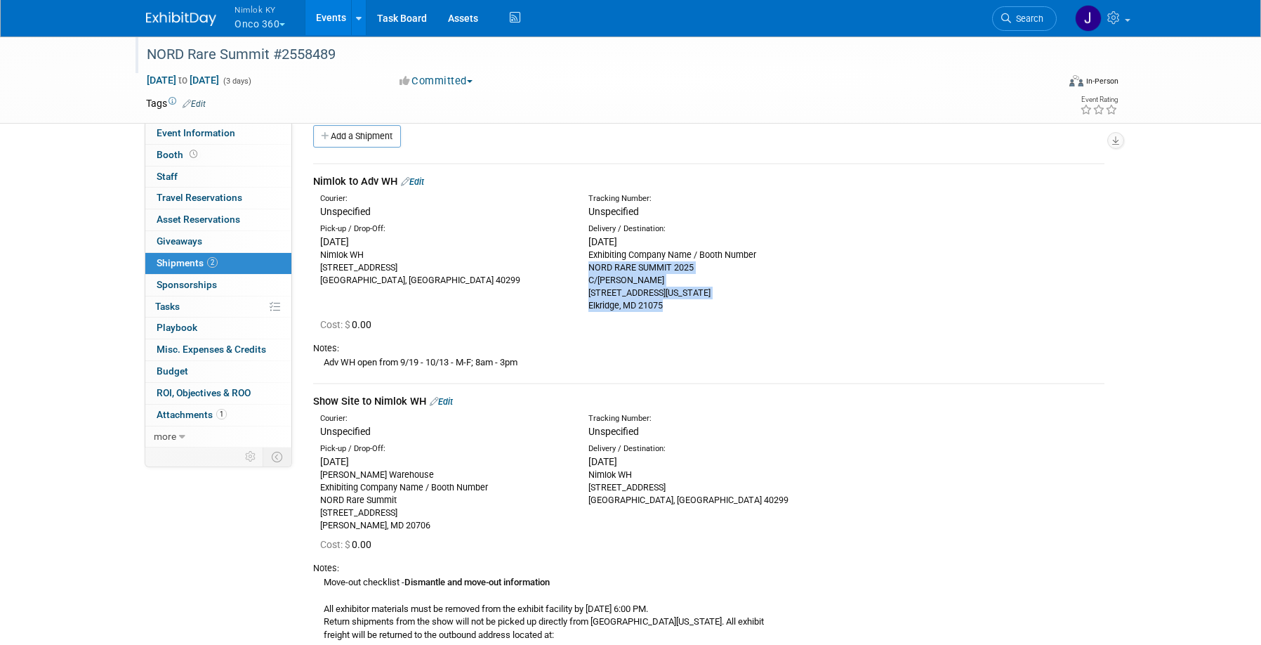
scroll to position [22, 0]
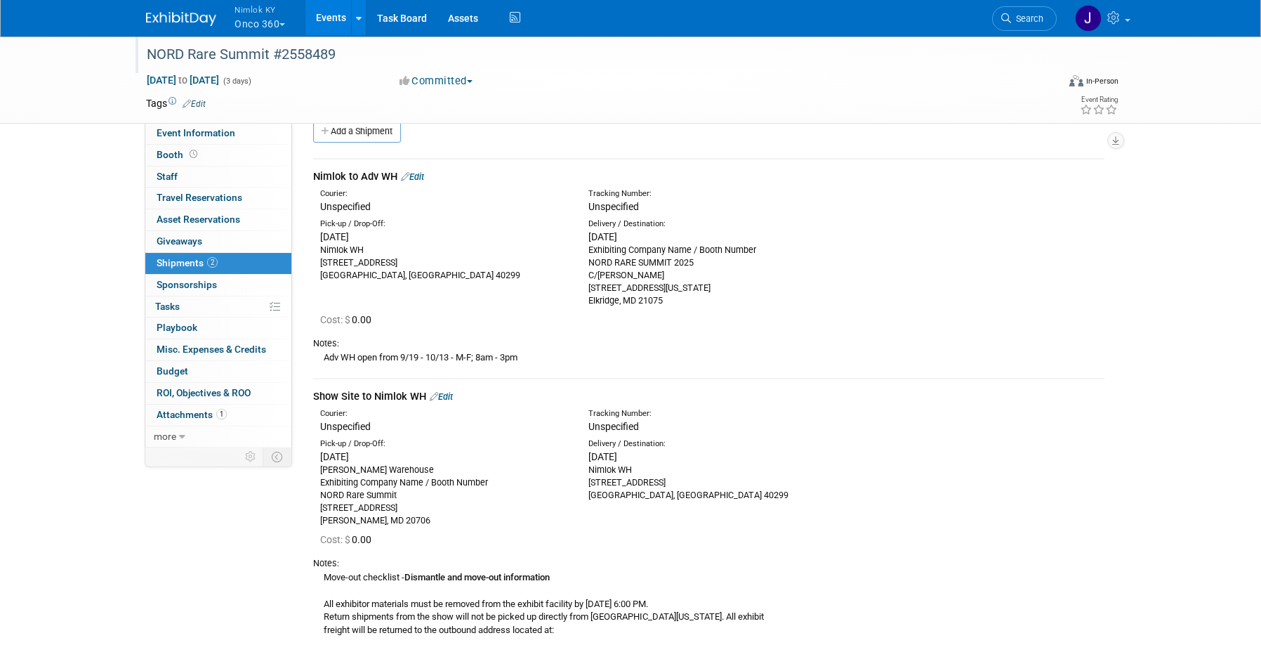
click at [396, 524] on div "[PERSON_NAME] Warehouse Exhibiting Company Name / Booth Number NORD Rare Summit…" at bounding box center [443, 494] width 247 height 63
drag, startPoint x: 378, startPoint y: 524, endPoint x: 315, endPoint y: 493, distance: 70.0
click at [315, 493] on div "Pick-up / Drop-Off: [DATE] [PERSON_NAME] Warehouse Exhibiting Company Name / Bo…" at bounding box center [444, 482] width 268 height 88
copy div "NORD Rare Summit [STREET_ADDRESS][PERSON_NAME]"
click at [646, 315] on div "Cost: $ 0.00" at bounding box center [712, 319] width 784 height 14
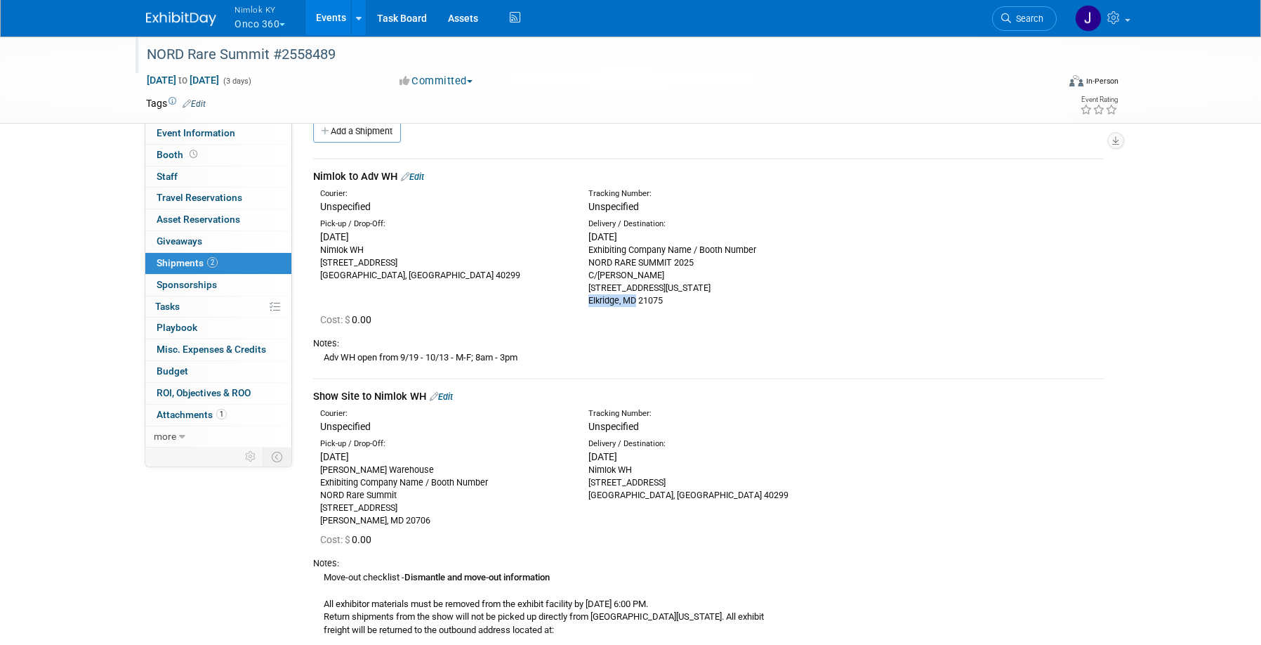
drag, startPoint x: 637, startPoint y: 300, endPoint x: 588, endPoint y: 303, distance: 48.5
click at [588, 303] on div "Exhibiting Company Name / Booth Number NORD RARE SUMMIT 2025 C/[PERSON_NAME] [S…" at bounding box center [711, 275] width 247 height 63
copy div "Elkridge, [GEOGRAPHIC_DATA]"
drag, startPoint x: 367, startPoint y: 520, endPoint x: 321, endPoint y: 521, distance: 46.3
click at [321, 521] on div "[PERSON_NAME] Warehouse Exhibiting Company Name / Booth Number NORD Rare Summit…" at bounding box center [443, 494] width 247 height 63
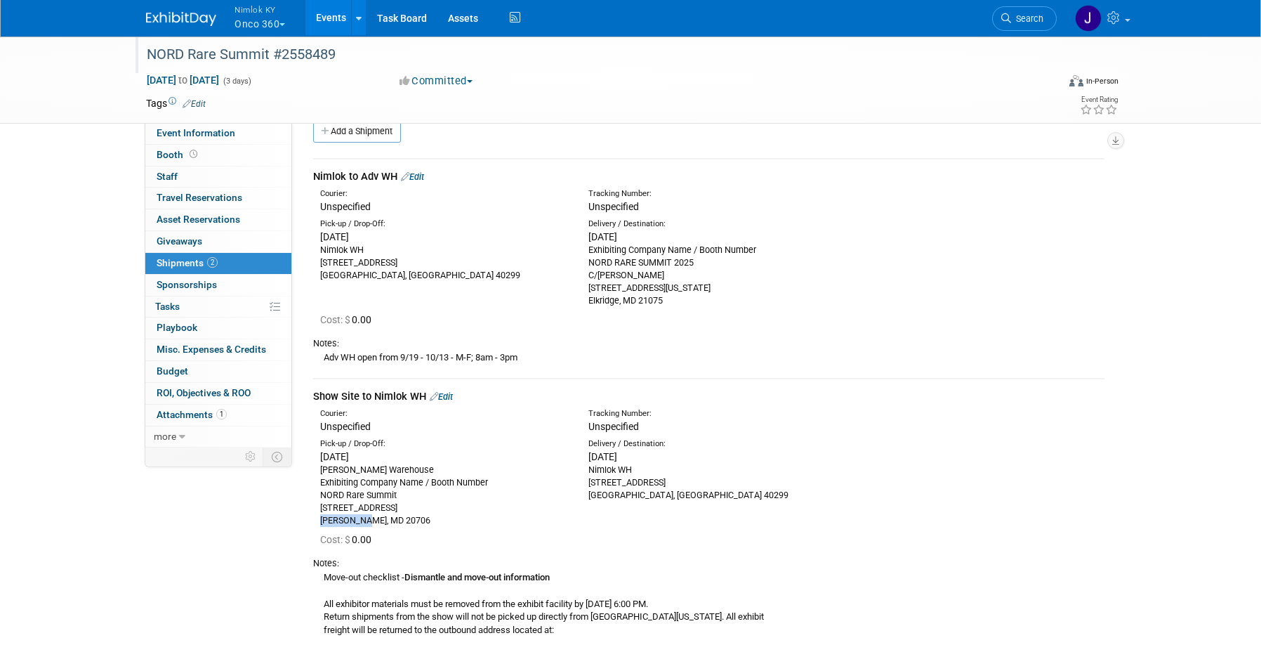
copy div "[PERSON_NAME], [GEOGRAPHIC_DATA]"
drag, startPoint x: 533, startPoint y: 357, endPoint x: 319, endPoint y: 354, distance: 214.2
click at [319, 354] on div "Adv WH open from 9/19 - 10/13 - M-F; 8am - 3pm" at bounding box center [708, 357] width 791 height 15
copy div "Adv WH open from 9/19 - 10/13 - M-F; 8am - 3pm"
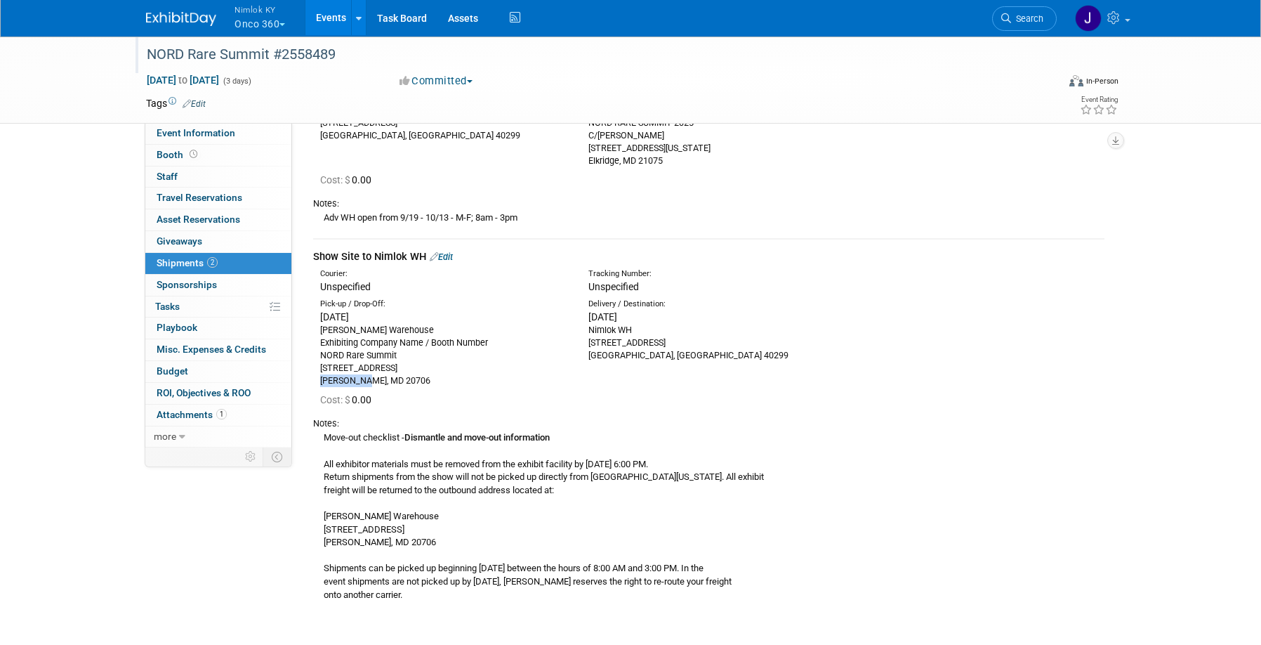
scroll to position [169, 0]
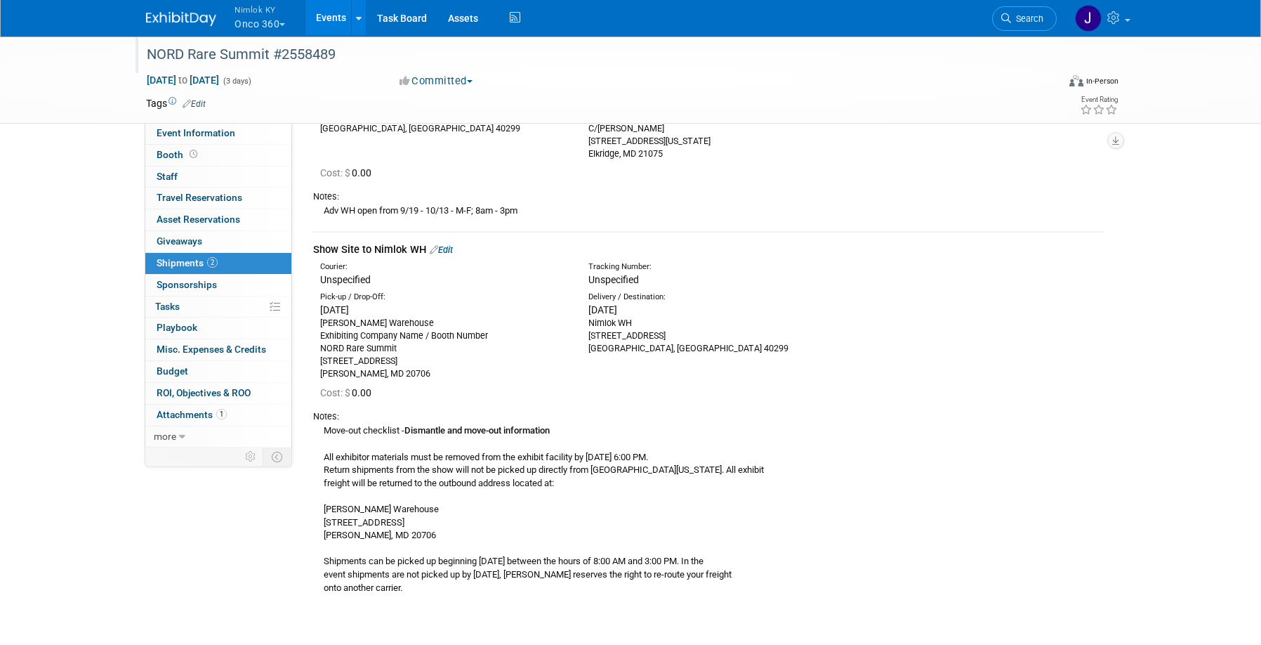
click at [477, 575] on div "Move-out checklist - Dismantle and move-out information All exhibitor materials…" at bounding box center [708, 508] width 791 height 171
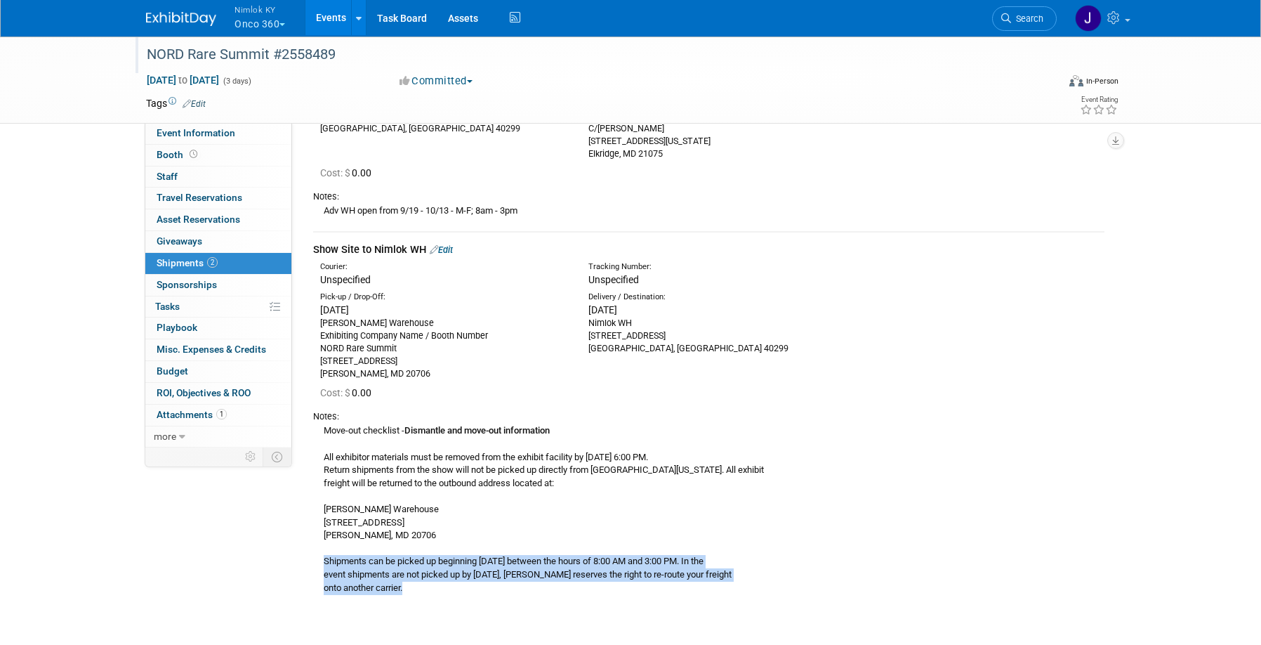
drag, startPoint x: 407, startPoint y: 592, endPoint x: 320, endPoint y: 562, distance: 91.9
click at [320, 562] on div "Move-out checklist - Dismantle and move-out information All exhibitor materials…" at bounding box center [708, 508] width 791 height 171
copy div "Shipments can be picked up beginning [DATE] between the hours of 8:00 AM and 3:…"
